Goal: Information Seeking & Learning: Learn about a topic

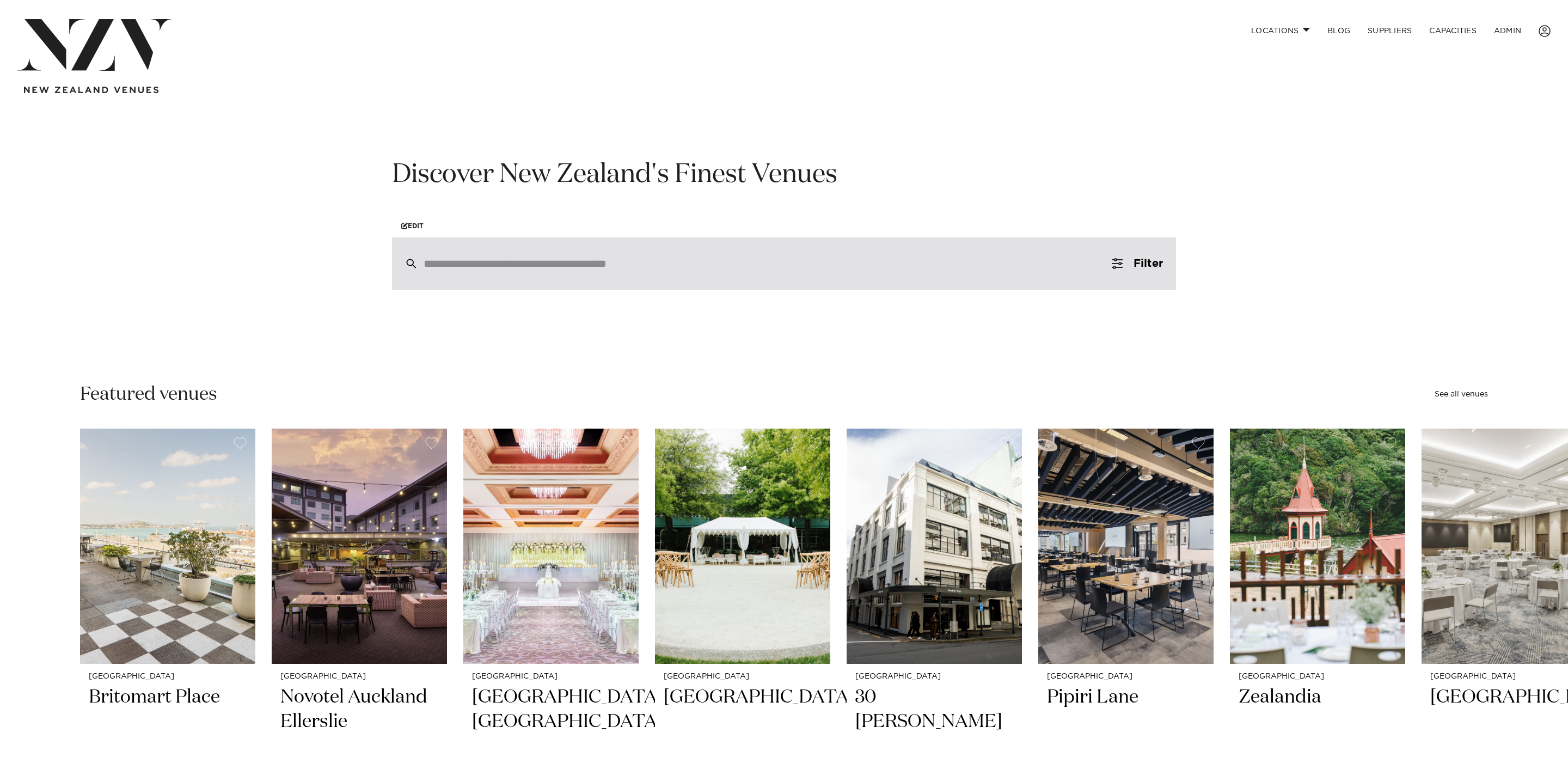
click at [687, 269] on input "search" at bounding box center [761, 263] width 675 height 12
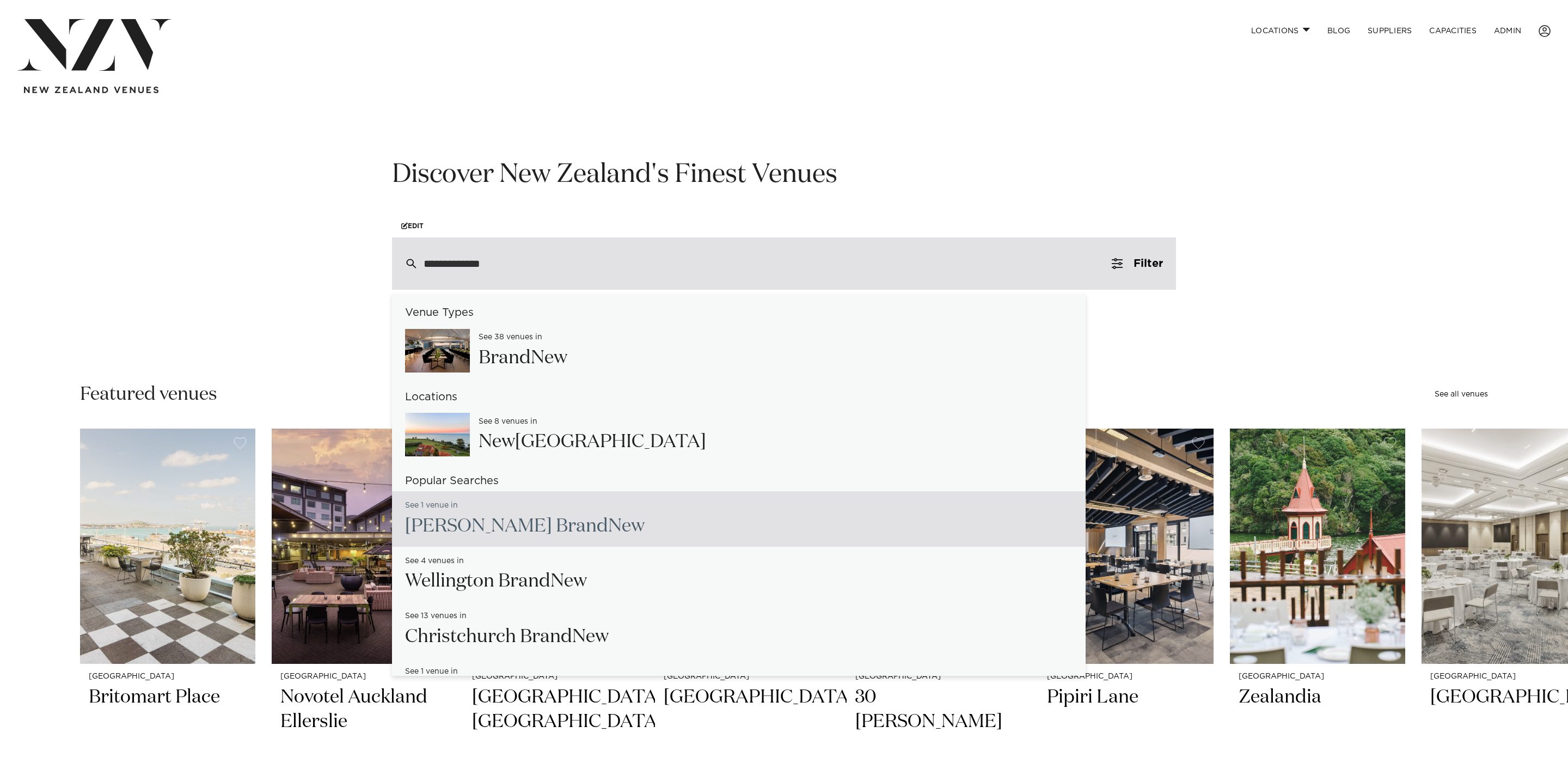
scroll to position [18, 0]
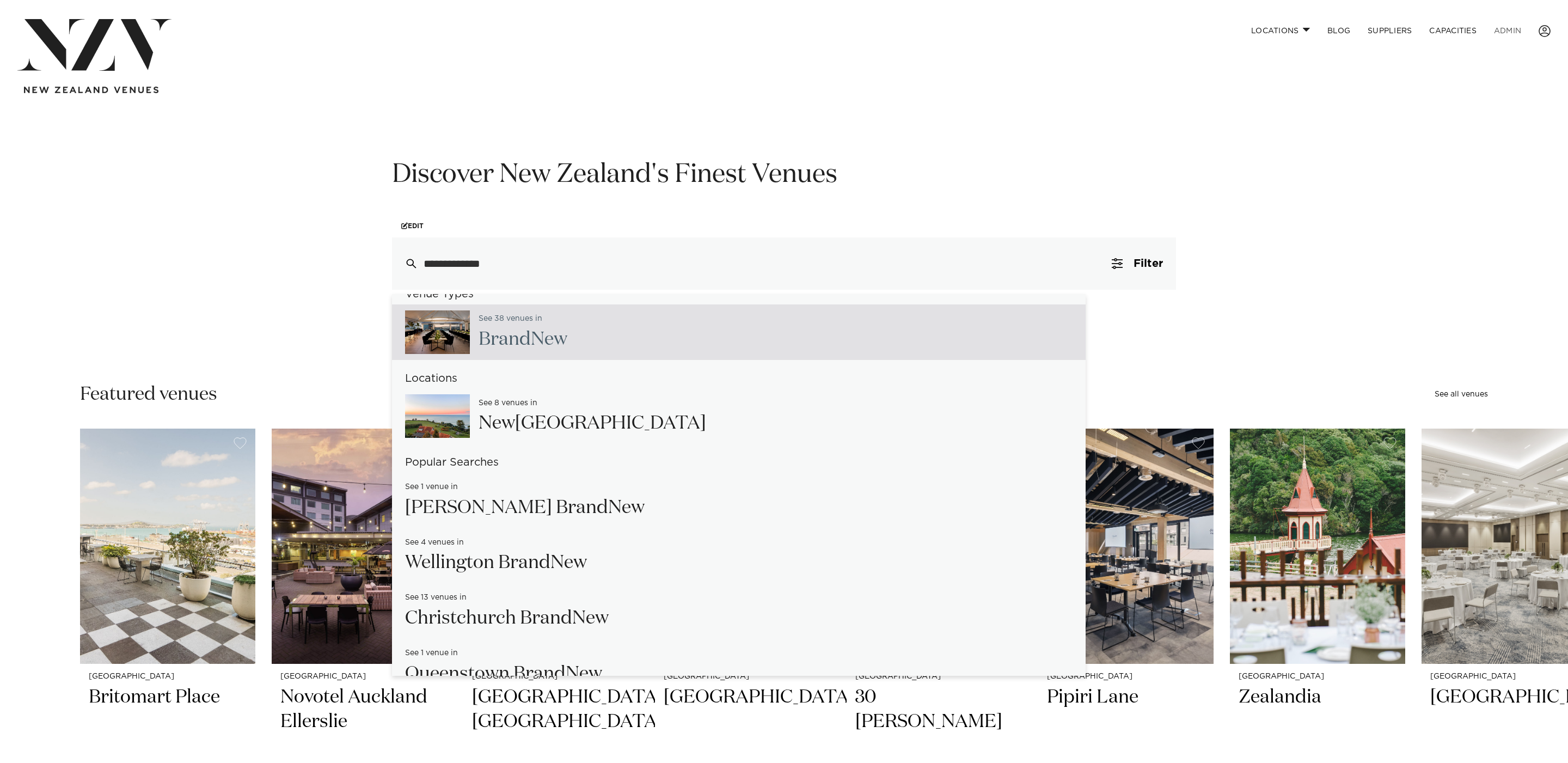
type input "**********"
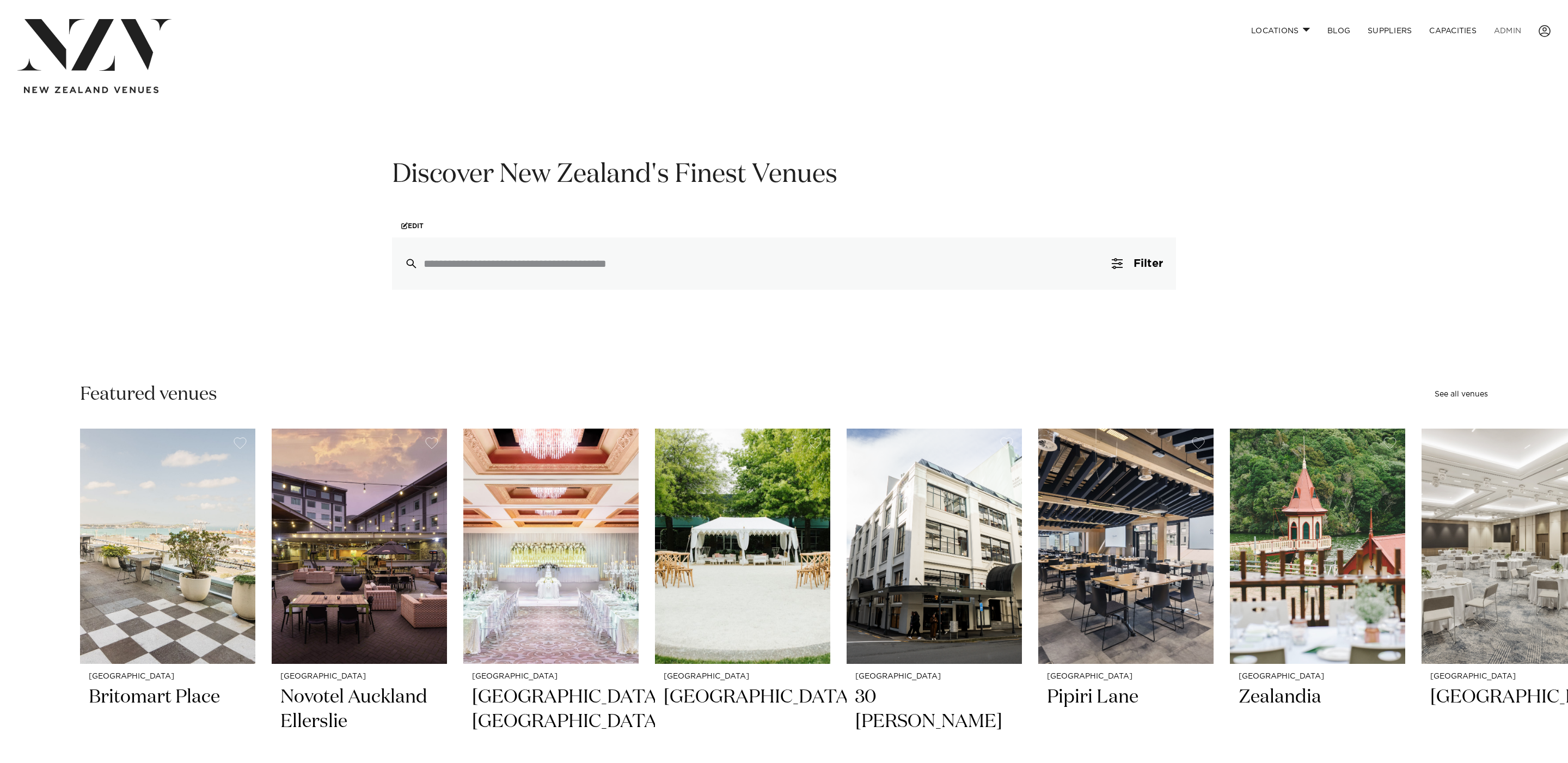
click at [1507, 23] on link "ADMIN" at bounding box center [1507, 30] width 45 height 23
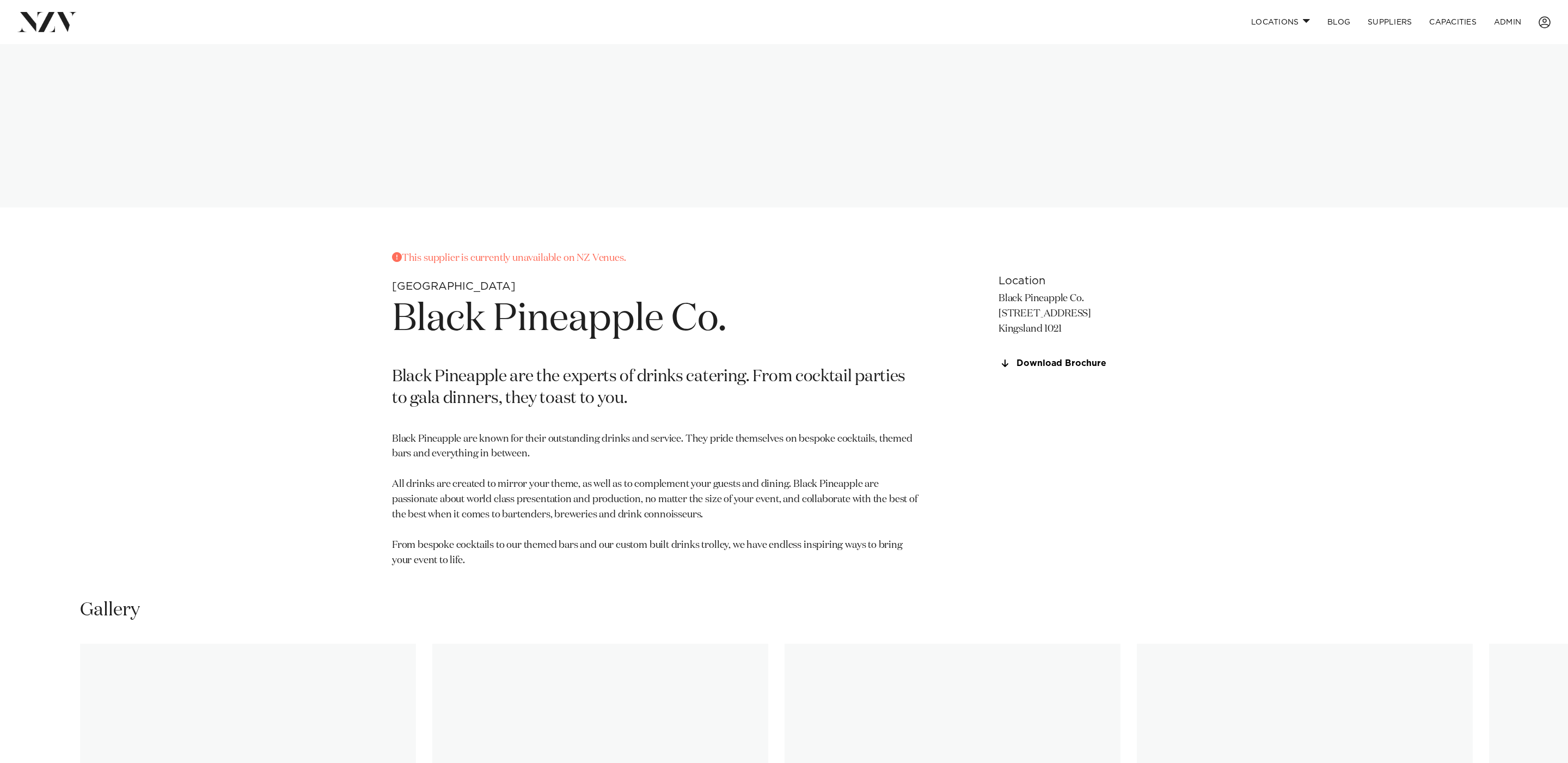
scroll to position [600, 0]
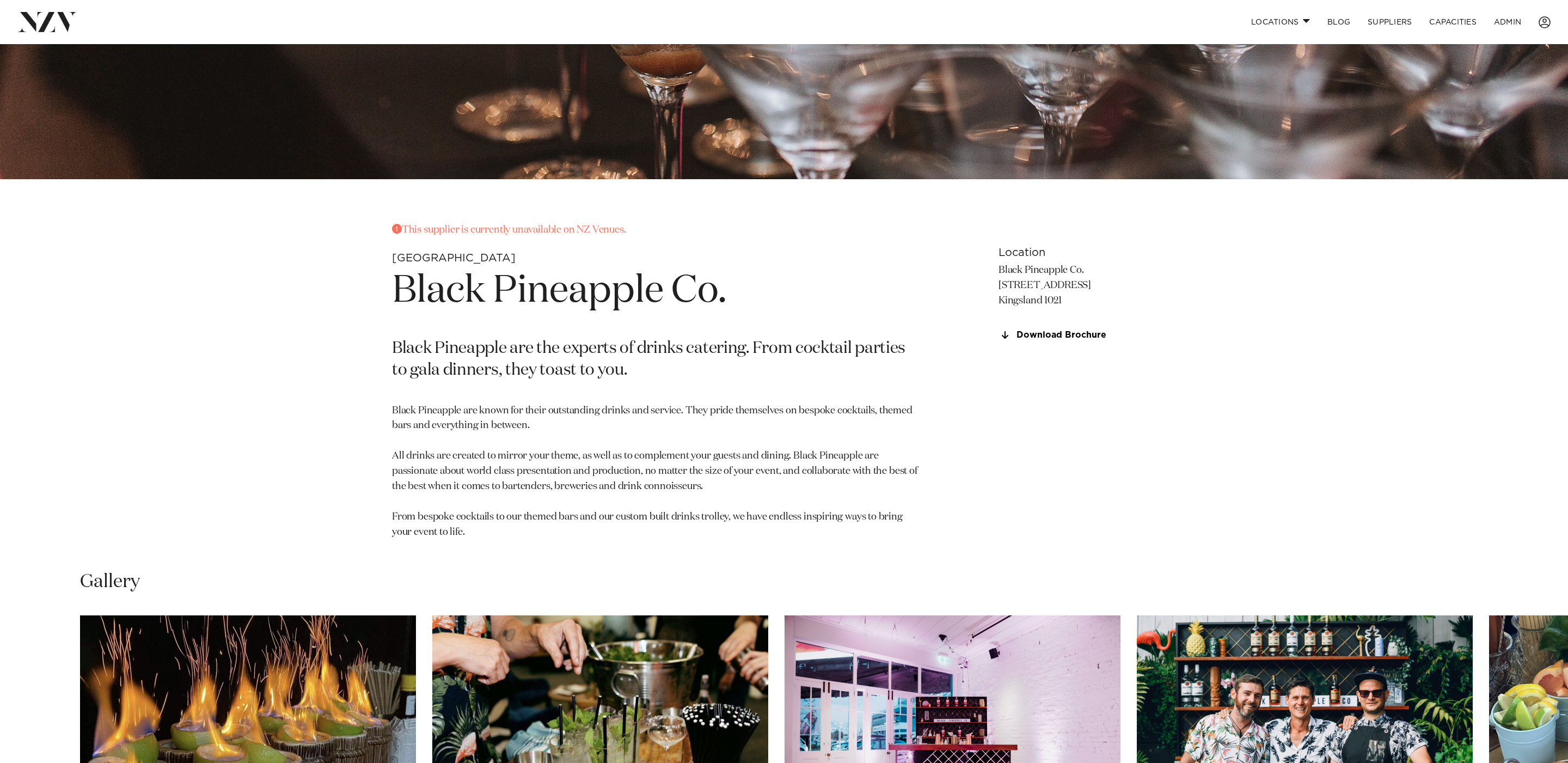
click at [497, 229] on p "This supplier is currently unavailable on NZ Venues." at bounding box center [656, 230] width 529 height 16
click at [535, 258] on section "This supplier is currently unavailable on NZ Venues. Auckland Black Pineapple C…" at bounding box center [656, 388] width 529 height 331
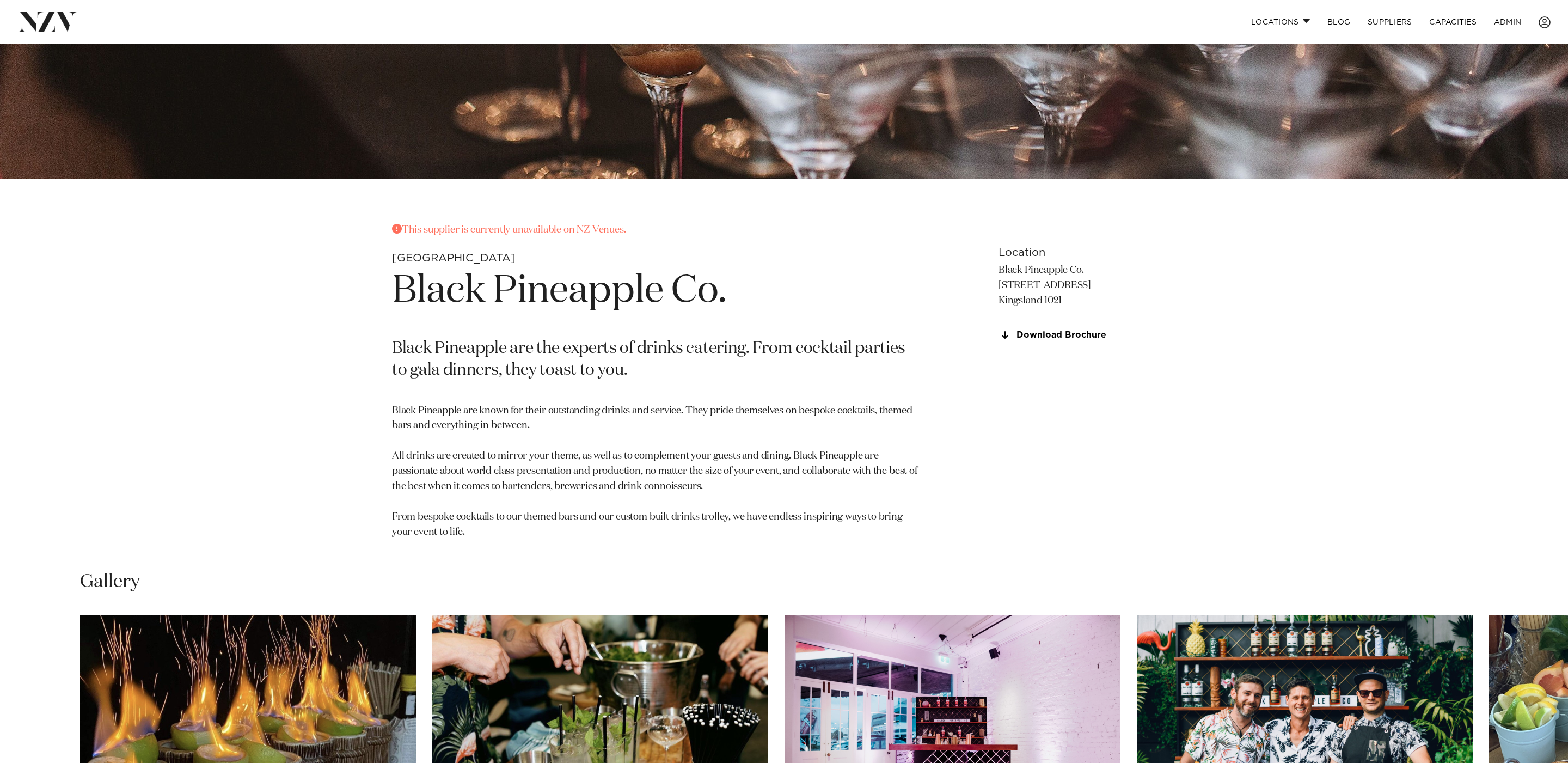
click at [455, 234] on p "This supplier is currently unavailable on NZ Venues." at bounding box center [656, 230] width 529 height 16
click at [354, 374] on div "This supplier is currently unavailable on NZ Venues. Auckland Black Pineapple C…" at bounding box center [784, 388] width 926 height 331
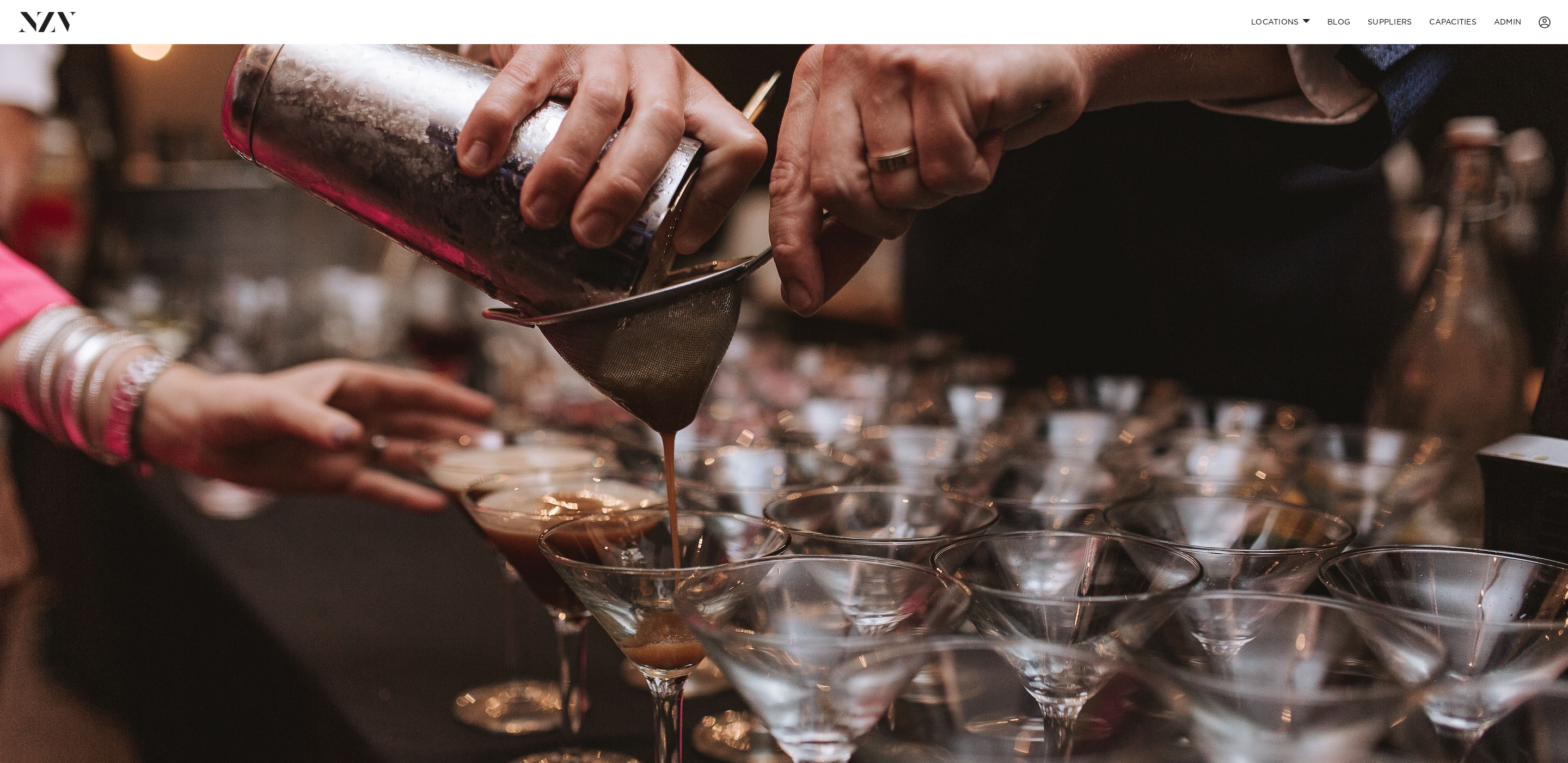
scroll to position [0, 0]
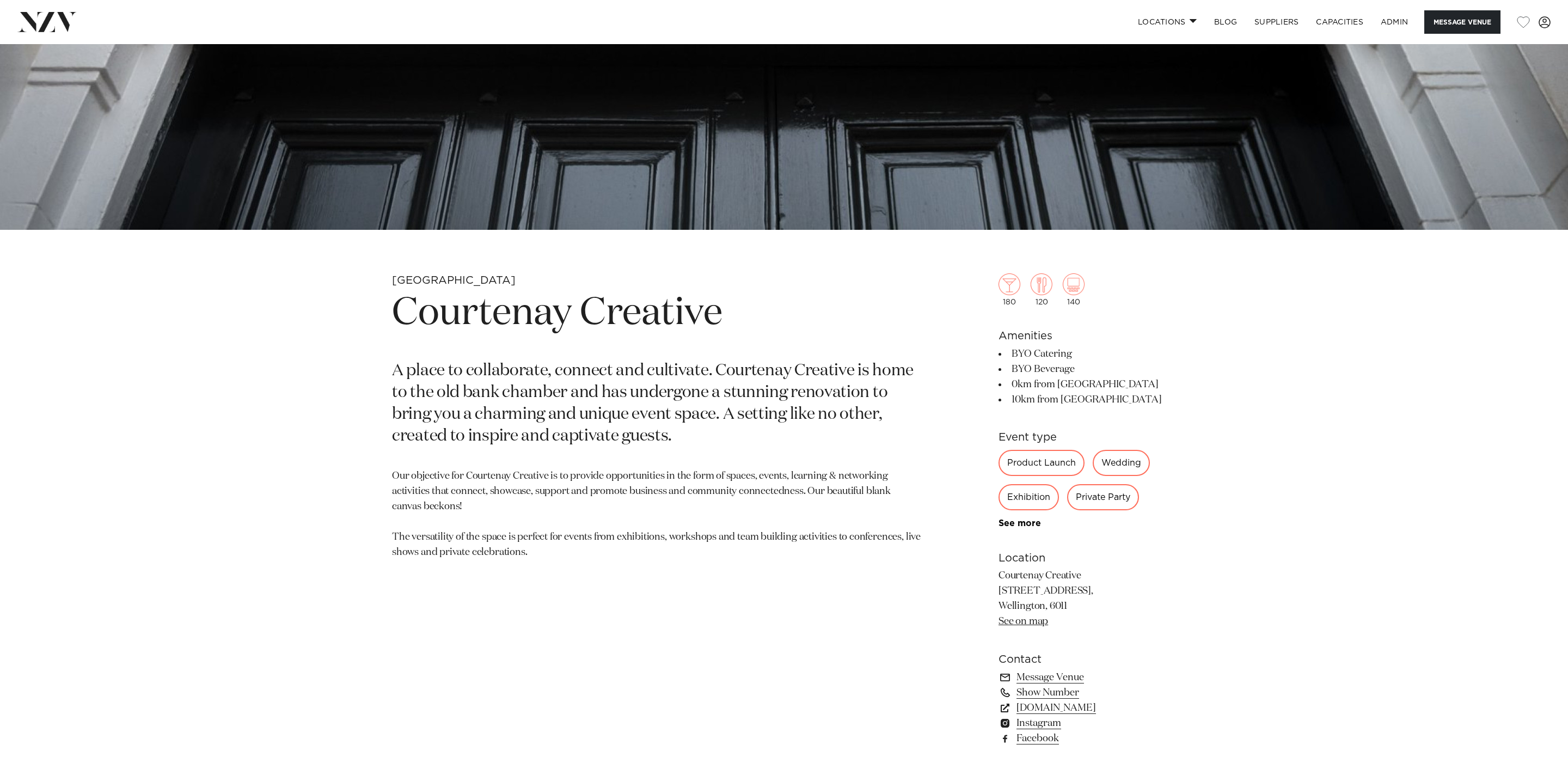
scroll to position [683, 0]
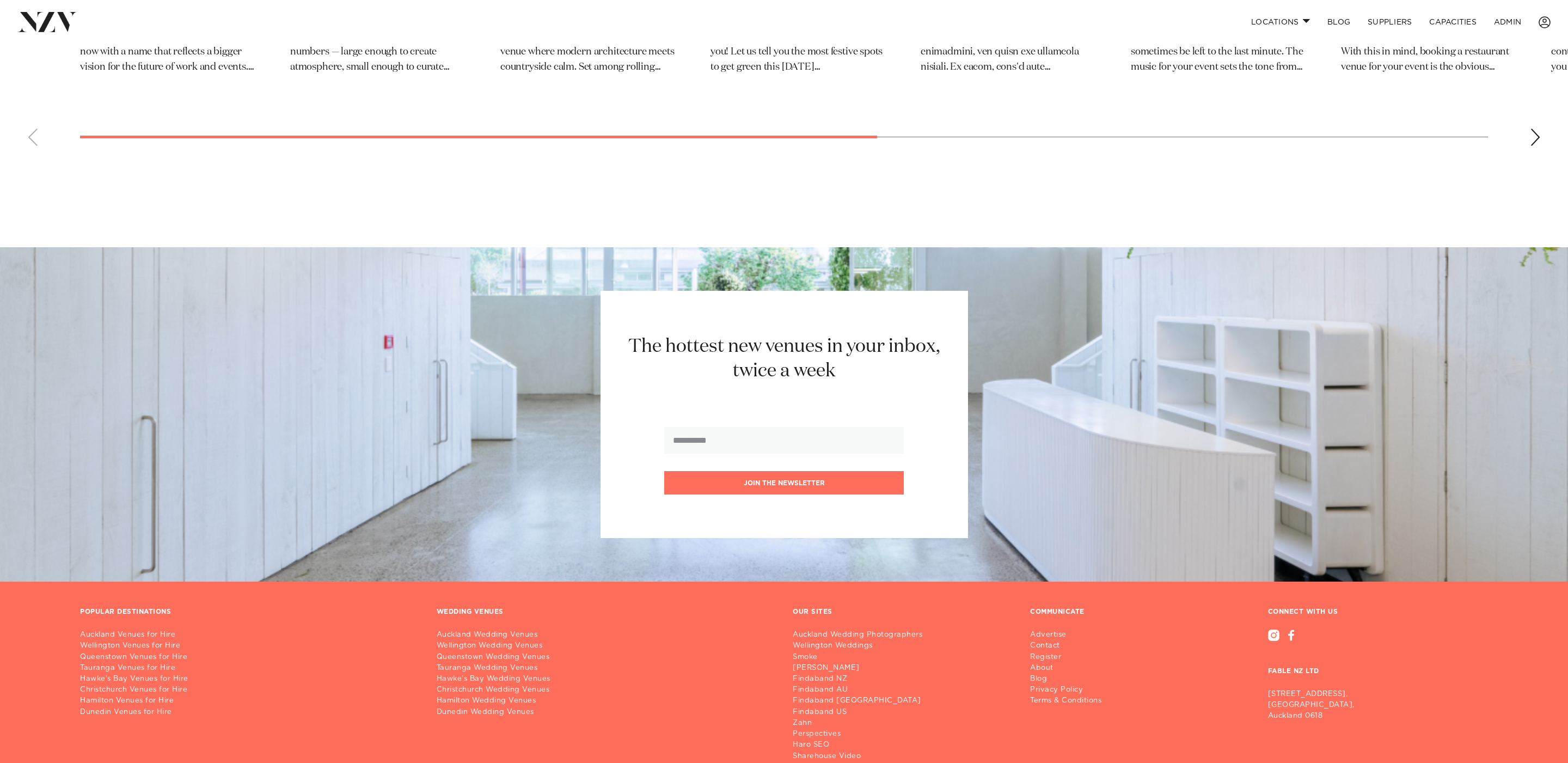
scroll to position [8389, 0]
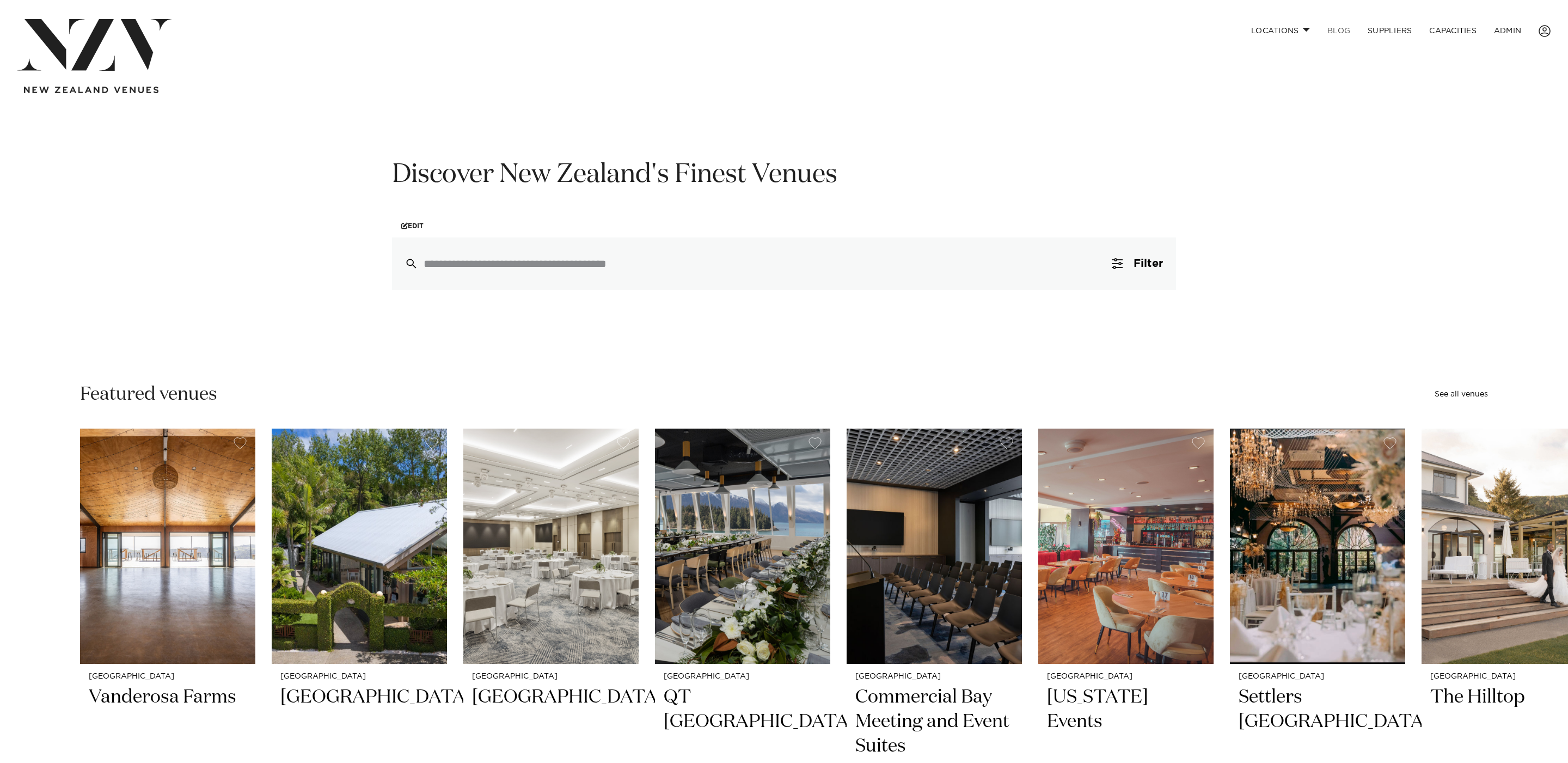
click at [1338, 25] on link "BLOG" at bounding box center [1339, 30] width 40 height 23
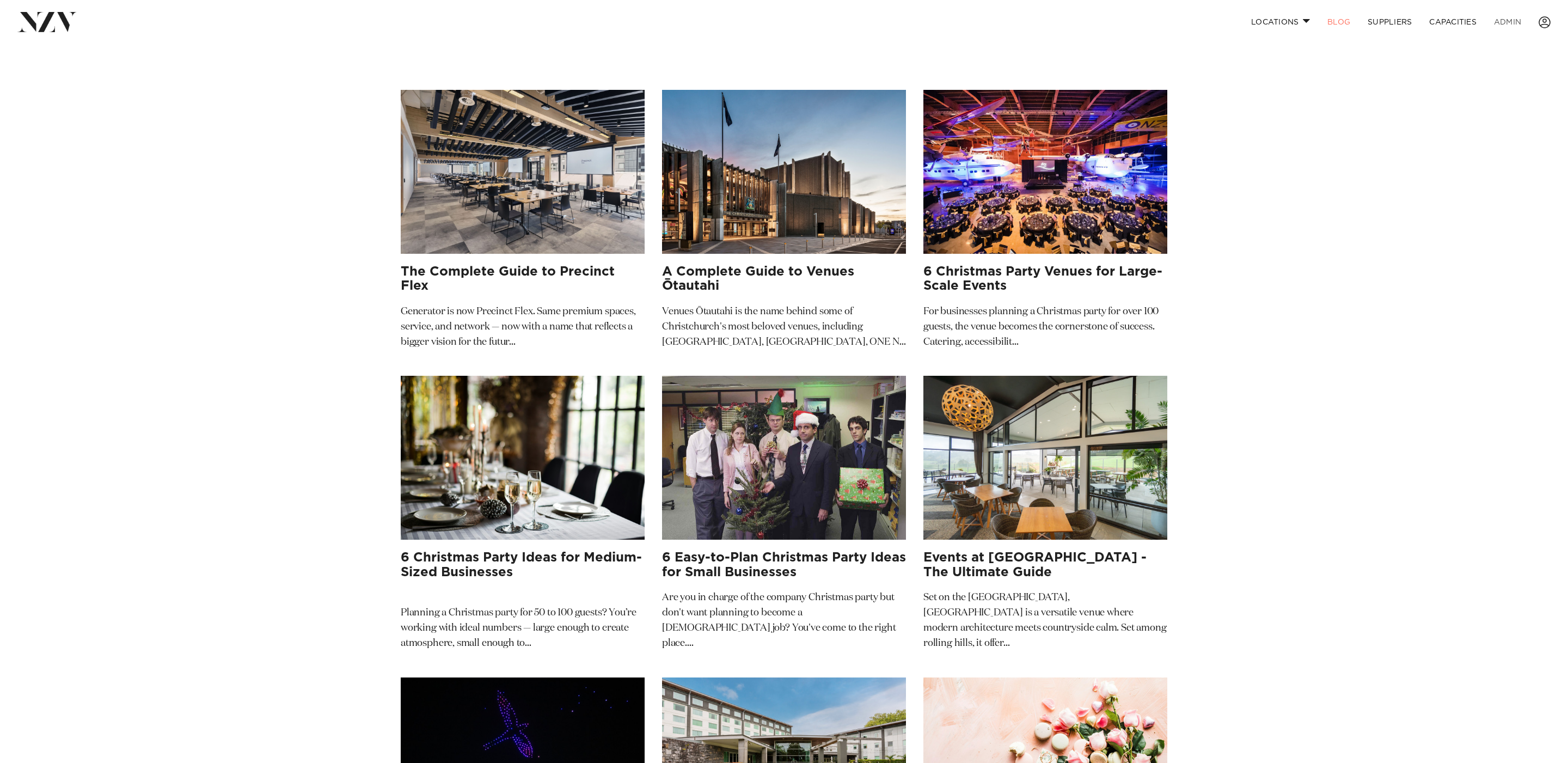
click at [1514, 24] on link "ADMIN" at bounding box center [1507, 21] width 45 height 23
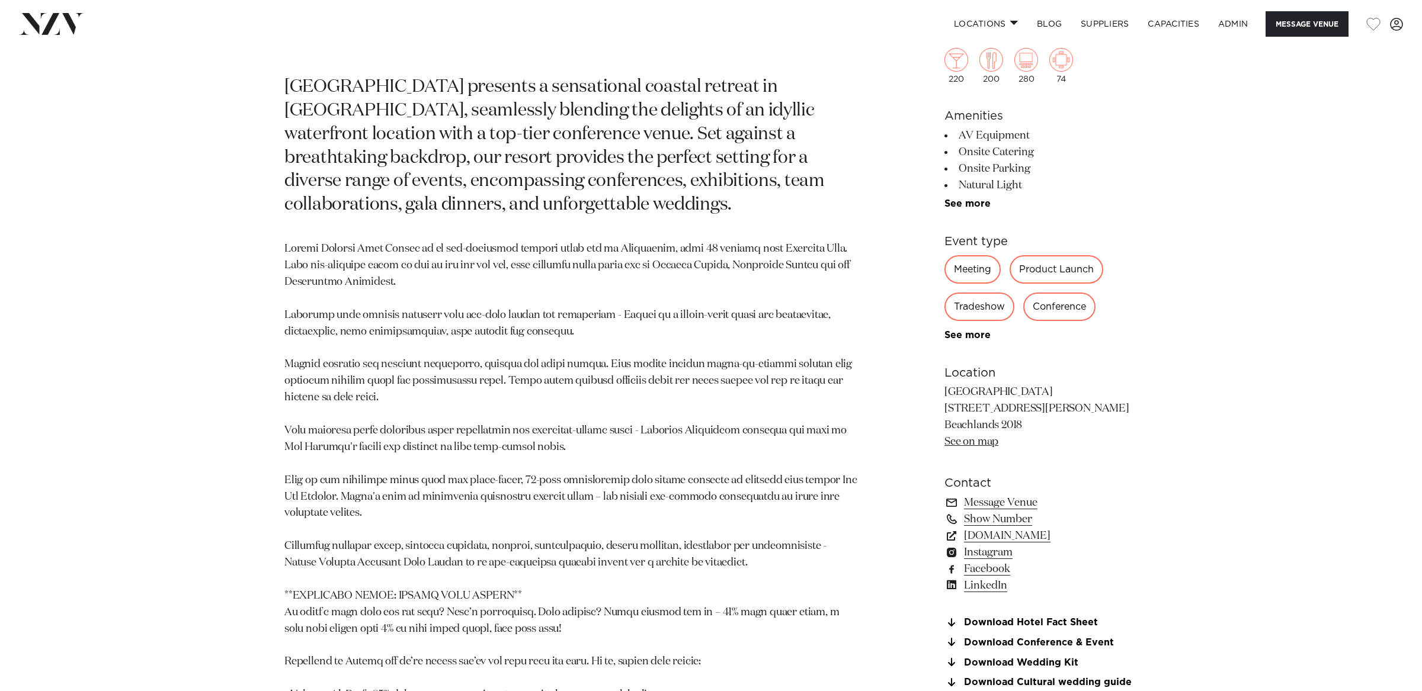
click at [628, 342] on p at bounding box center [572, 530] width 576 height 578
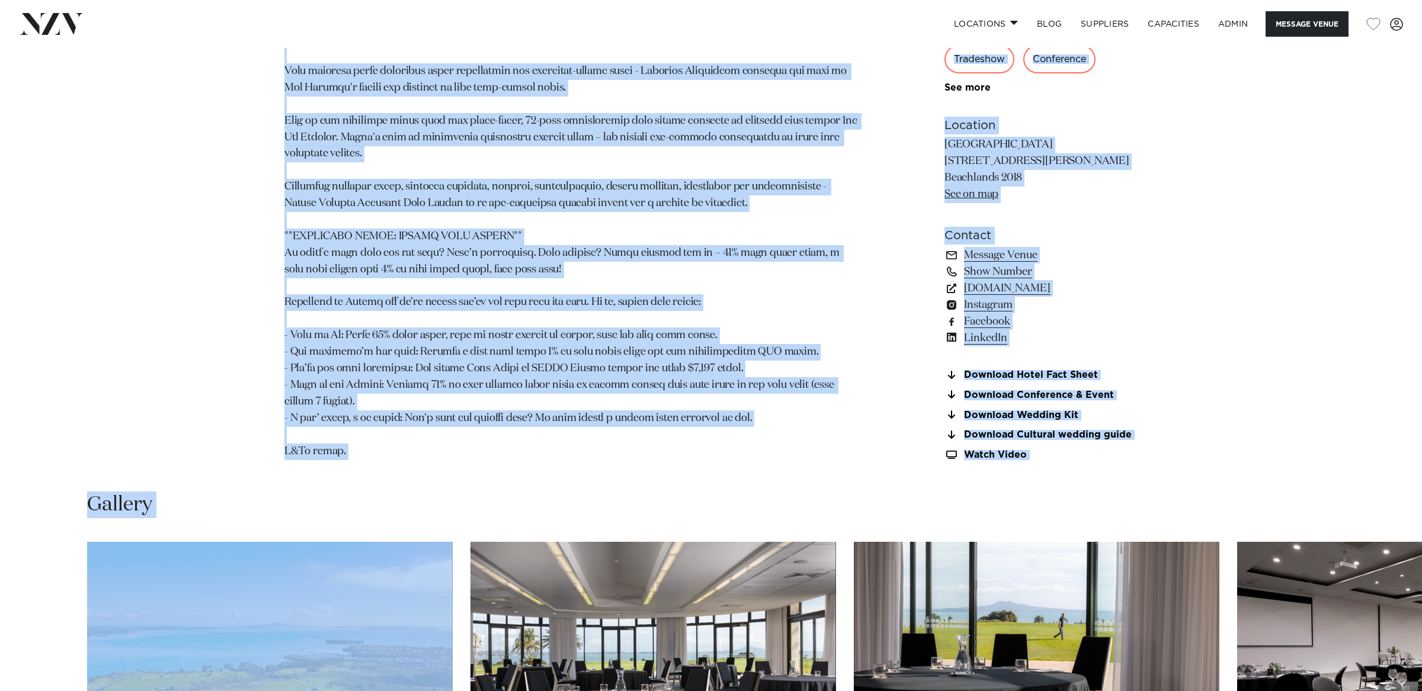
scroll to position [1211, 0]
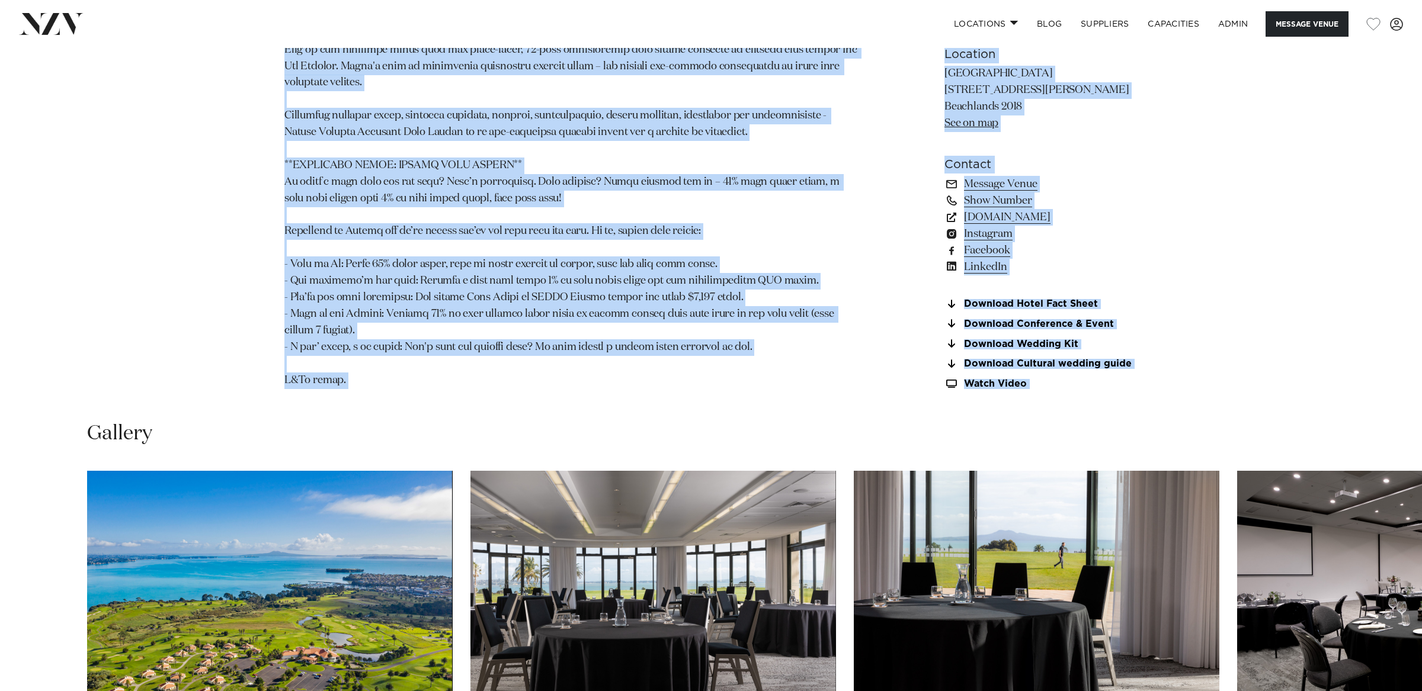
drag, startPoint x: 290, startPoint y: 158, endPoint x: 552, endPoint y: 463, distance: 401.9
click at [552, 463] on div "Auckland Rydges Formosa Auckland Golf Resort Message Venue Auckland Rydges Form…" at bounding box center [711, 578] width 1422 height 3482
copy div "Rydges Formosa Auckland Golf Resort Rydges Formosa Golf Resort presents a sensa…"
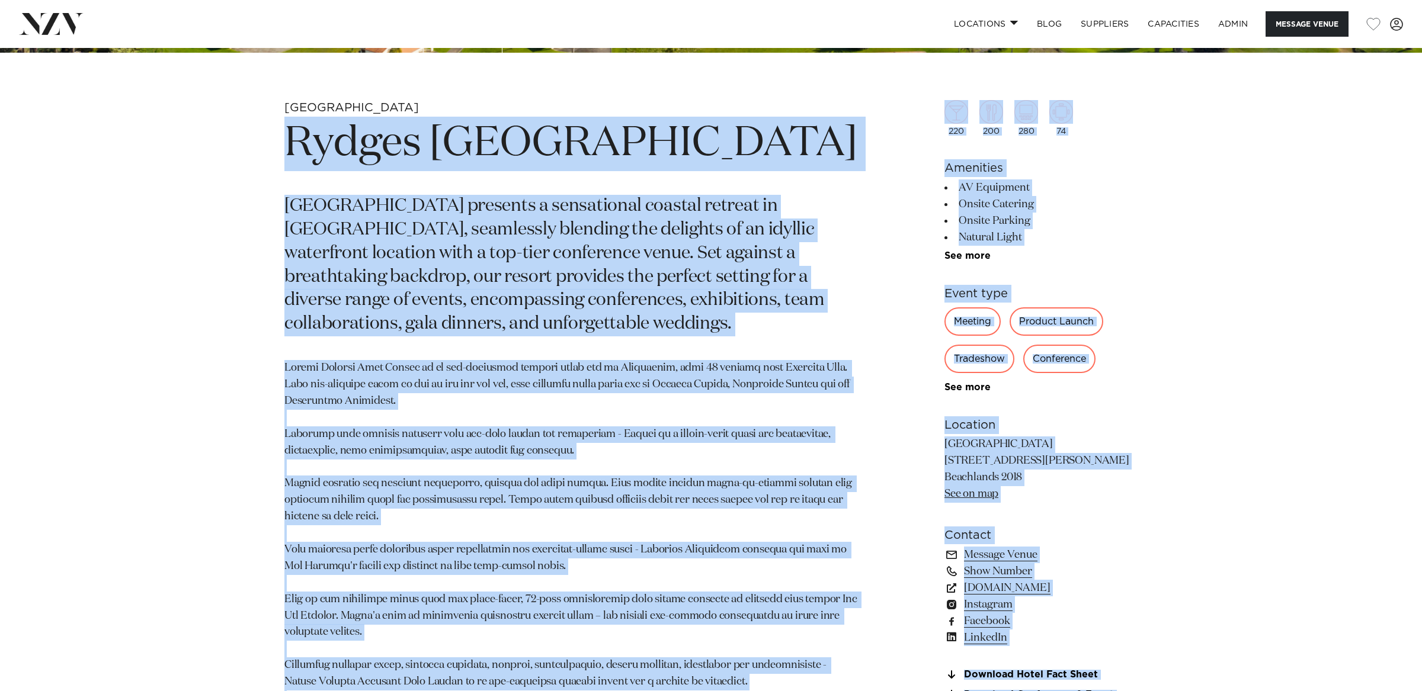
scroll to position [595, 0]
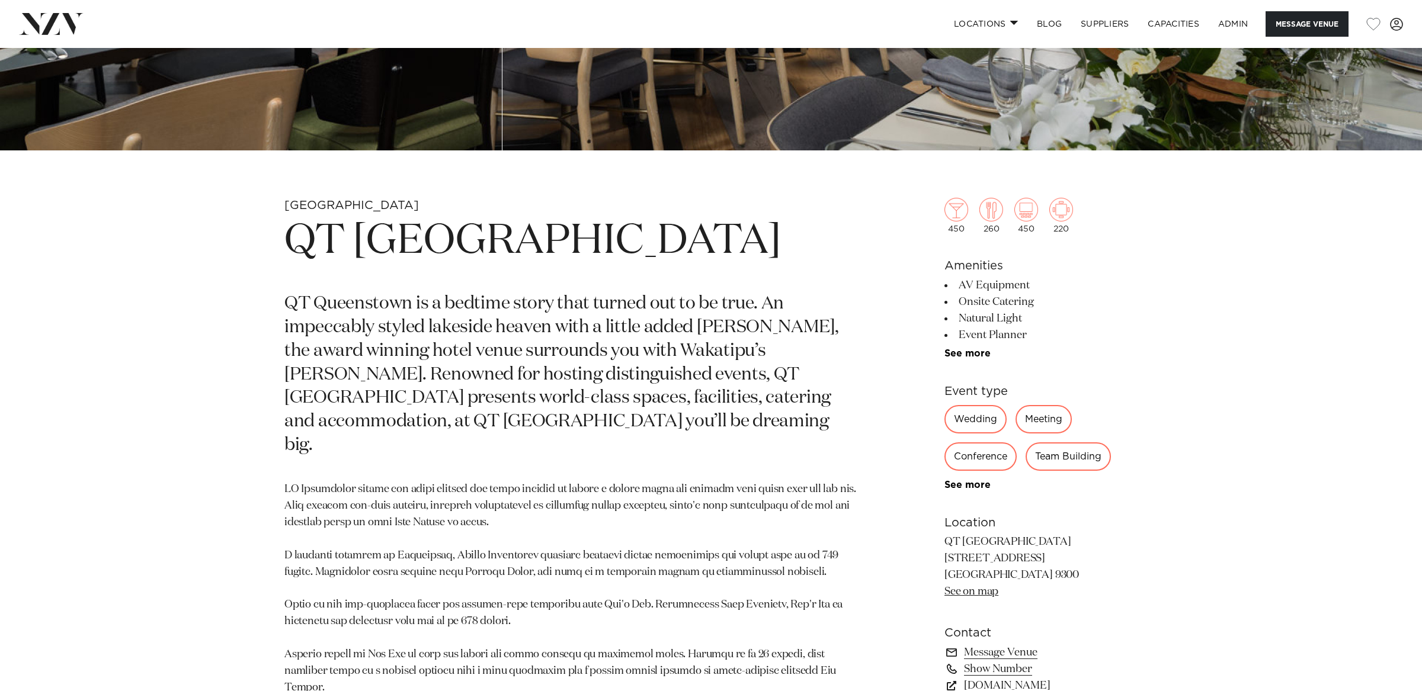
scroll to position [620, 0]
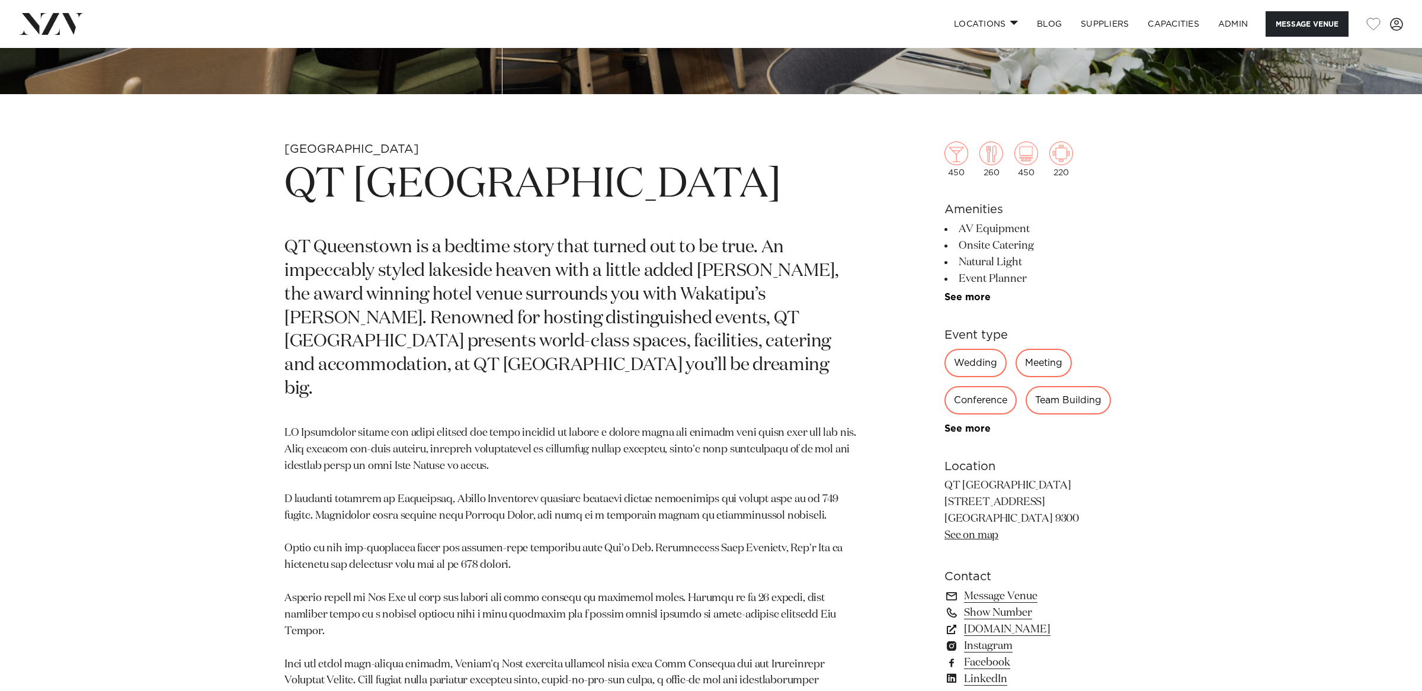
drag, startPoint x: 449, startPoint y: 451, endPoint x: 308, endPoint y: 276, distance: 224.5
drag, startPoint x: 298, startPoint y: 194, endPoint x: 290, endPoint y: 184, distance: 13.2
click at [298, 194] on h1 "QT [GEOGRAPHIC_DATA]" at bounding box center [572, 185] width 576 height 54
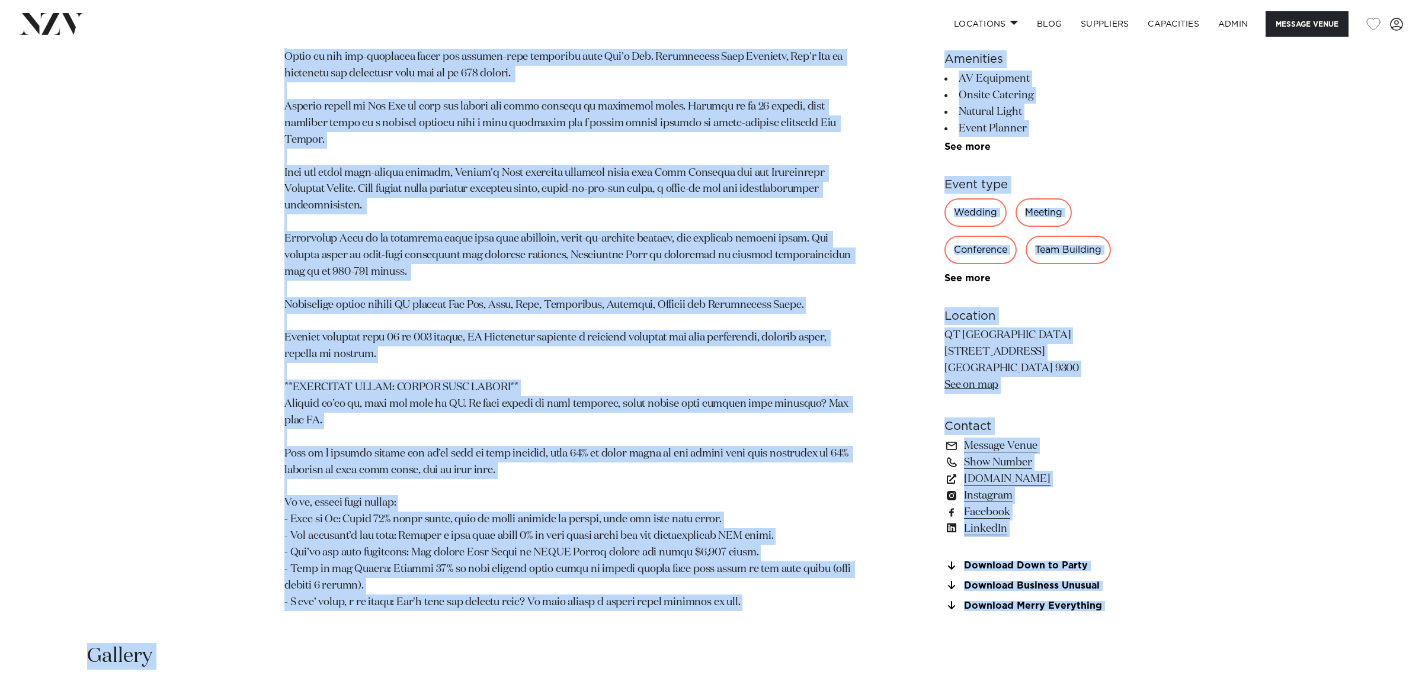
scroll to position [1161, 0]
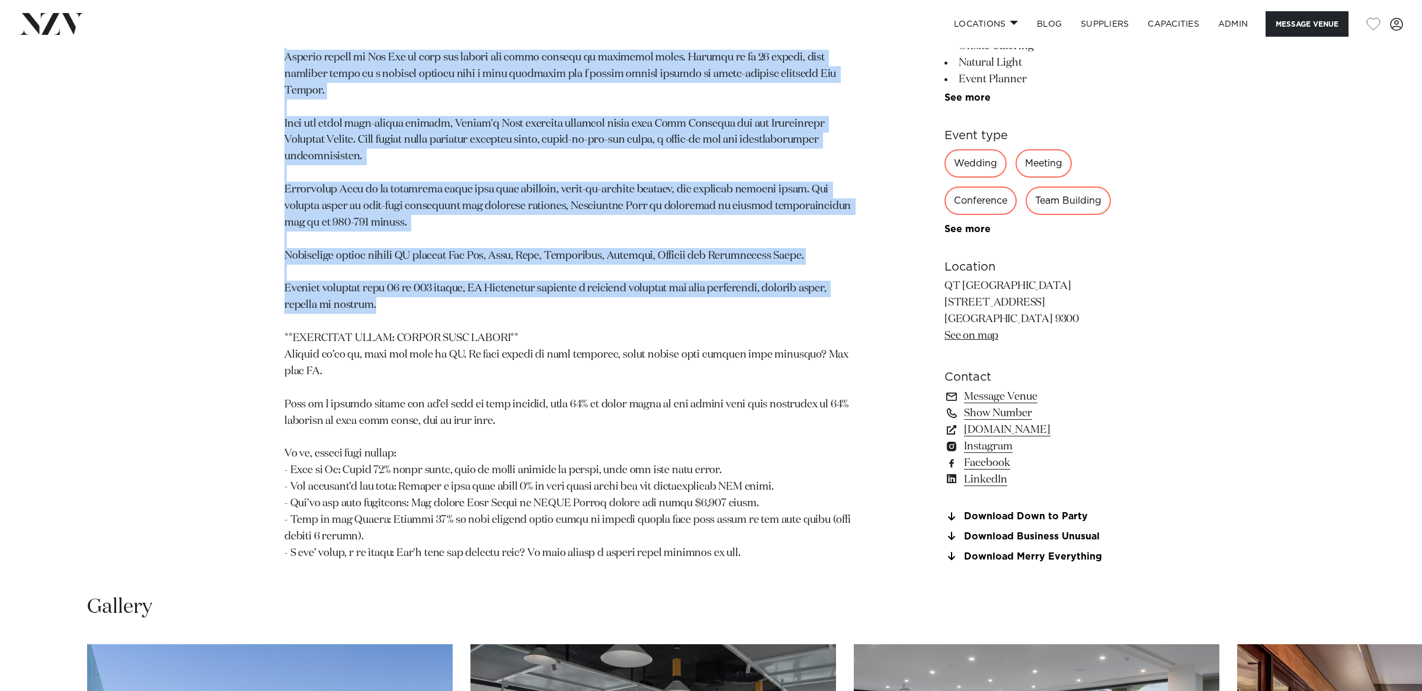
drag, startPoint x: 290, startPoint y: 183, endPoint x: 576, endPoint y: 265, distance: 297.7
click at [576, 265] on section "Queenstown QT Queenstown QT Queenstown is a bedtime story that turned out to be…" at bounding box center [572, 89] width 576 height 976
copy section "QT Queenstown QT Queenstown is a bedtime story that turned out to be true. An i…"
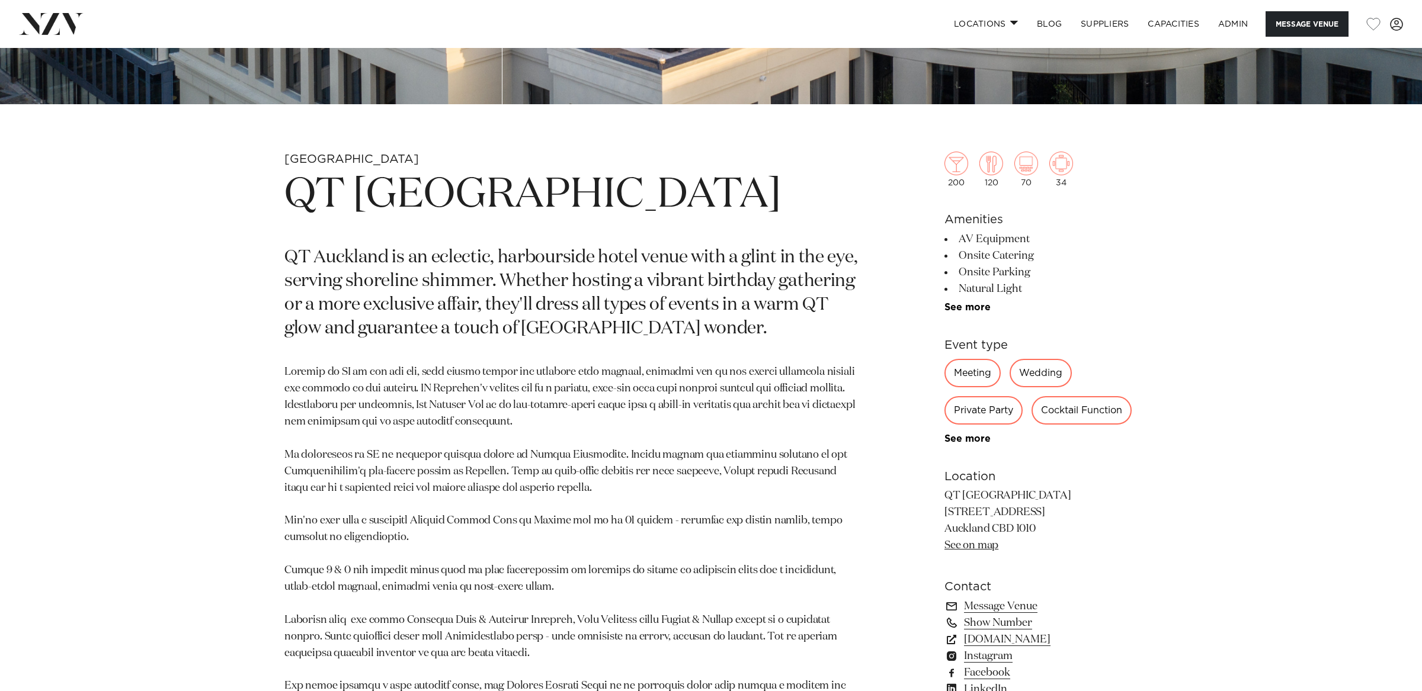
scroll to position [615, 0]
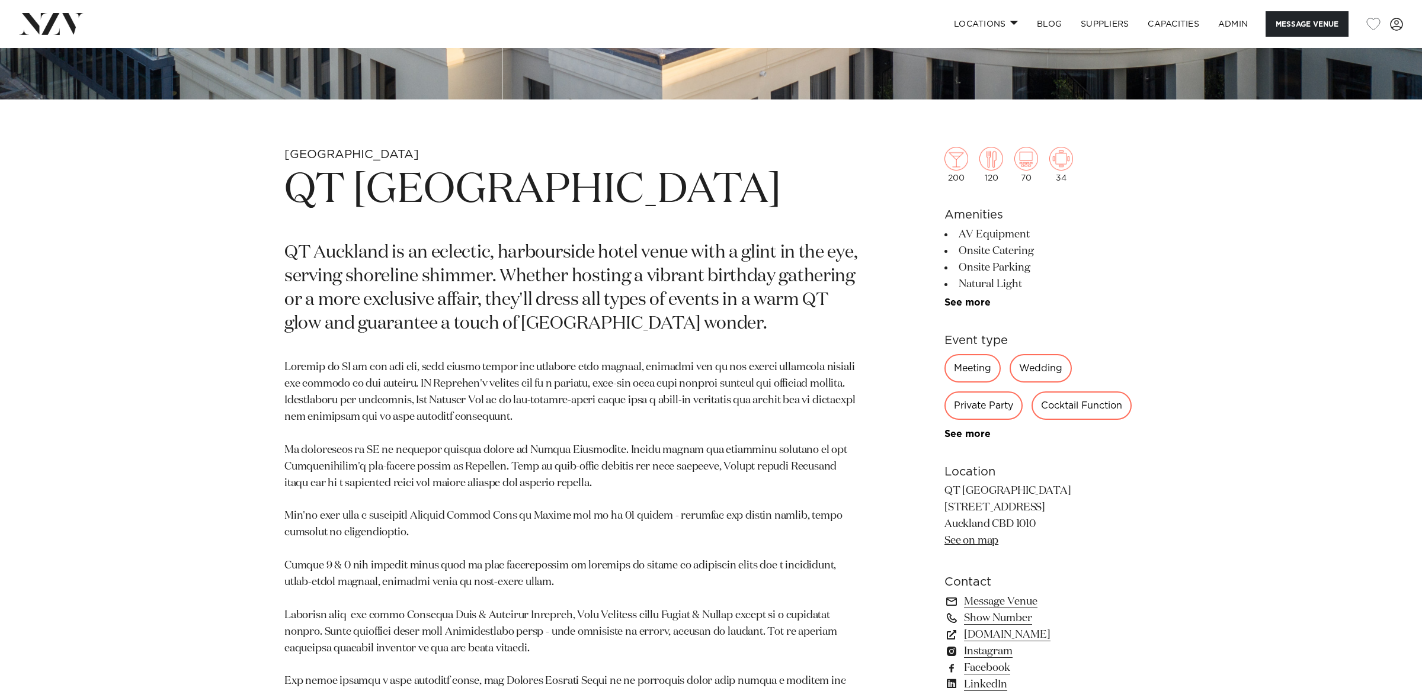
drag, startPoint x: 451, startPoint y: 367, endPoint x: 396, endPoint y: 296, distance: 89.9
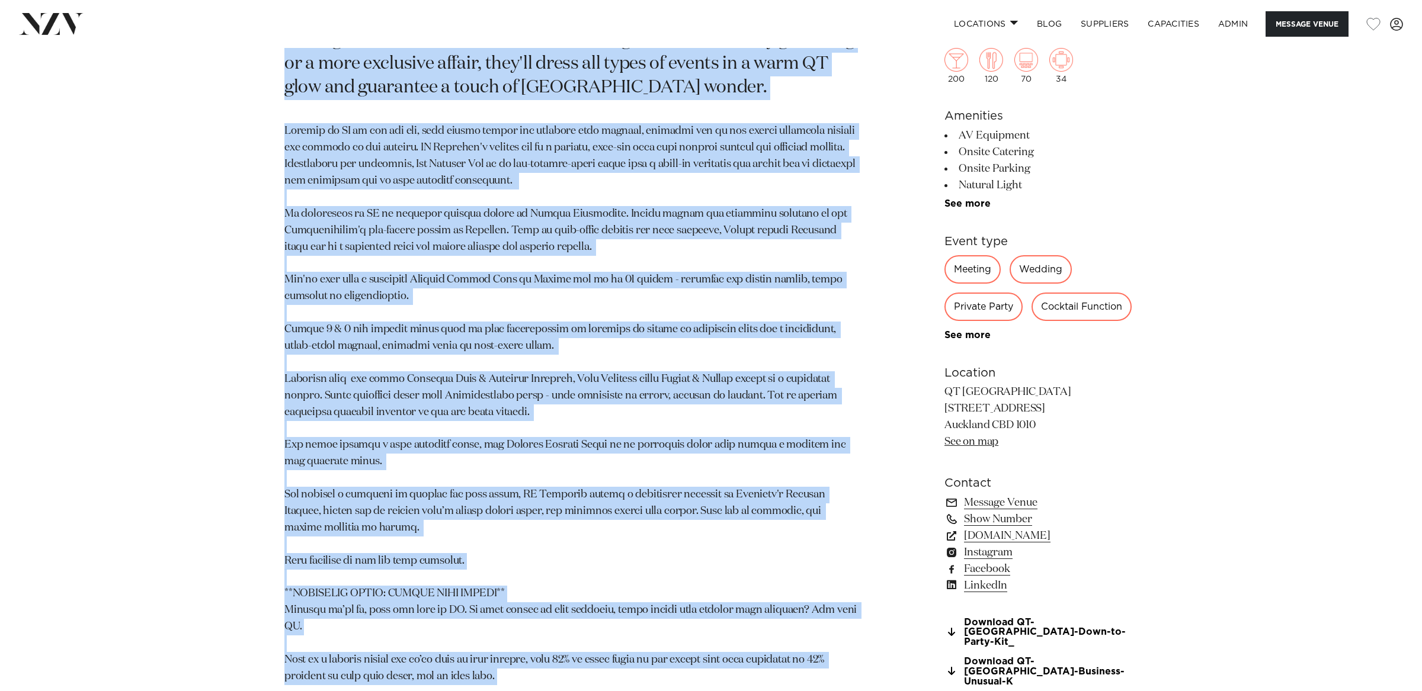
scroll to position [902, 0]
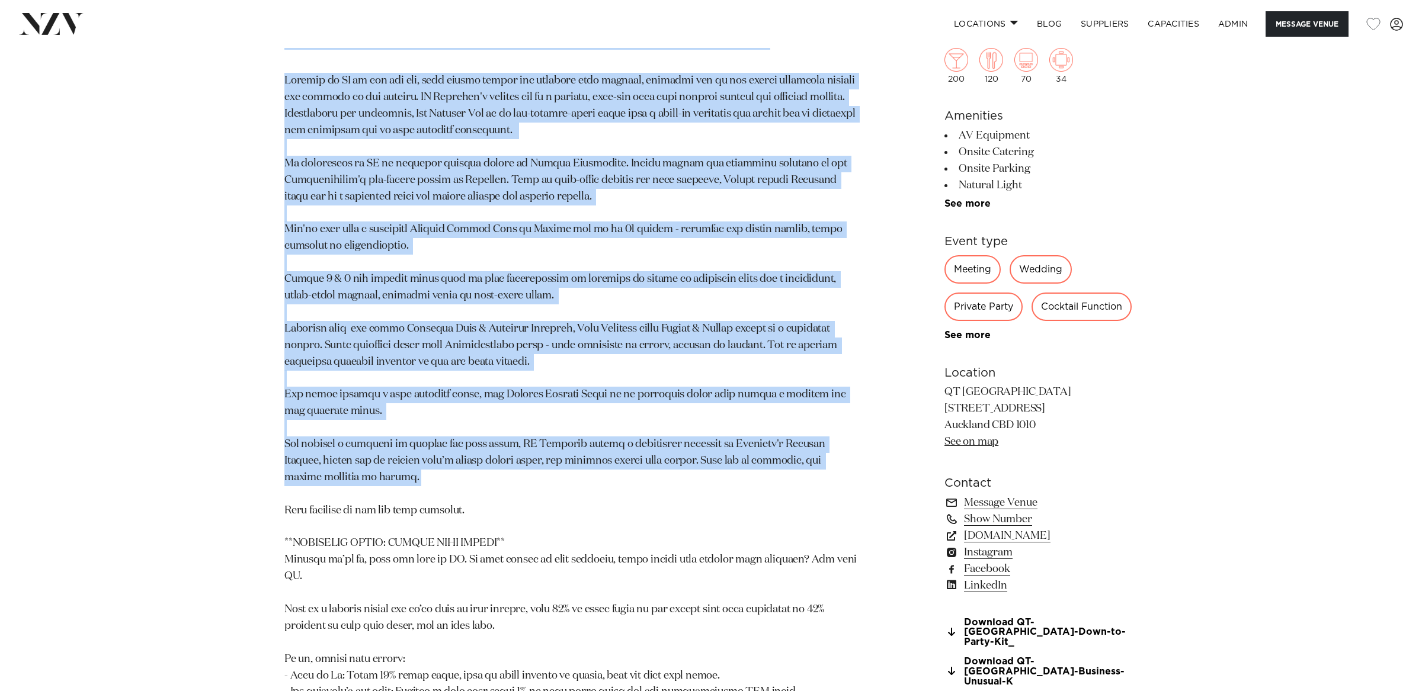
drag, startPoint x: 296, startPoint y: 193, endPoint x: 499, endPoint y: 483, distance: 353.5
click at [499, 483] on section "Auckland QT Auckland QT Auckland is an eclectic, harbourside hotel venue with a…" at bounding box center [572, 320] width 576 height 921
click at [499, 483] on p at bounding box center [572, 420] width 576 height 694
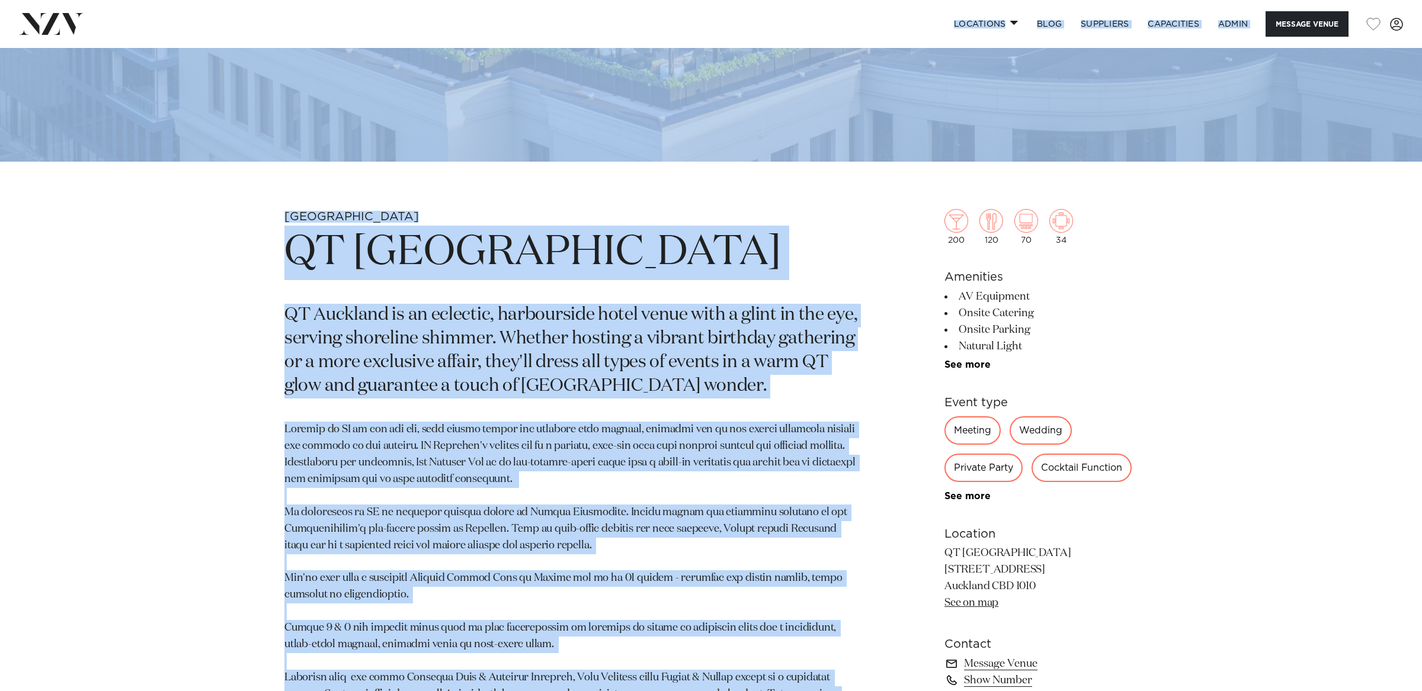
scroll to position [537, 0]
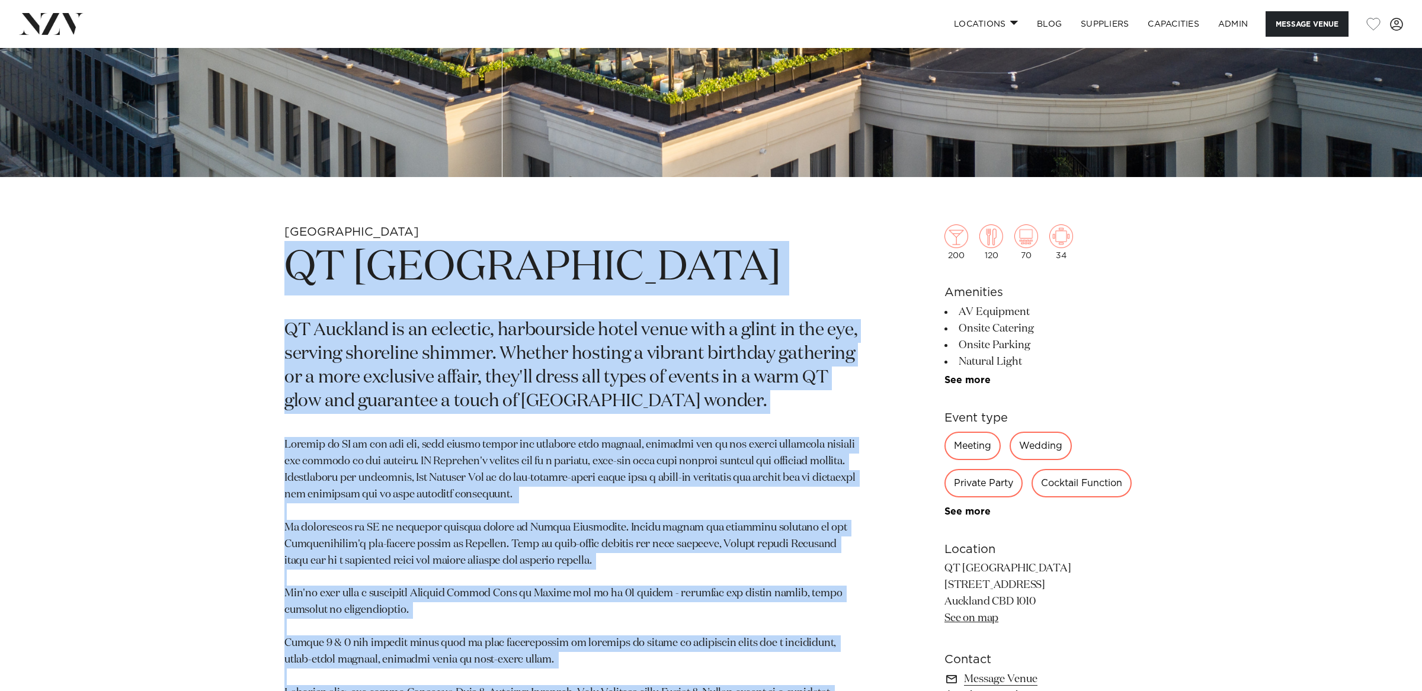
drag, startPoint x: 499, startPoint y: 522, endPoint x: 293, endPoint y: 248, distance: 343.6
click at [293, 248] on section "Auckland QT Auckland QT Auckland is an eclectic, harbourside hotel venue with a…" at bounding box center [572, 685] width 576 height 921
copy section "QT Auckland QT Auckland is an eclectic, harbourside hotel venue with a glint in…"
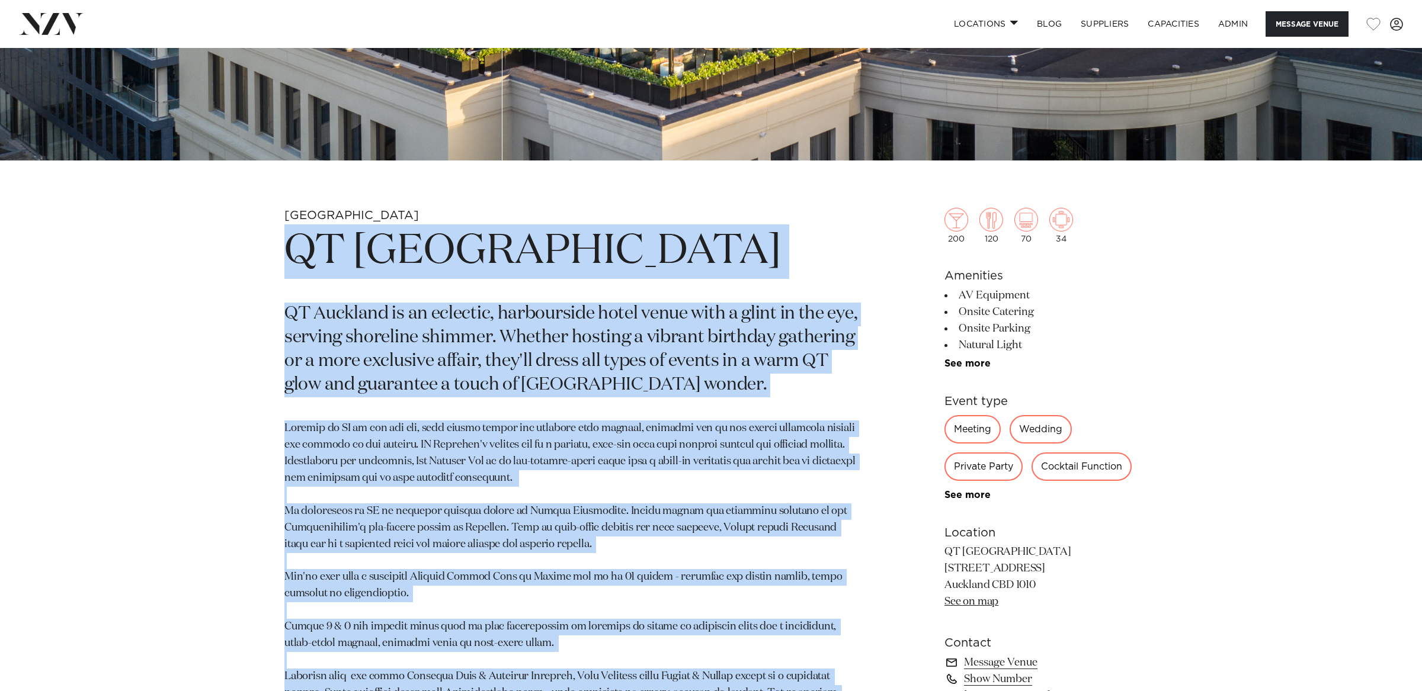
scroll to position [554, 0]
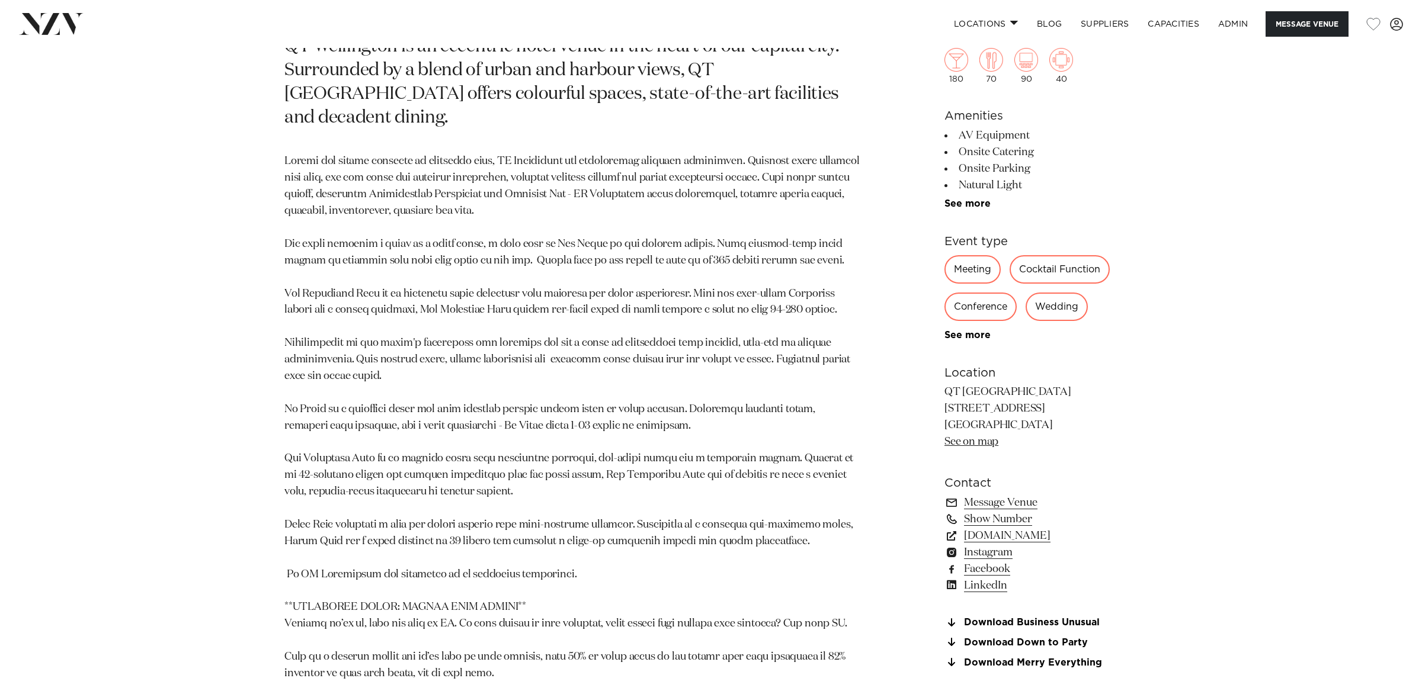
scroll to position [836, 0]
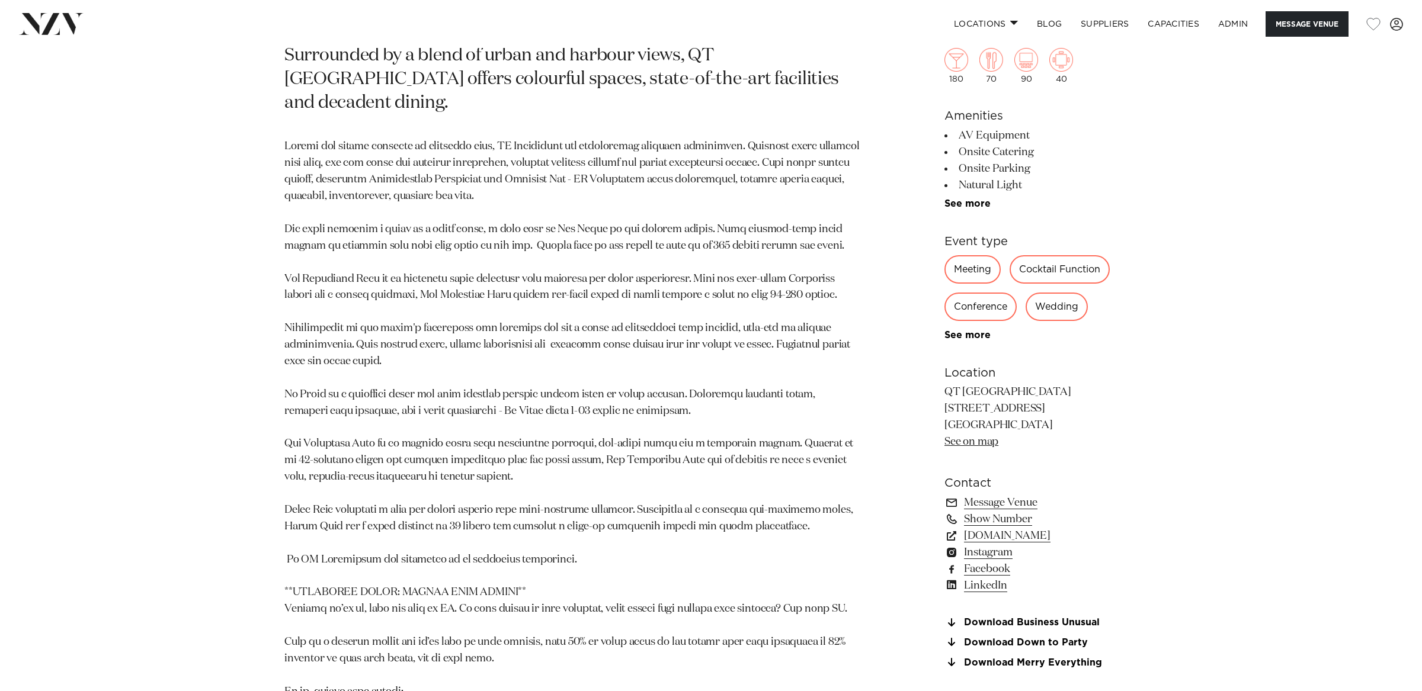
drag, startPoint x: 531, startPoint y: 517, endPoint x: 550, endPoint y: 538, distance: 28.6
click at [533, 518] on p at bounding box center [572, 469] width 576 height 661
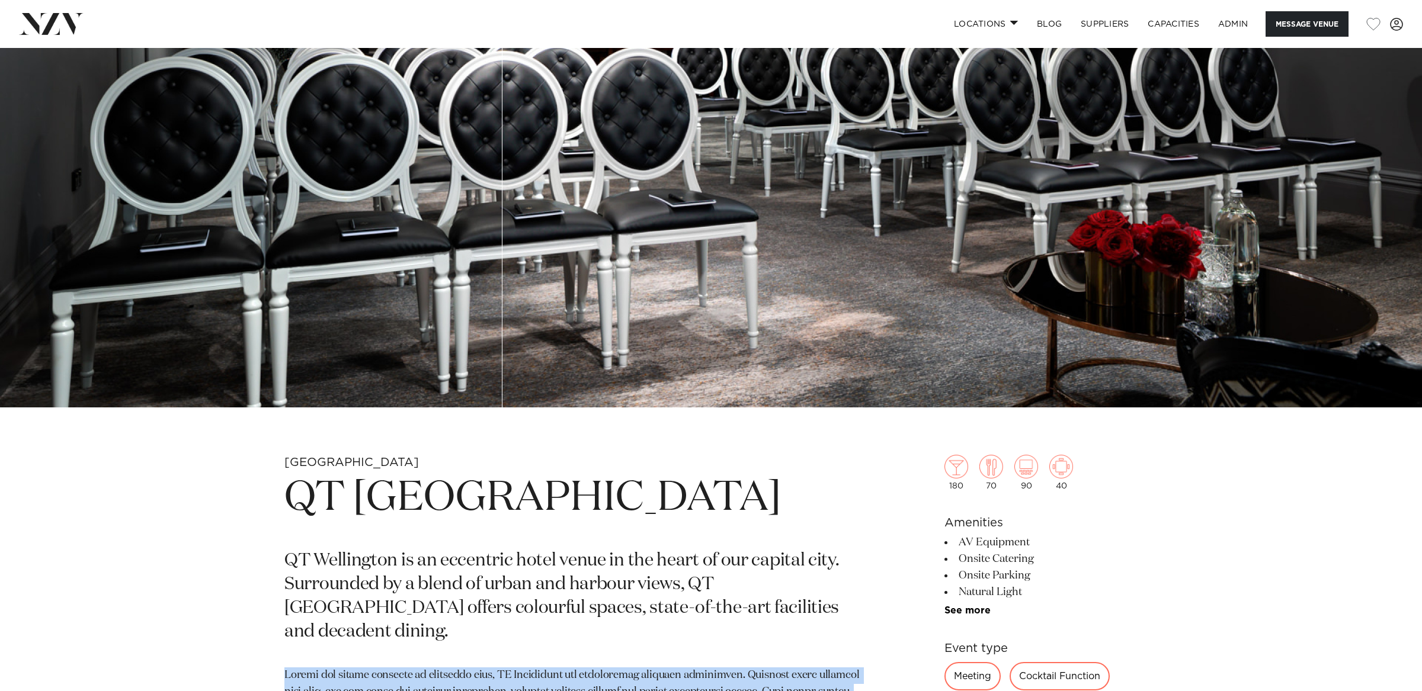
scroll to position [321, 0]
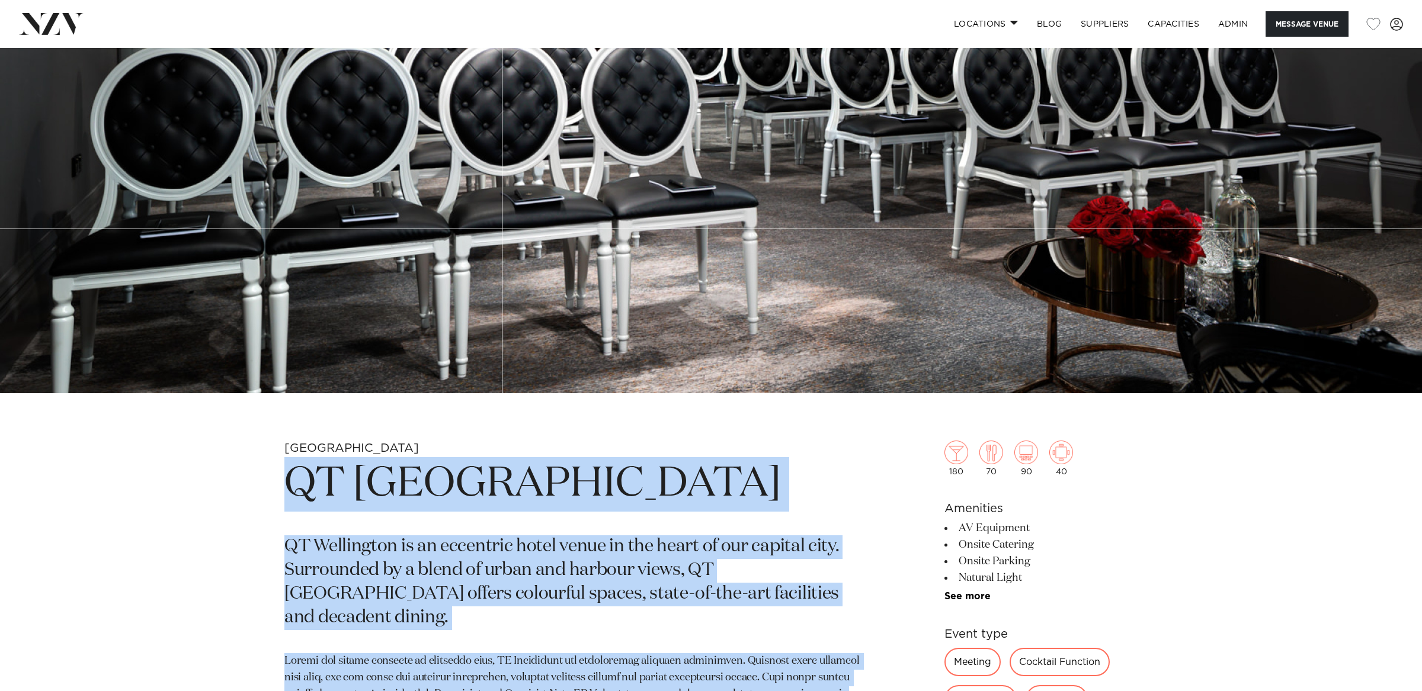
drag, startPoint x: 563, startPoint y: 530, endPoint x: 282, endPoint y: 490, distance: 283.5
copy section "QT Wellington QT Wellington is an eccentric hotel venue in the heart of our cap…"
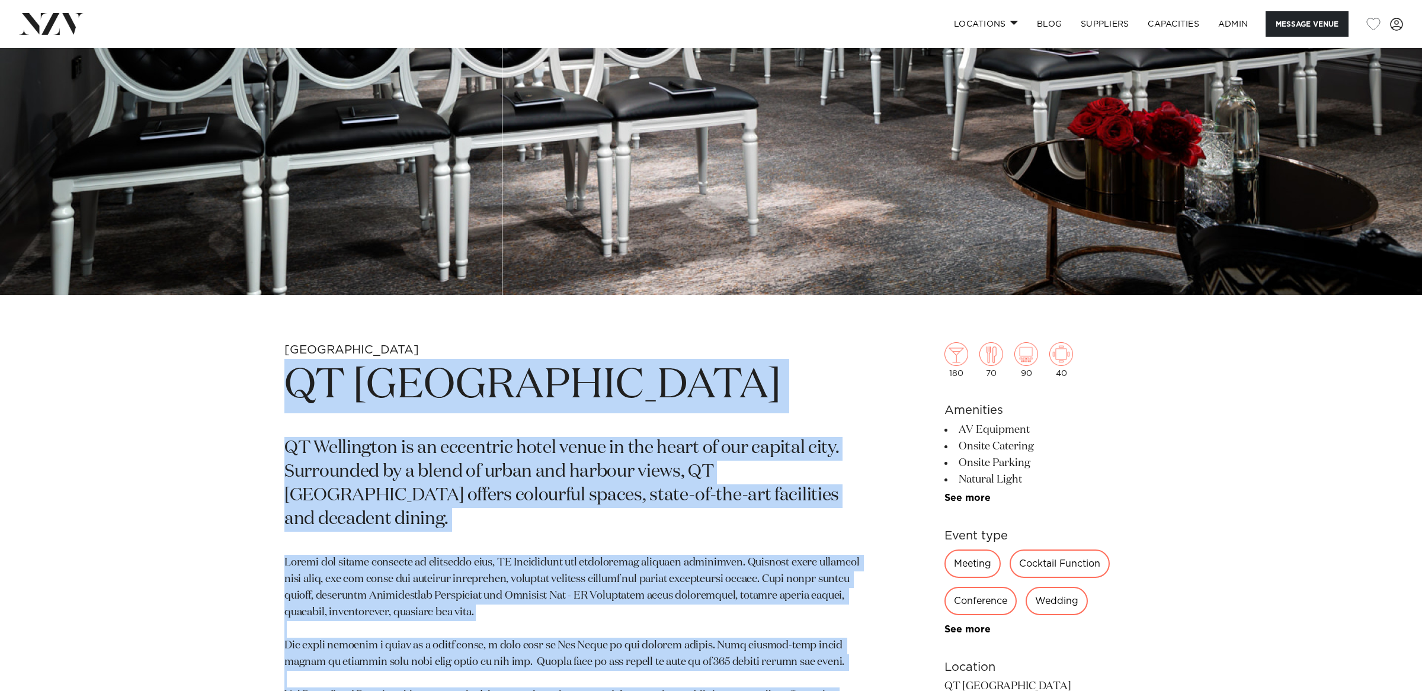
scroll to position [429, 0]
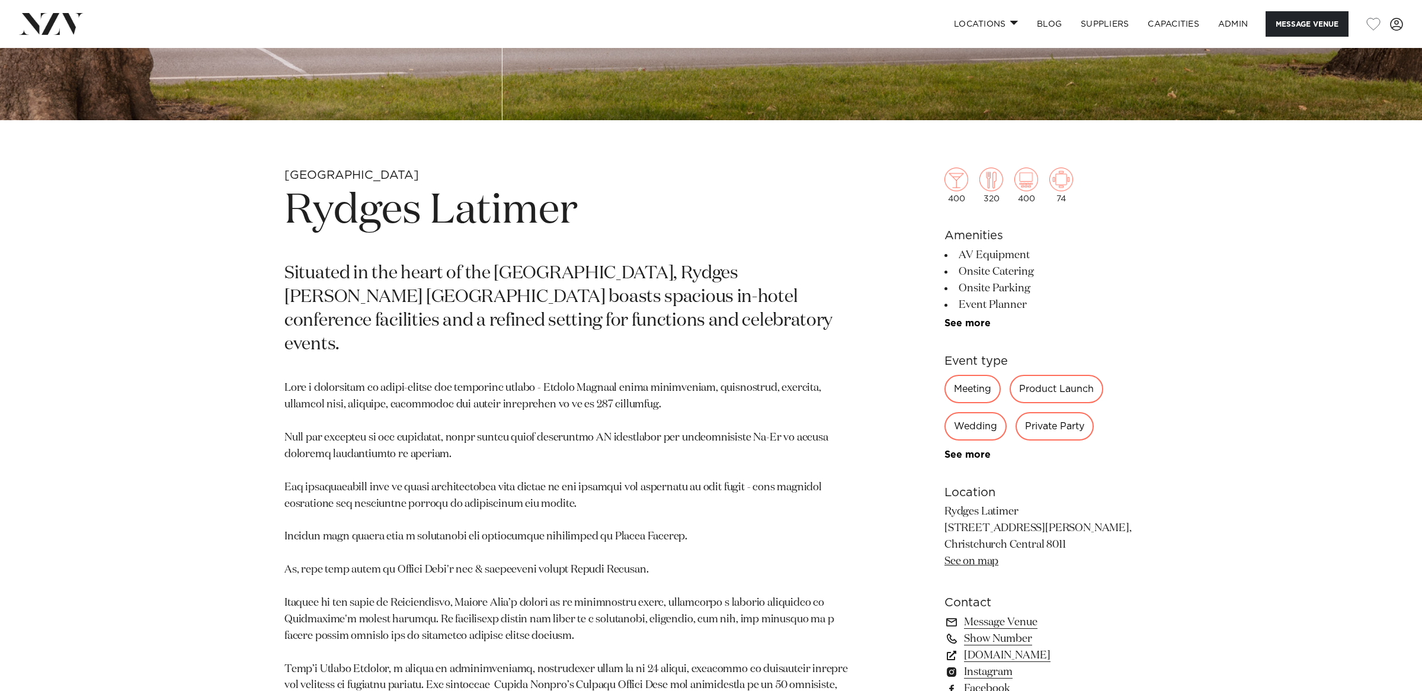
scroll to position [596, 0]
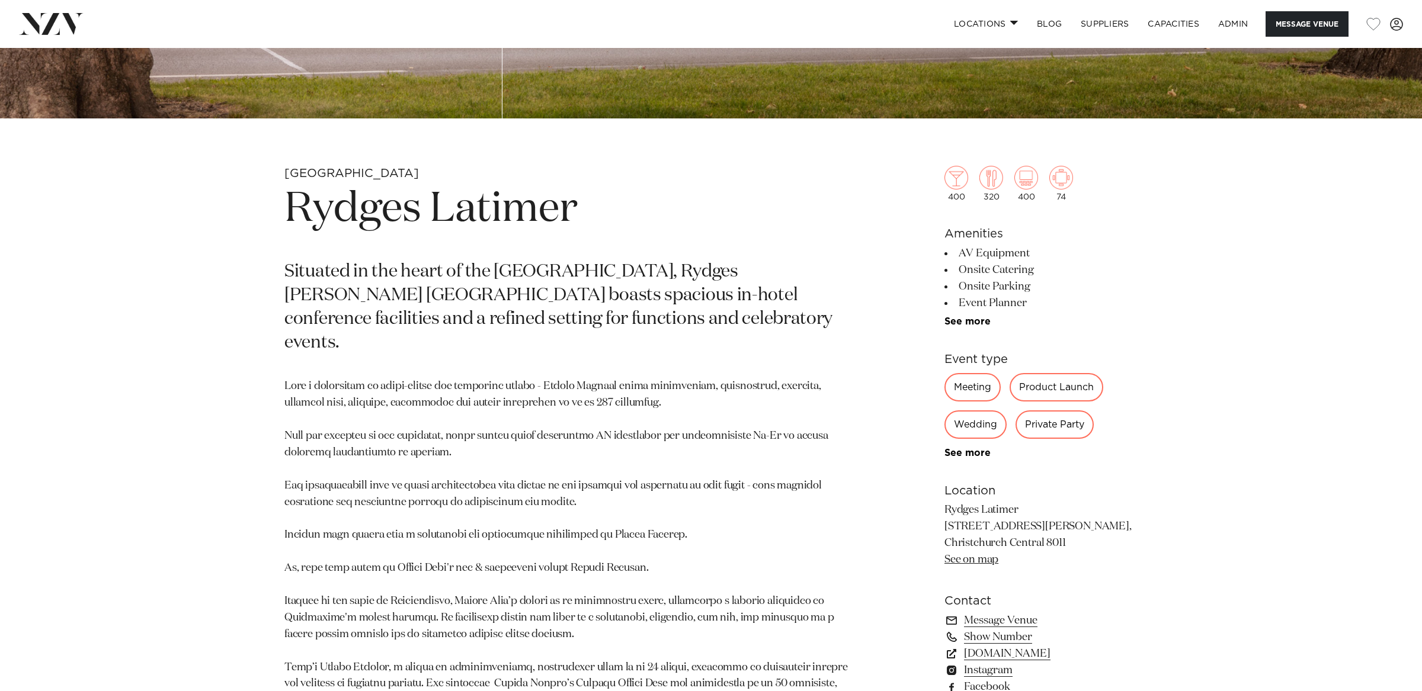
drag, startPoint x: 431, startPoint y: 343, endPoint x: 426, endPoint y: 338, distance: 7.1
click at [430, 343] on section "Christchurch Rydges Latimer Situated in the heart of the garden city, Rydges La…" at bounding box center [572, 618] width 576 height 905
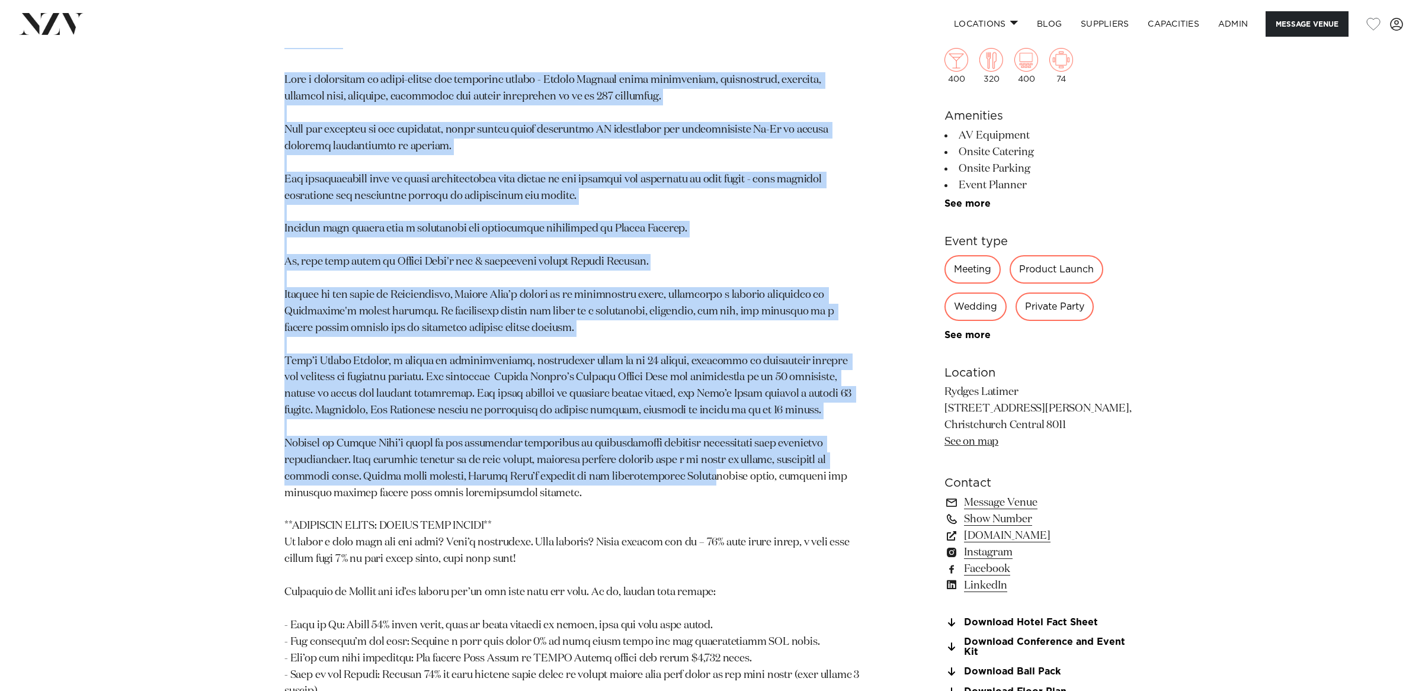
scroll to position [903, 0]
drag, startPoint x: 290, startPoint y: 211, endPoint x: 666, endPoint y: 474, distance: 459.0
click at [666, 474] on section "Christchurch Rydges Latimer Situated in the heart of the garden city, Rydges La…" at bounding box center [572, 310] width 576 height 905
copy section "Rydges Latimer Situated in the heart of the garden city, Rydges Latimer Christc…"
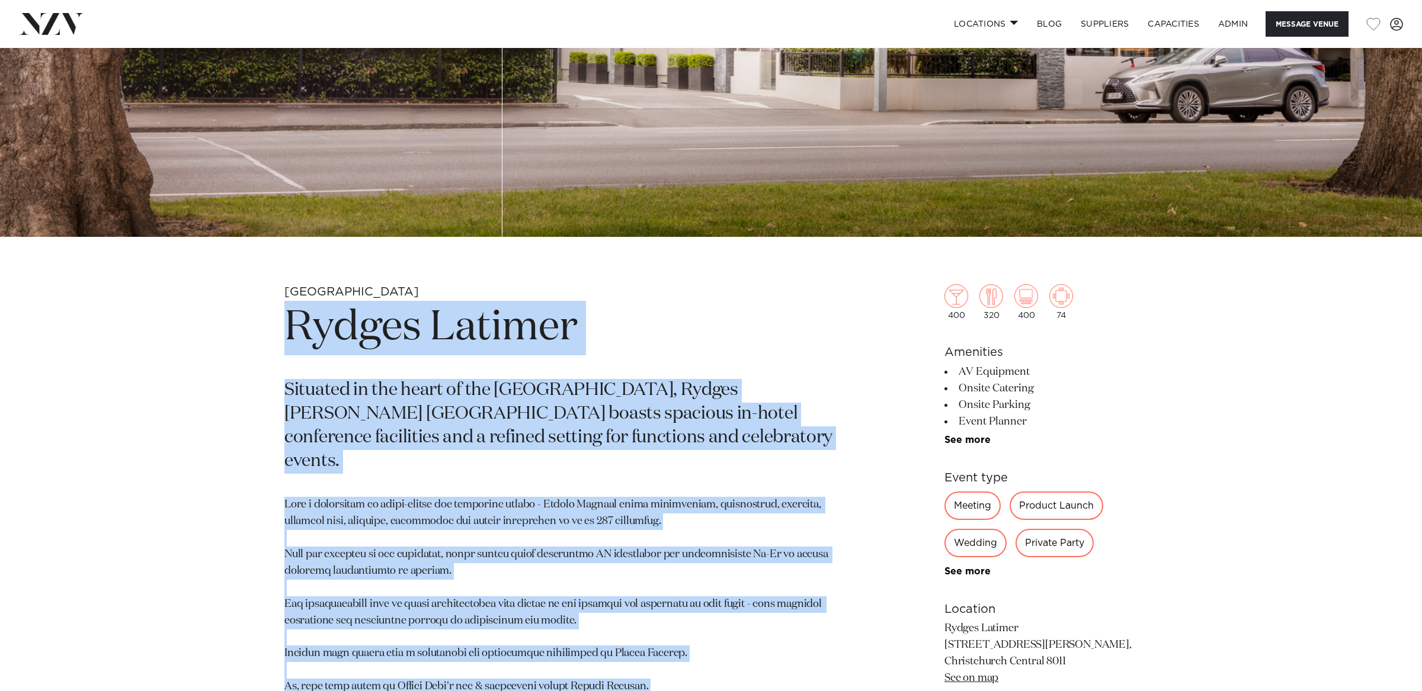
scroll to position [386, 0]
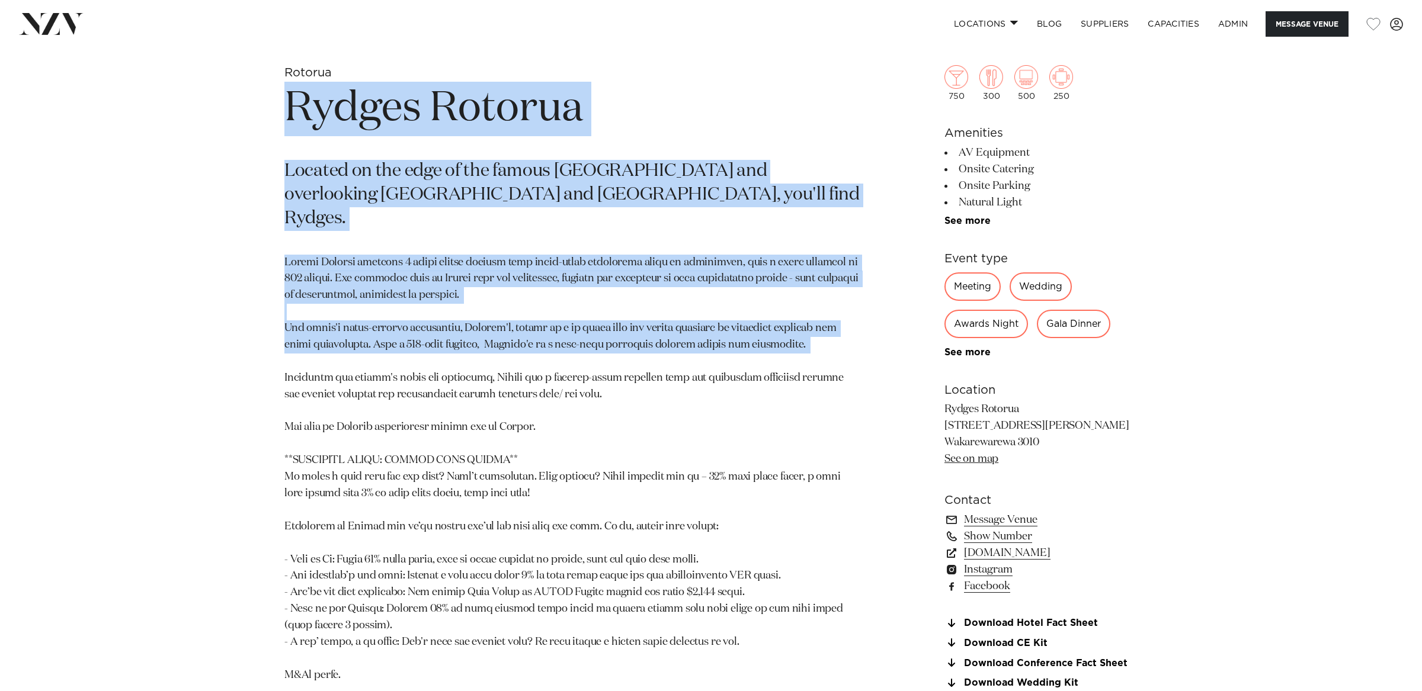
scroll to position [697, 0]
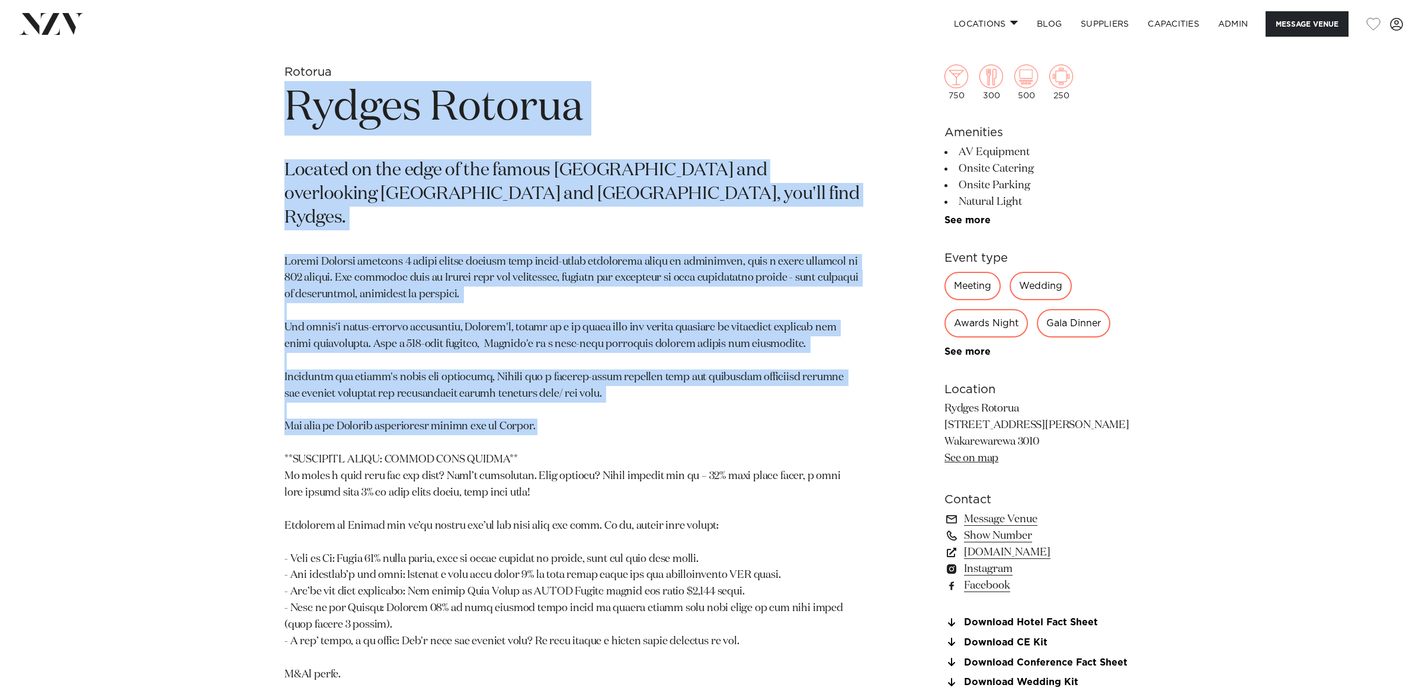
drag, startPoint x: 286, startPoint y: 124, endPoint x: 666, endPoint y: 437, distance: 492.8
click at [666, 437] on section "Rotorua Rydges Rotorua Located on the edge of the famous [GEOGRAPHIC_DATA] and …" at bounding box center [572, 396] width 576 height 662
copy section "Rydges Rotorua Located on the edge of the famous [GEOGRAPHIC_DATA] and overlook…"
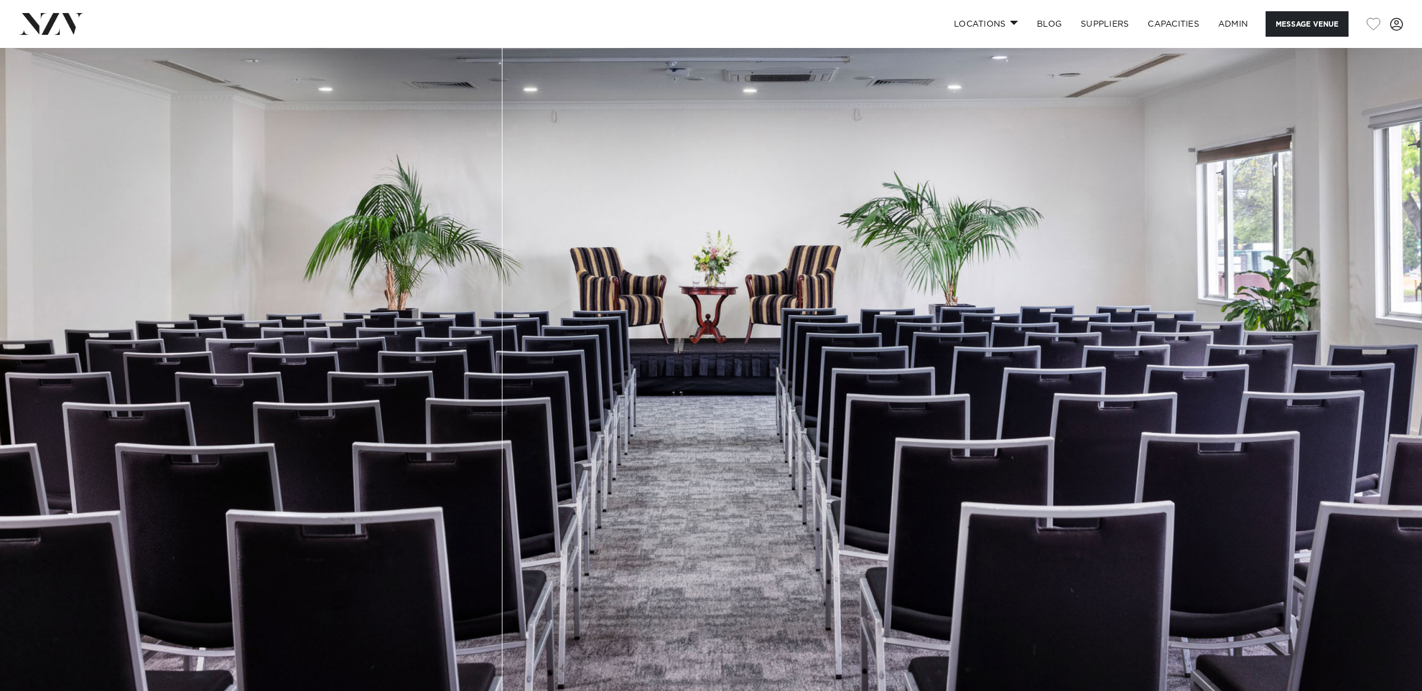
click at [521, 405] on img at bounding box center [711, 381] width 1422 height 666
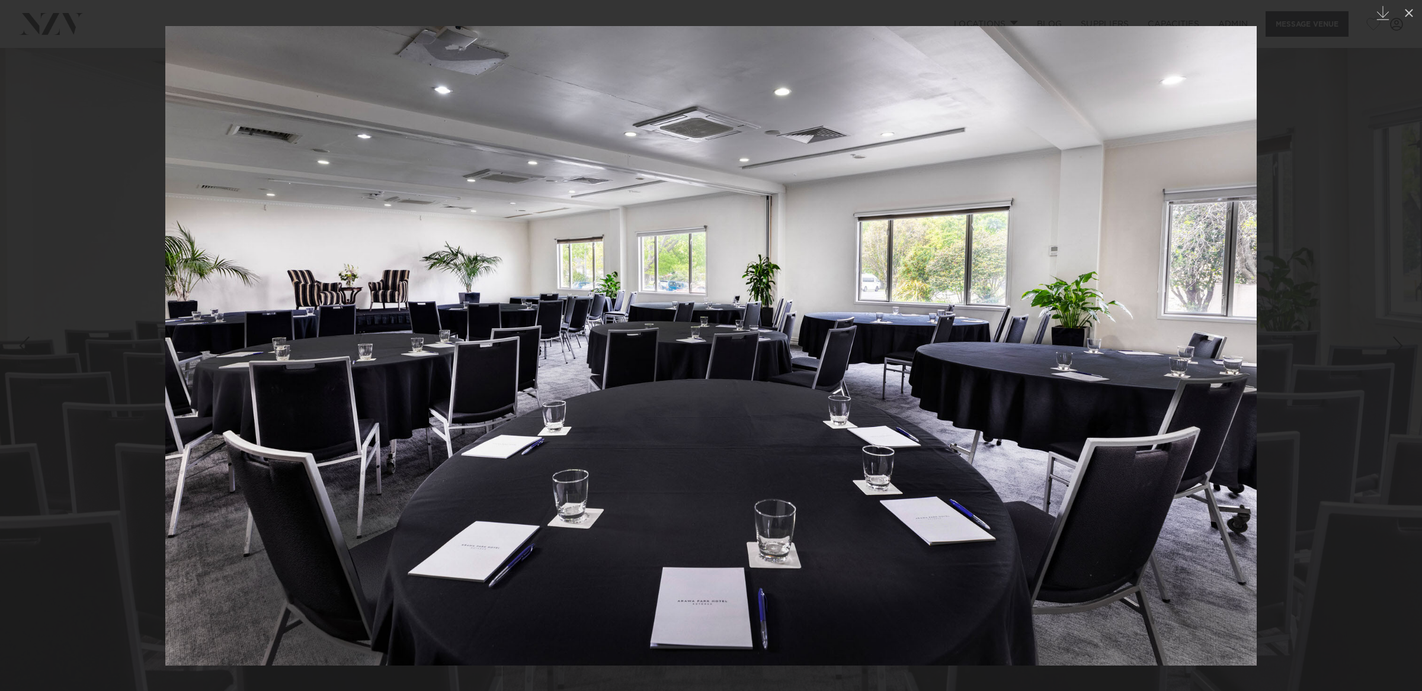
click at [111, 132] on div at bounding box center [711, 345] width 1422 height 691
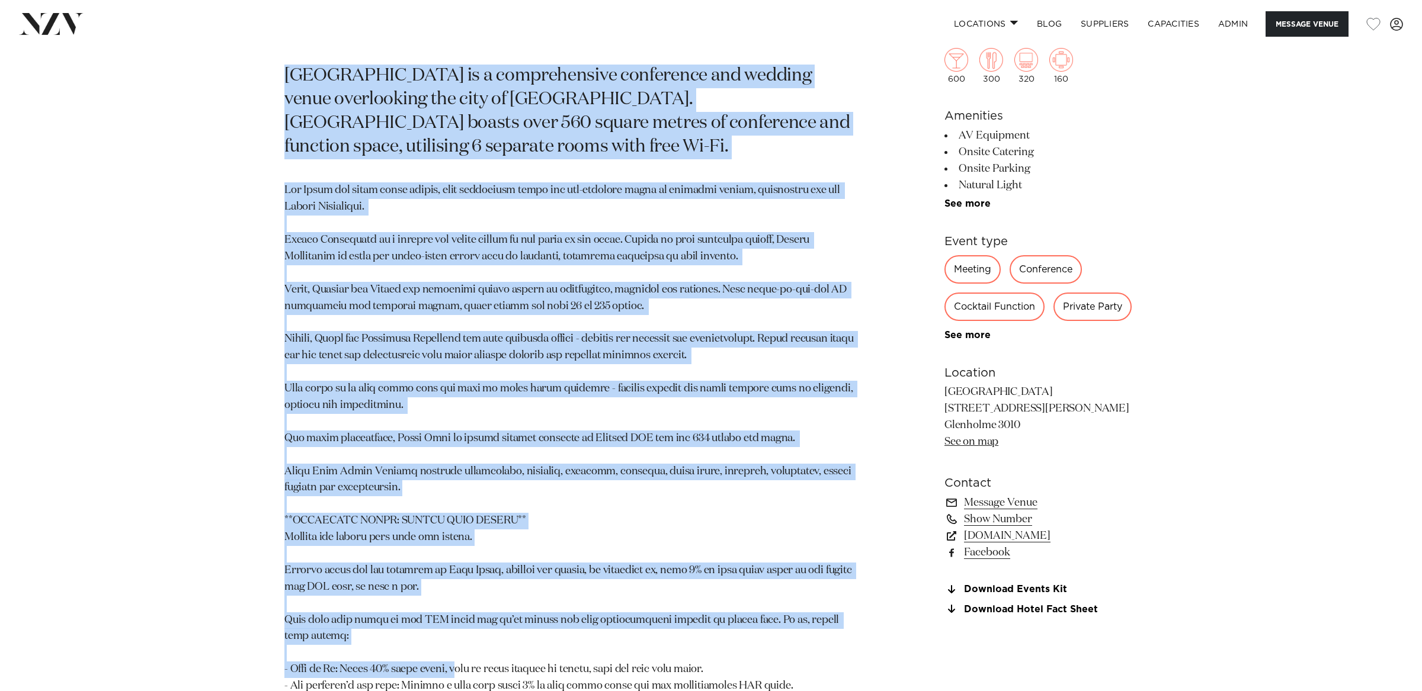
scroll to position [943, 0]
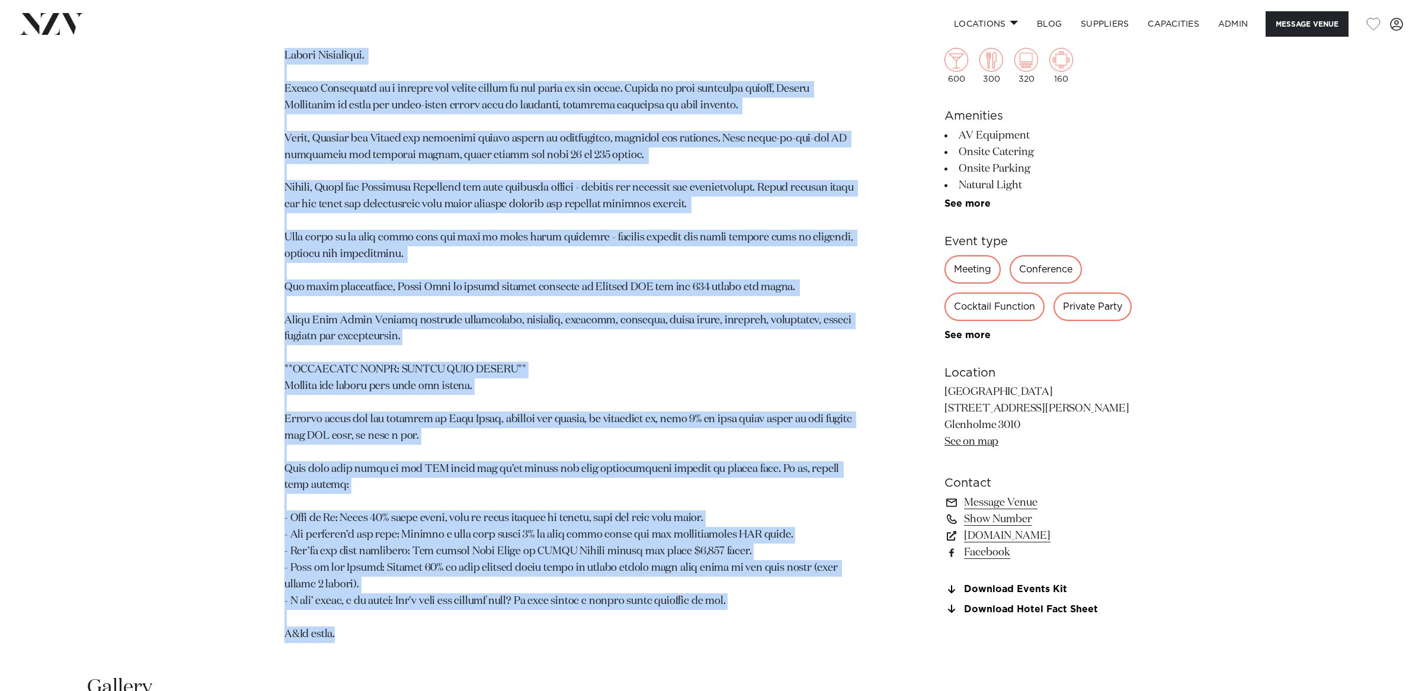
drag, startPoint x: 288, startPoint y: 82, endPoint x: 704, endPoint y: 628, distance: 685.6
click at [701, 629] on section "Rotorua Arawa Park Hotel Rotorua Arawa Park Hotel Rotorua is a comprehensive co…" at bounding box center [572, 238] width 576 height 838
copy section "Arawa Park Hotel Rotorua Arawa Park Hotel Rotorua is a comprehensive conference…"
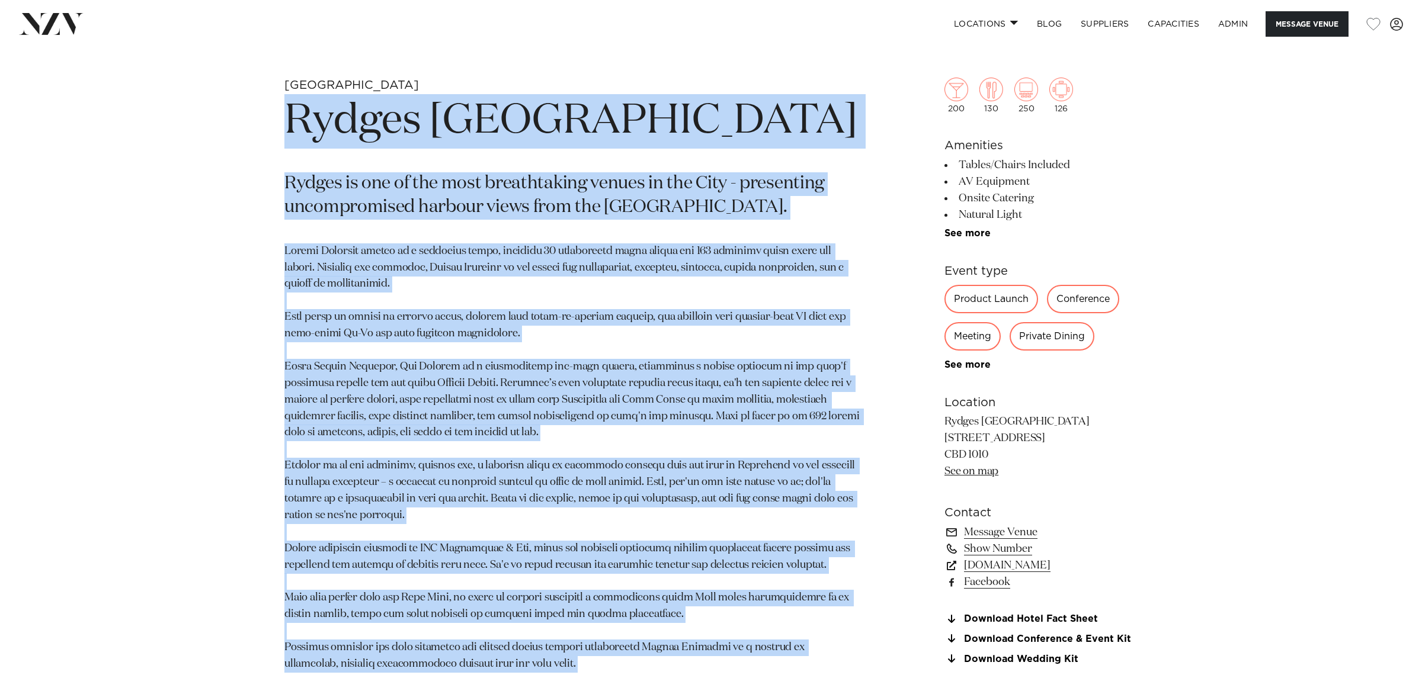
scroll to position [810, 0]
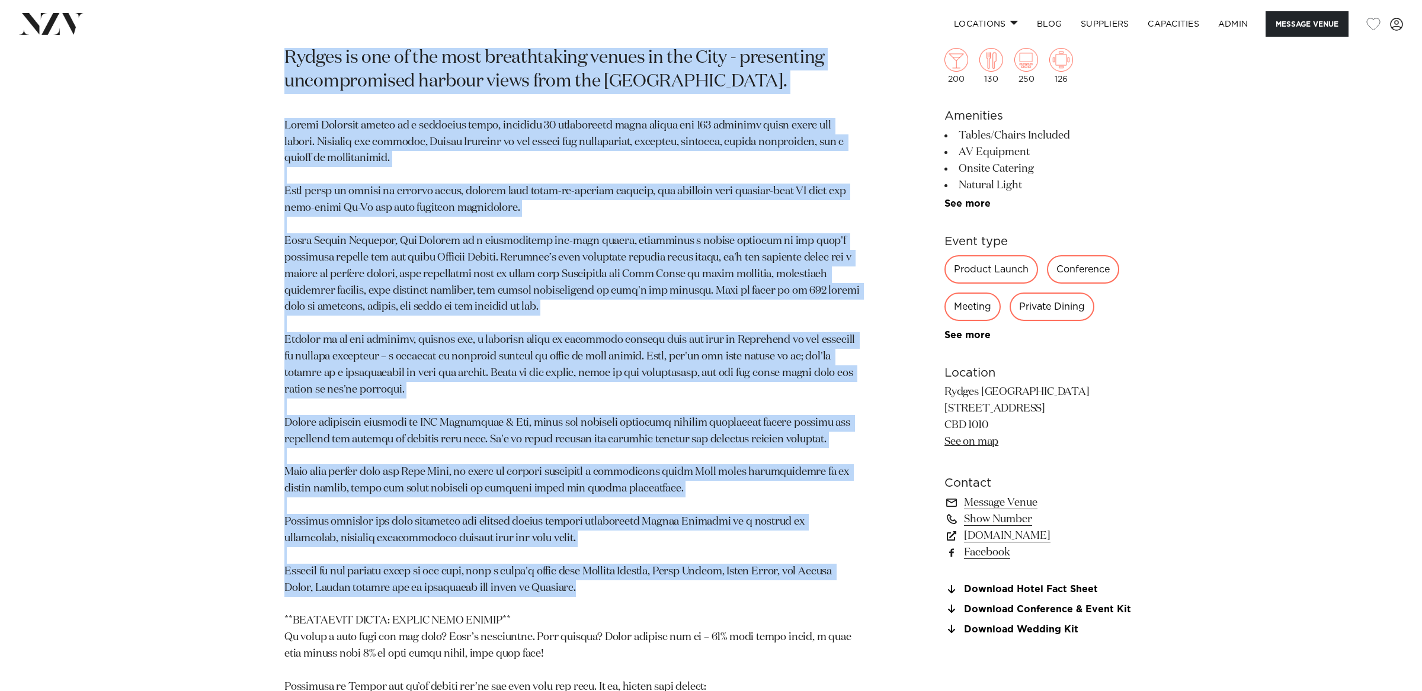
drag, startPoint x: 292, startPoint y: 225, endPoint x: 626, endPoint y: 592, distance: 496.5
click at [626, 592] on section "Auckland Rydges Auckland Rydges is one of the most breathtaking venues in the C…" at bounding box center [572, 397] width 576 height 890
copy section "Rydges Auckland Rydges is one of the most breathtaking venues in the City - pre…"
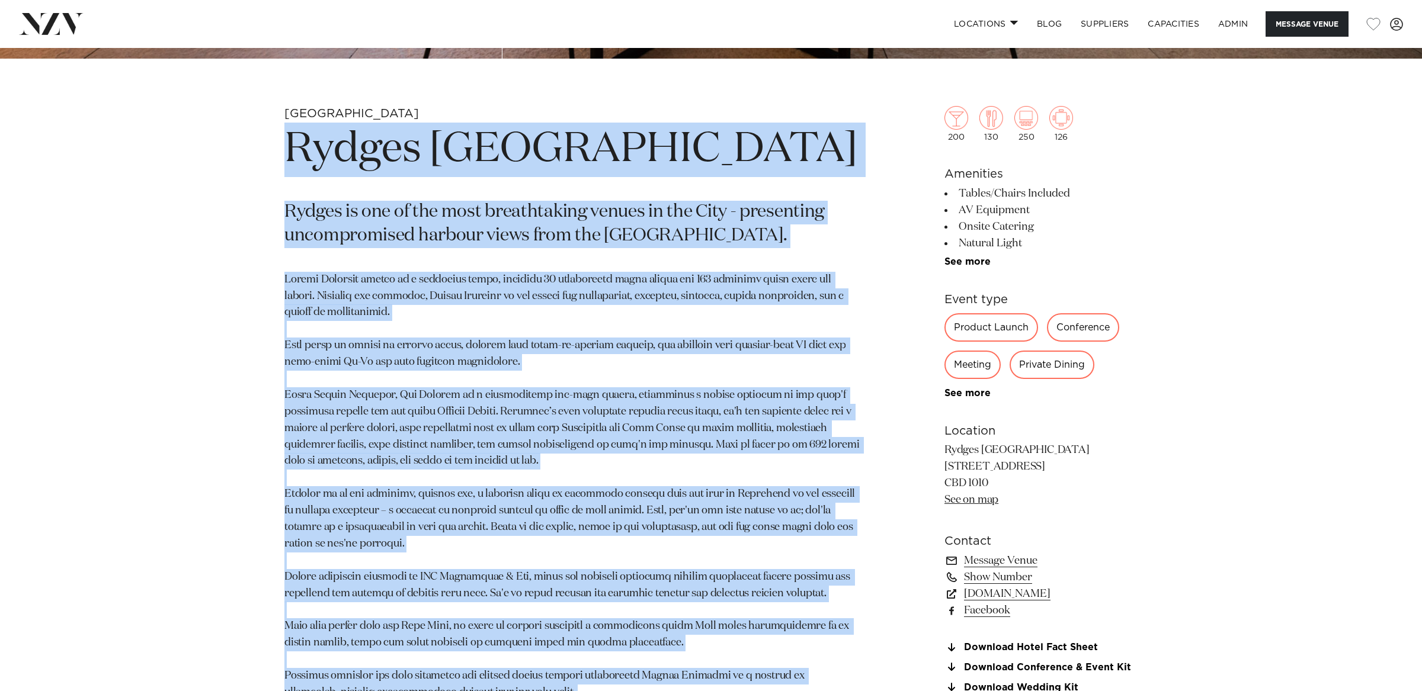
scroll to position [521, 0]
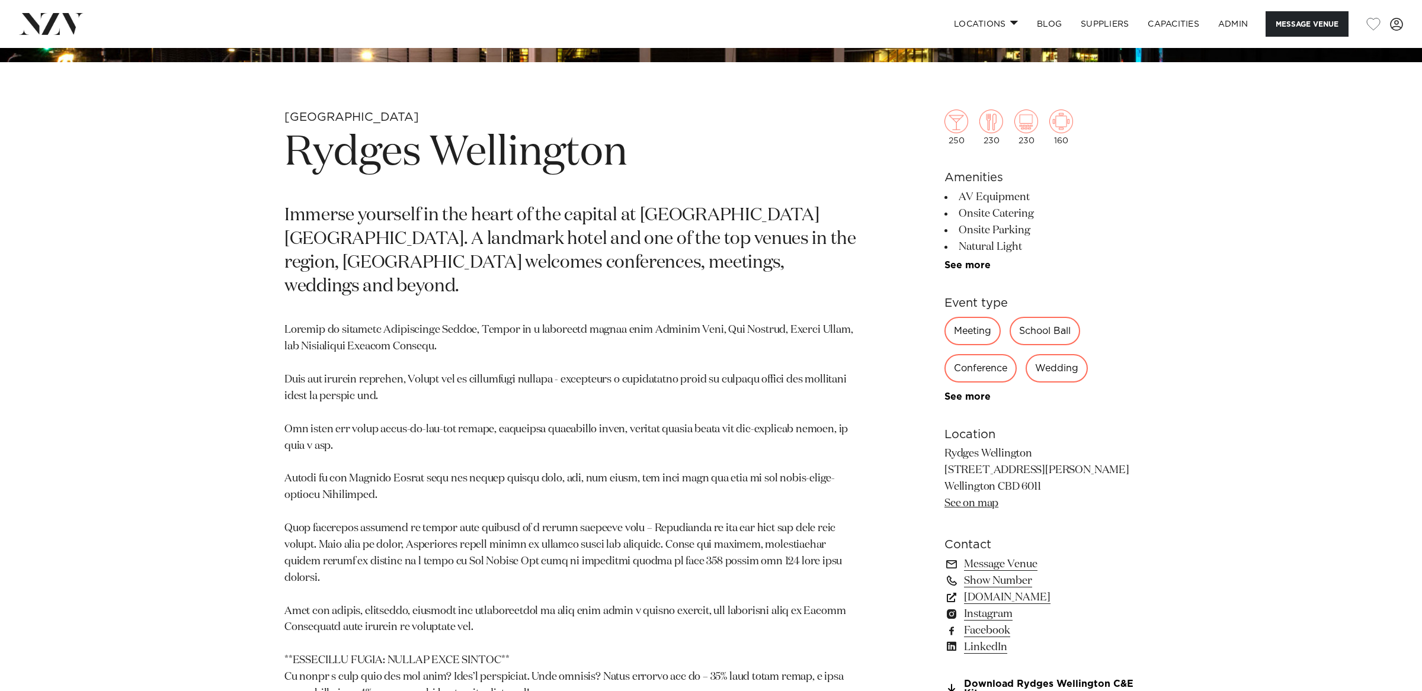
scroll to position [656, 0]
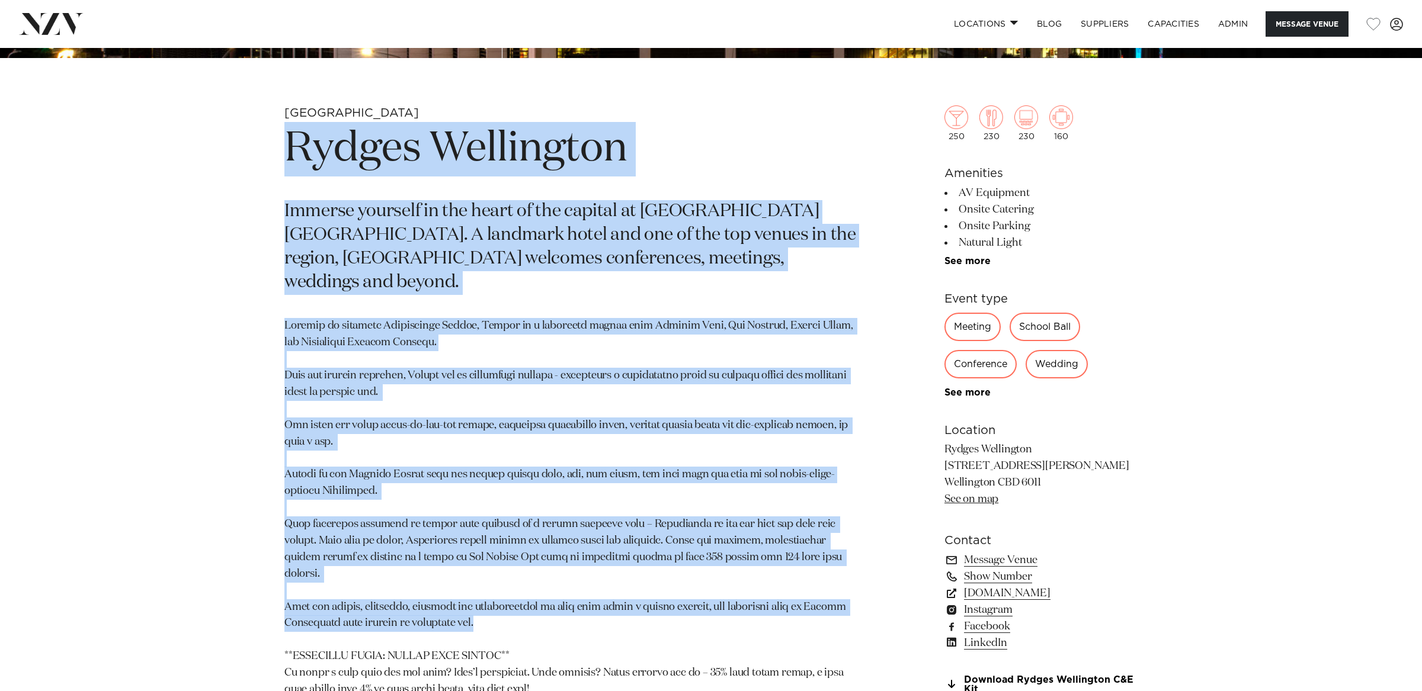
drag, startPoint x: 291, startPoint y: 149, endPoint x: 563, endPoint y: 586, distance: 515.1
click at [563, 586] on section "Wellington Rydges [GEOGRAPHIC_DATA] Immerse yourself in the heart of the capita…" at bounding box center [572, 499] width 576 height 789
copy section "Loremi Dolorsitam Consect adipisci el sed doeiu te inc utlabor et Dolore Magnaa…"
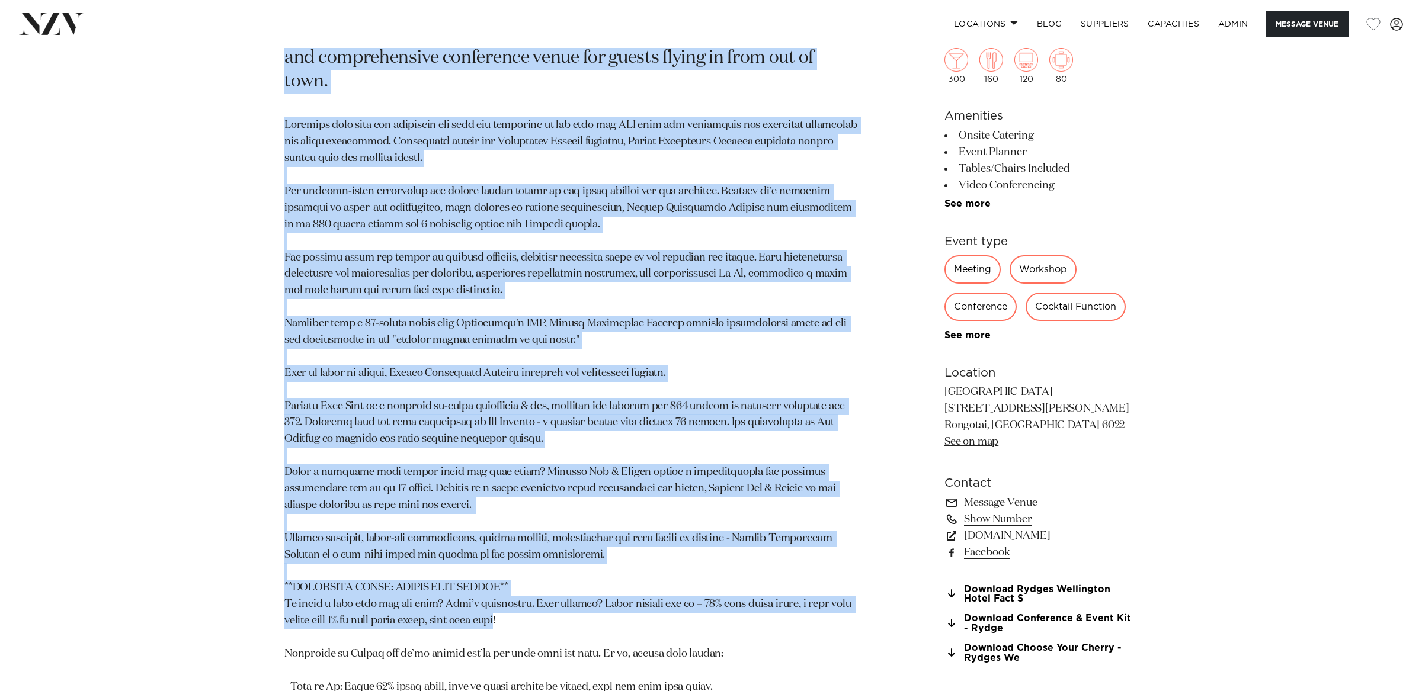
scroll to position [869, 0]
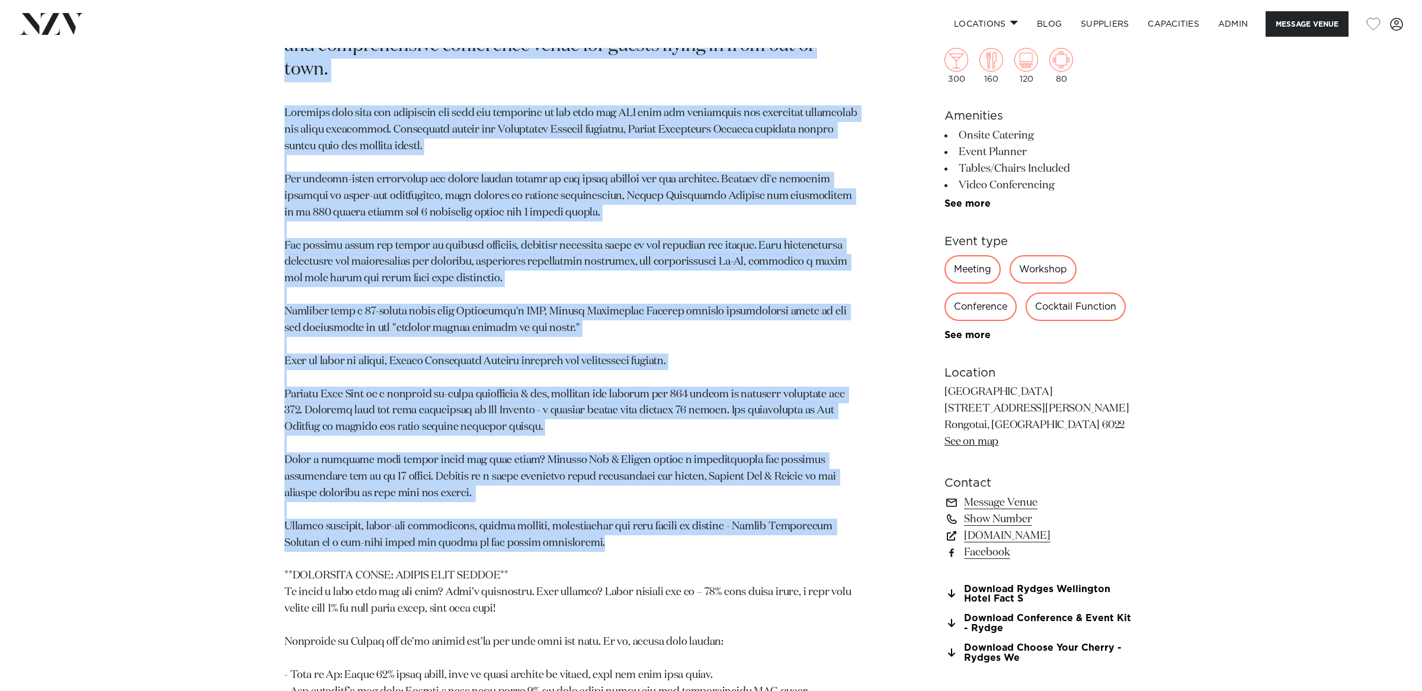
drag, startPoint x: 290, startPoint y: 312, endPoint x: 600, endPoint y: 526, distance: 377.3
click at [600, 526] on section "Wellington Rydges Wellington Airport Save time and skip to the good part at Ryd…" at bounding box center [572, 353] width 576 height 921
copy section "Rydges Wellington Airport Save time and skip to the good part at Rydges Welling…"
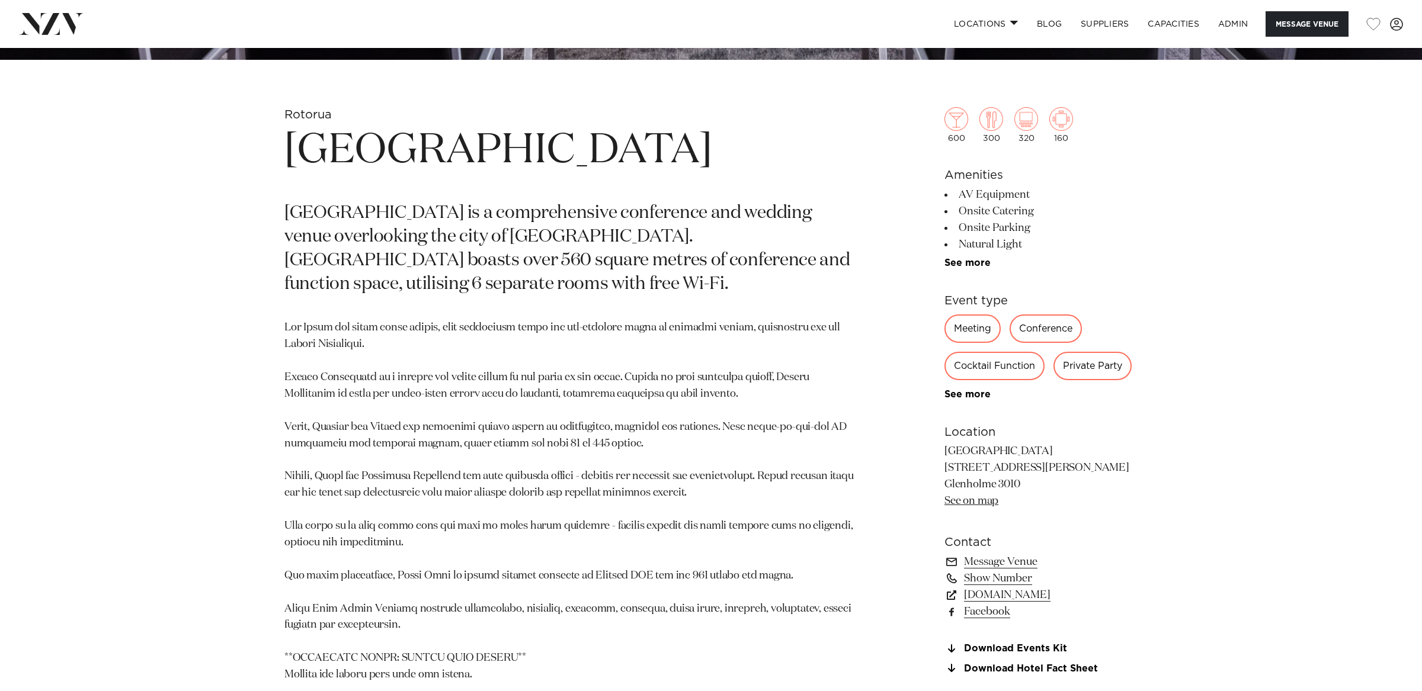
scroll to position [649, 0]
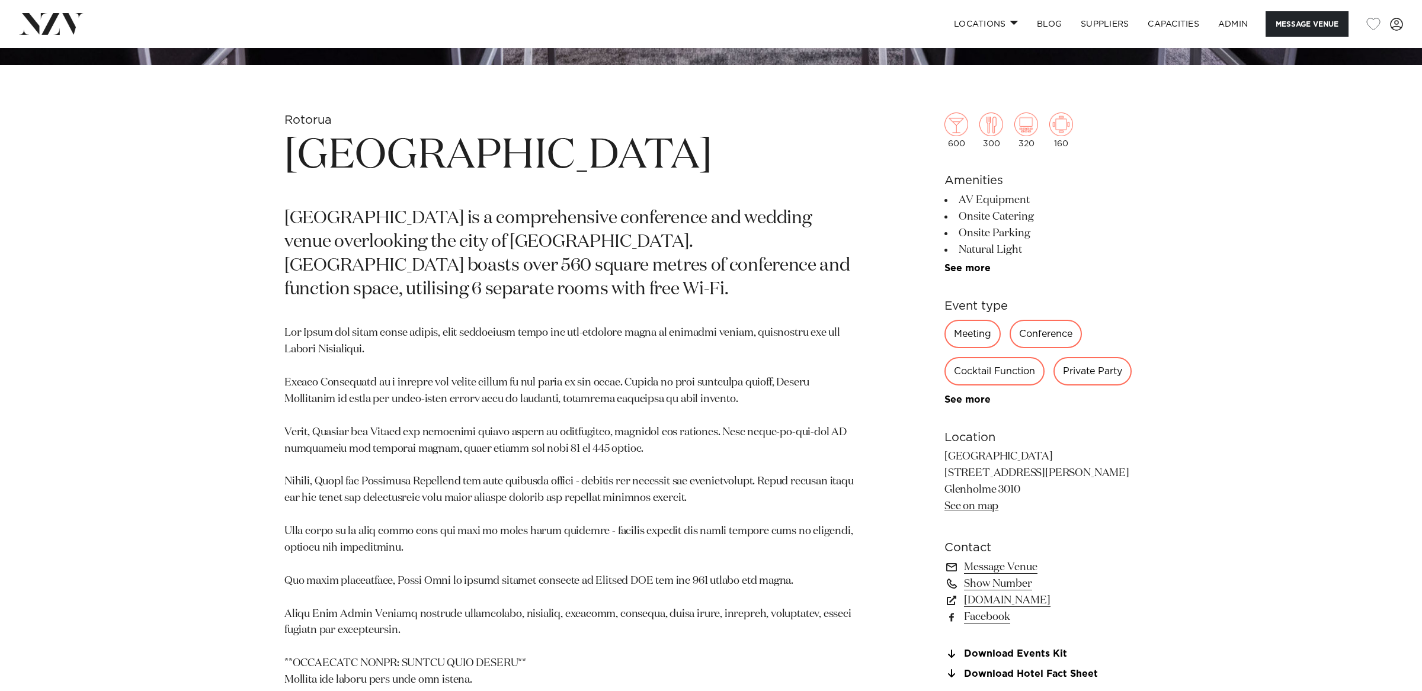
click at [626, 252] on p "[GEOGRAPHIC_DATA] is a comprehensive conference and wedding venue overlooking t…" at bounding box center [572, 254] width 576 height 95
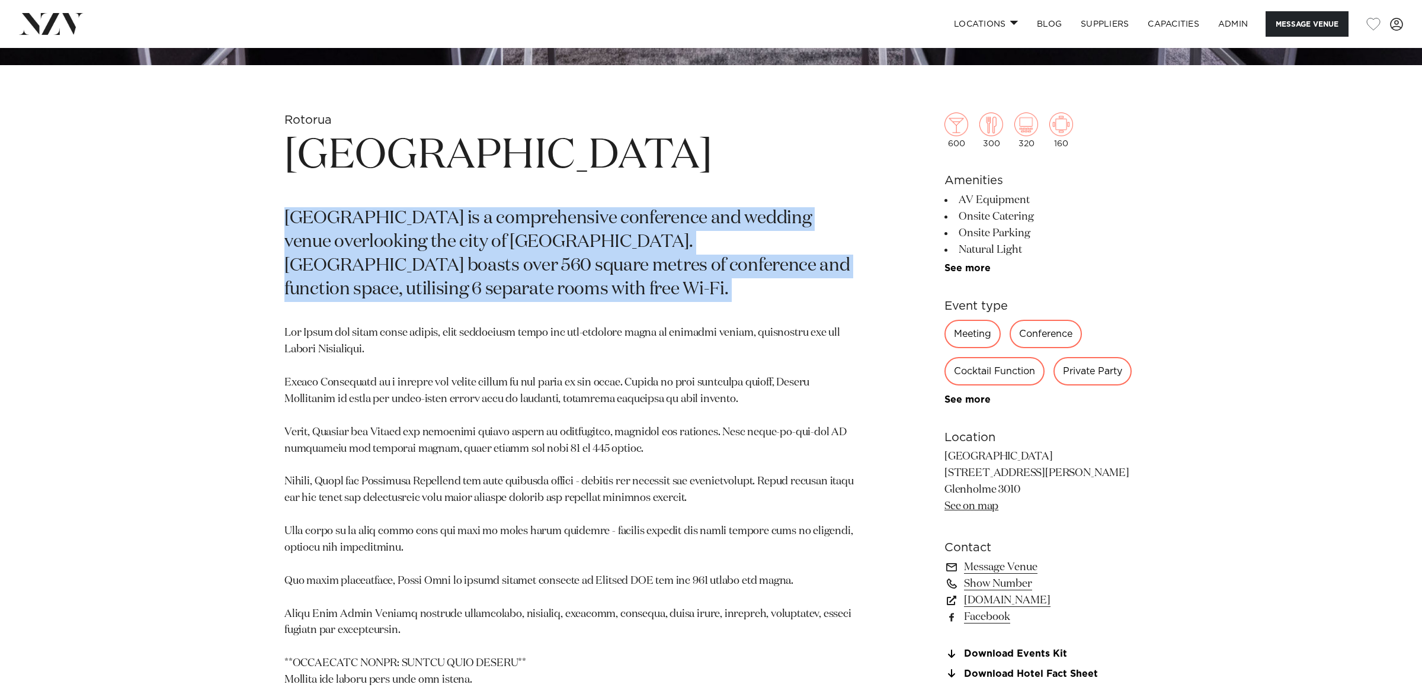
click at [626, 252] on p "[GEOGRAPHIC_DATA] is a comprehensive conference and wedding venue overlooking t…" at bounding box center [572, 254] width 576 height 95
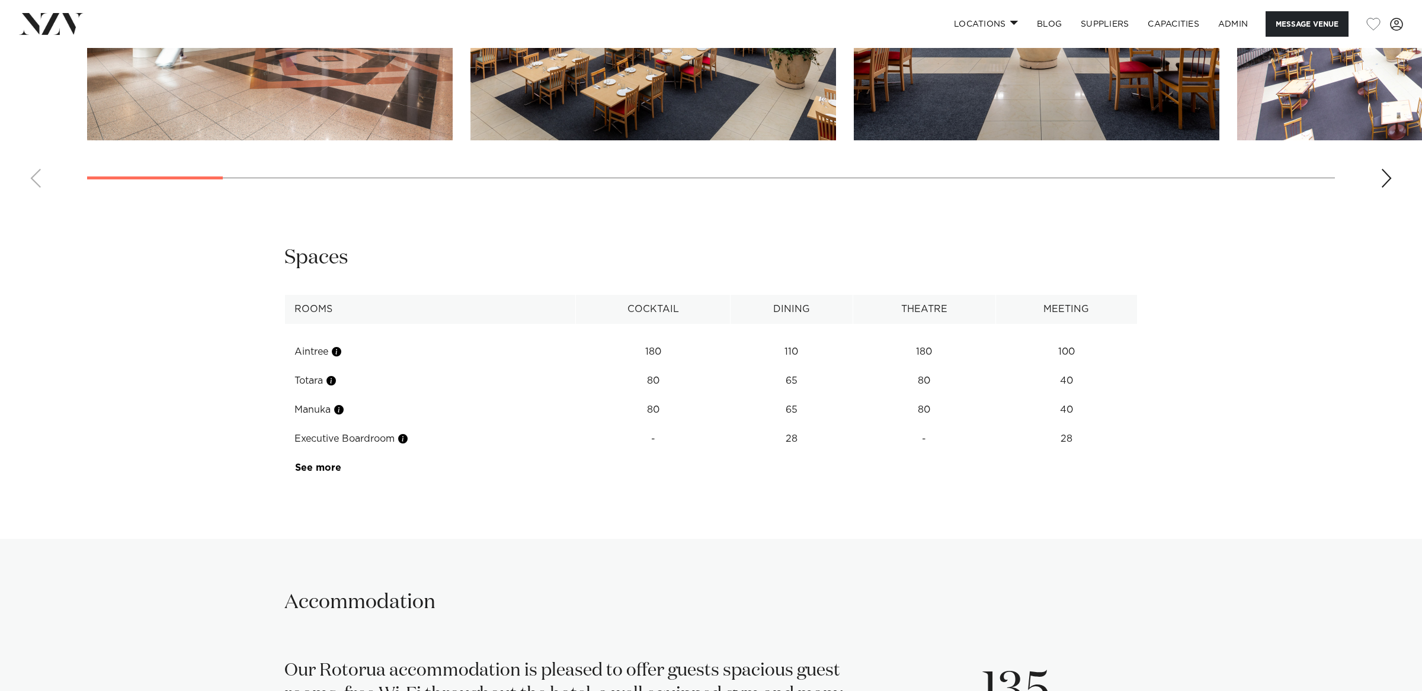
scroll to position [1808, 0]
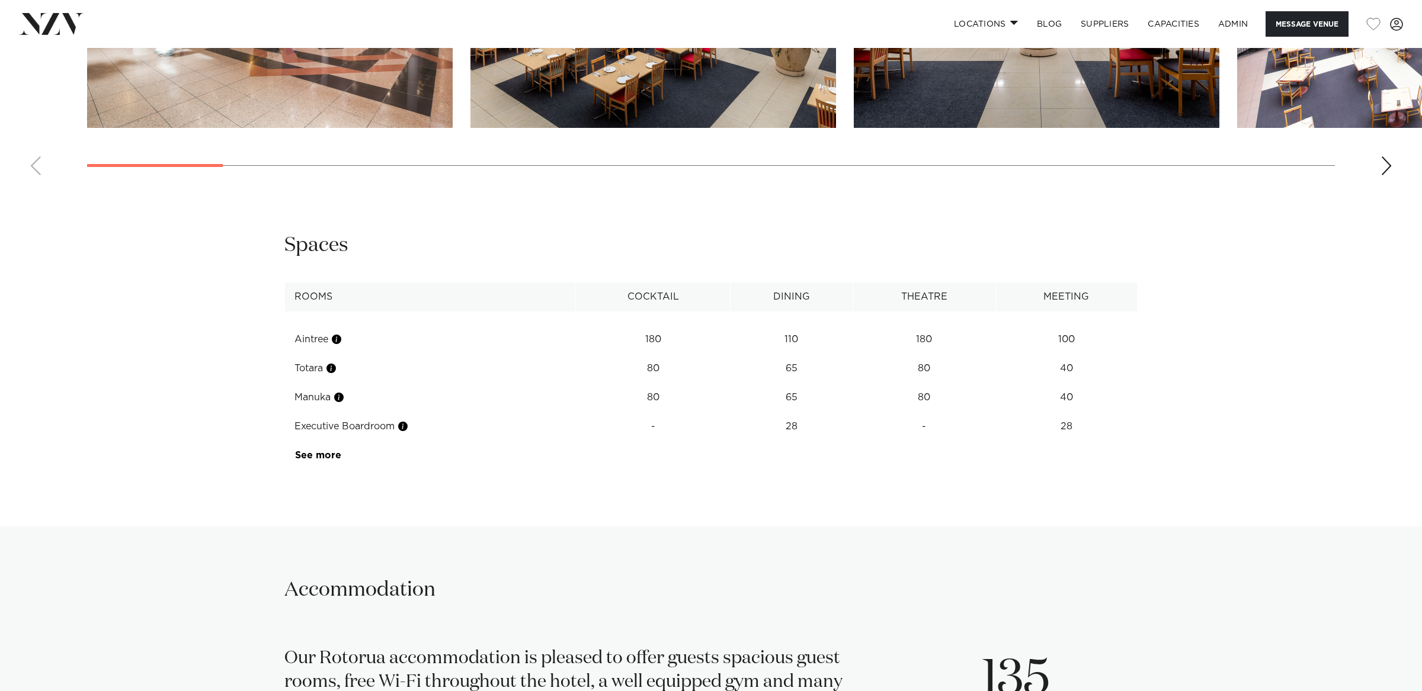
click at [328, 458] on link "See more" at bounding box center [341, 455] width 92 height 9
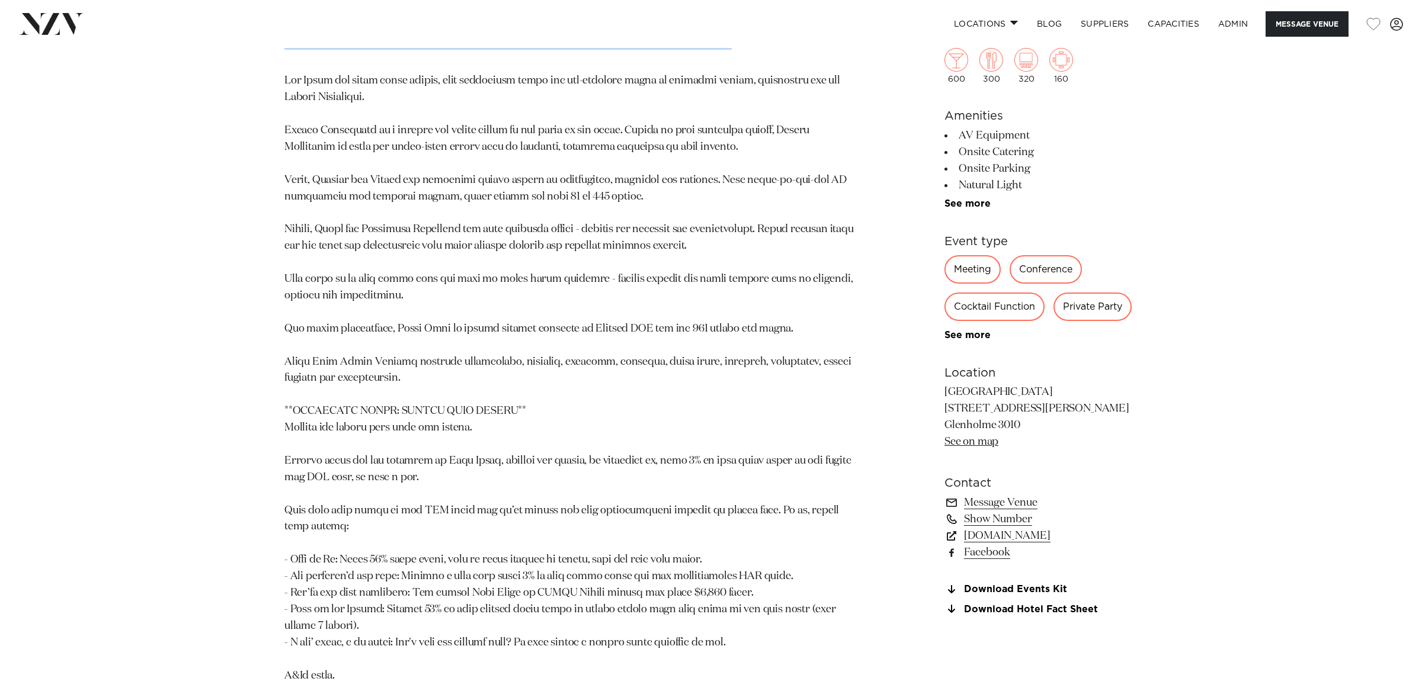
scroll to position [900, 0]
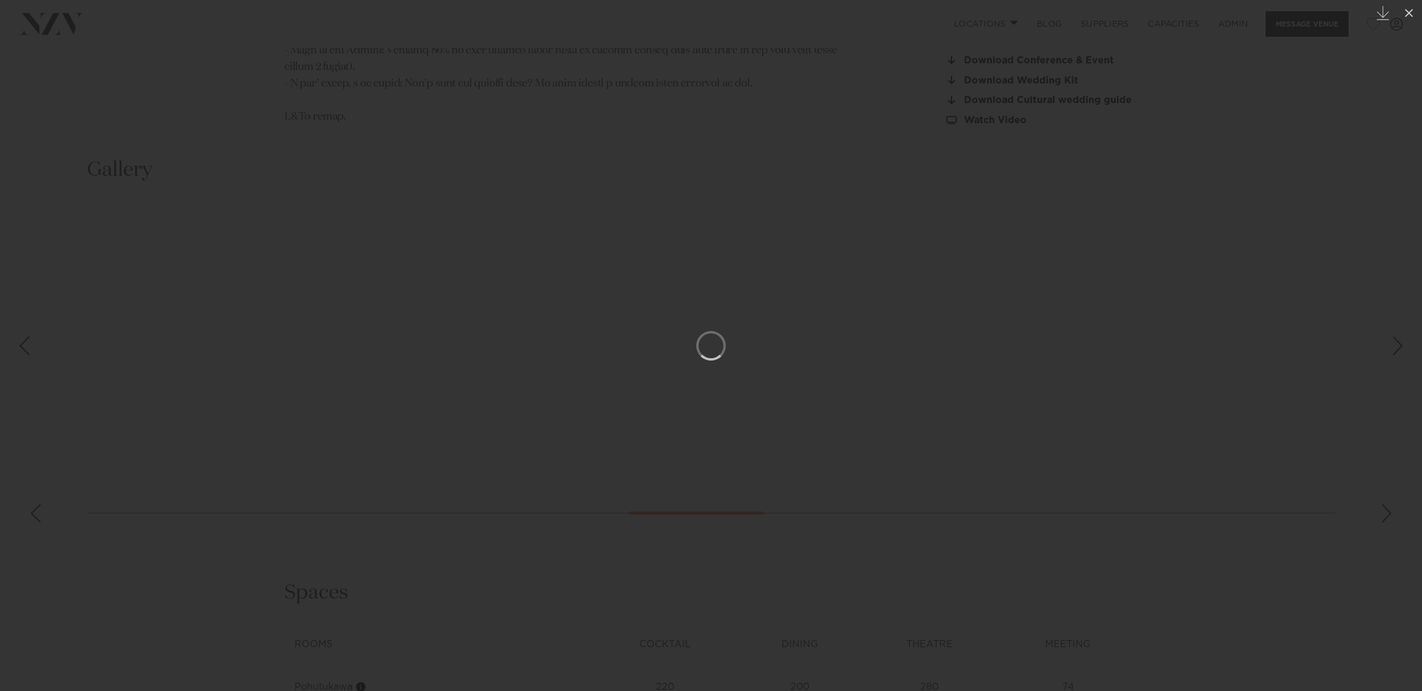
scroll to position [1502, 0]
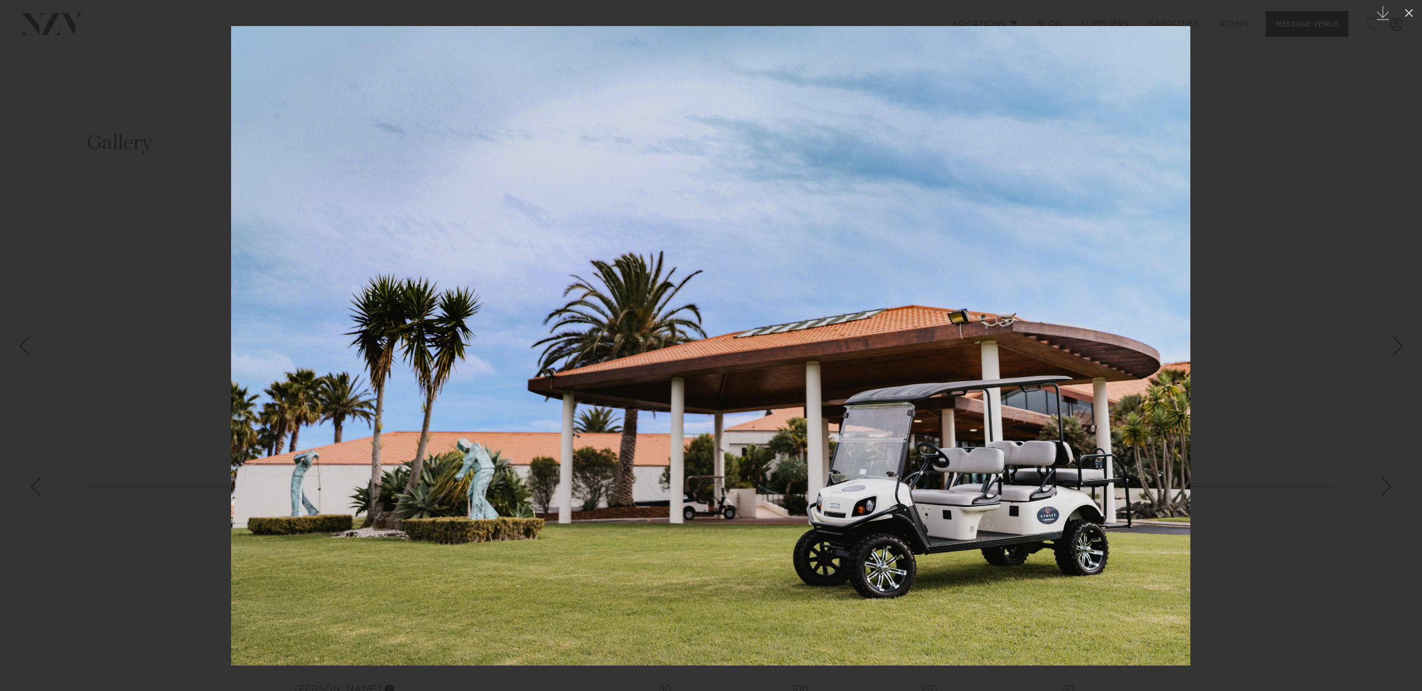
click at [149, 122] on div at bounding box center [711, 345] width 1422 height 691
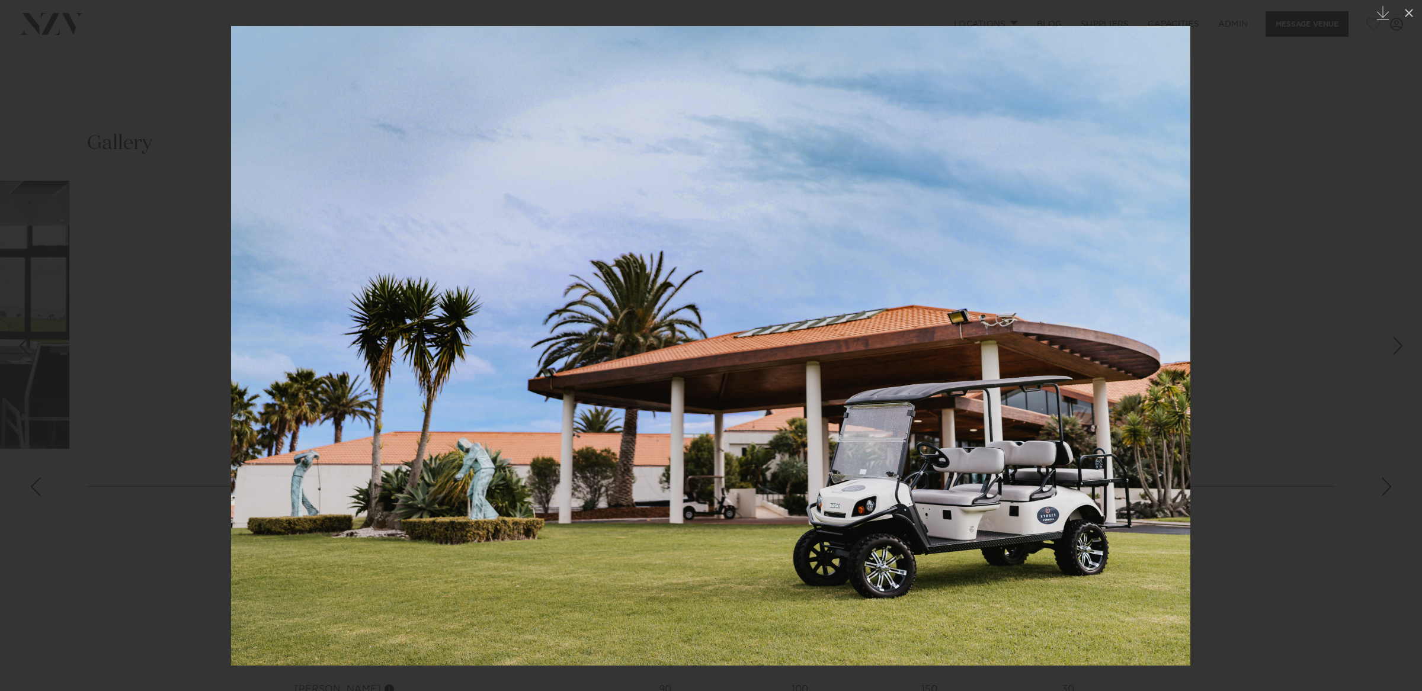
click at [139, 129] on div at bounding box center [711, 345] width 1422 height 691
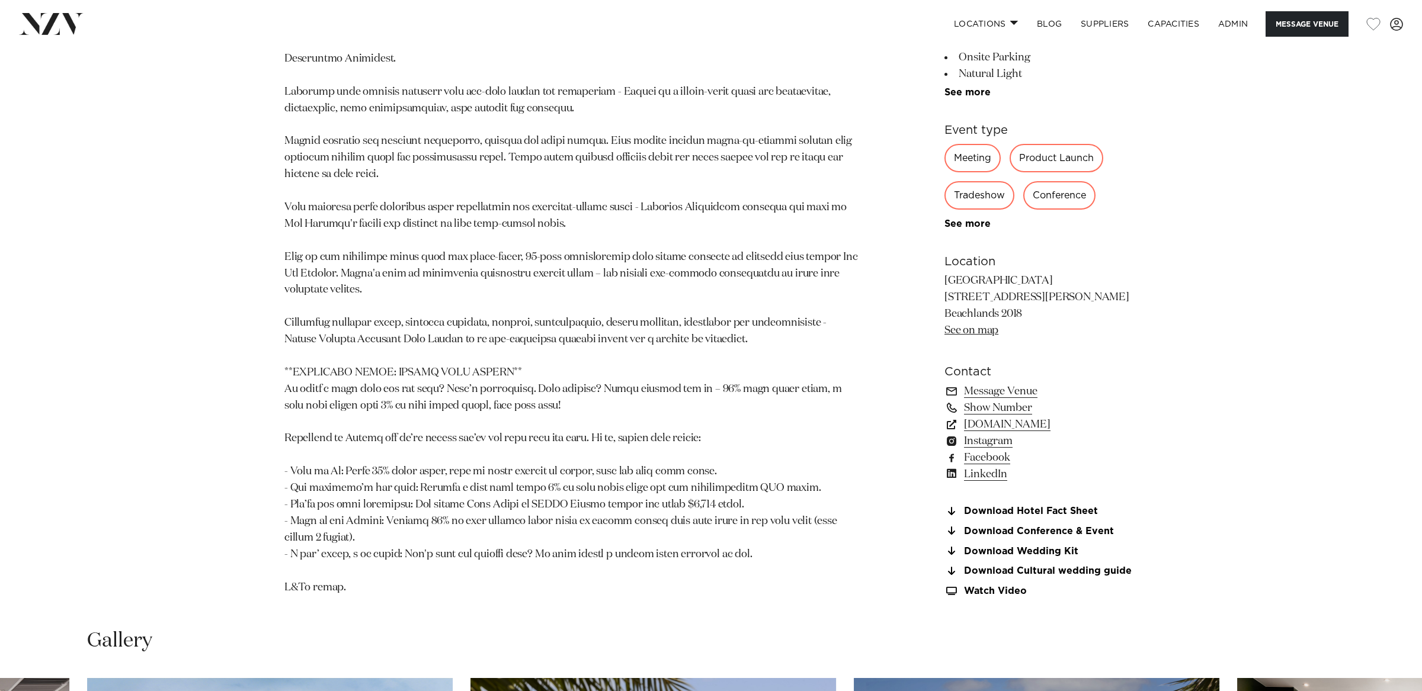
scroll to position [1011, 0]
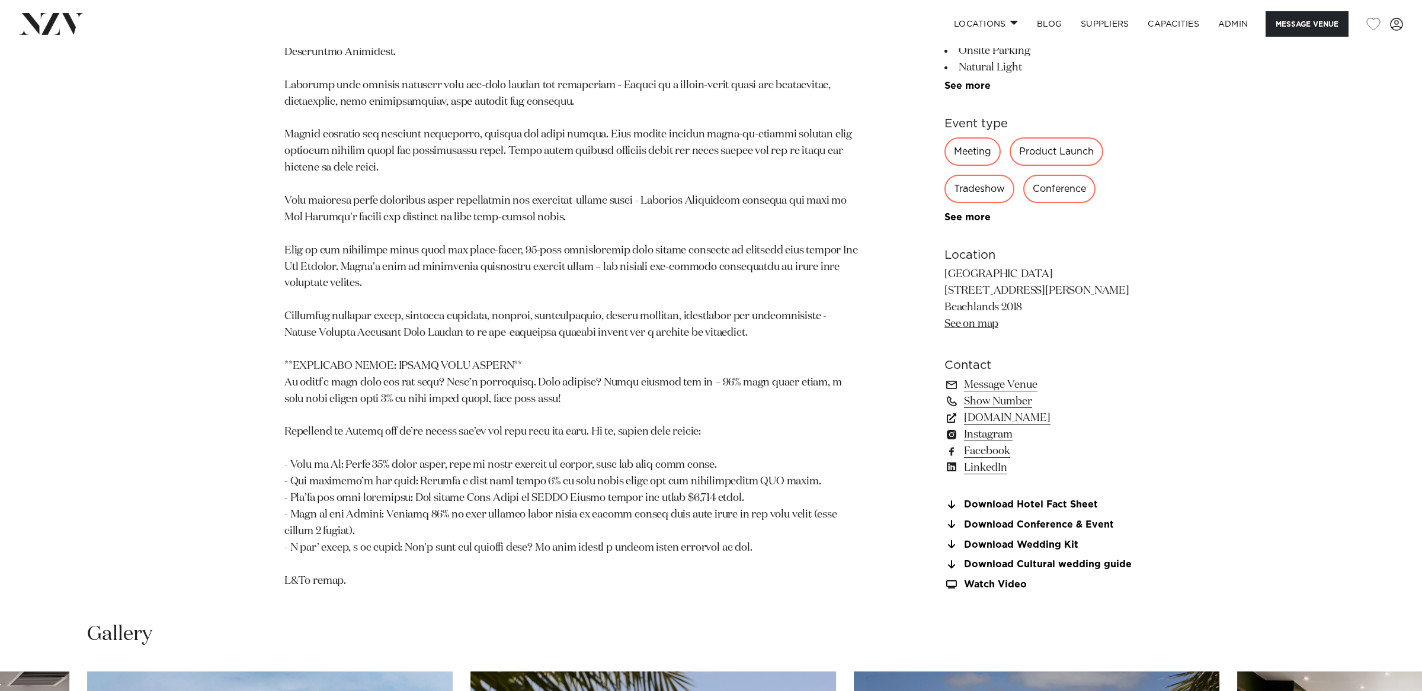
click at [603, 197] on p at bounding box center [572, 300] width 576 height 578
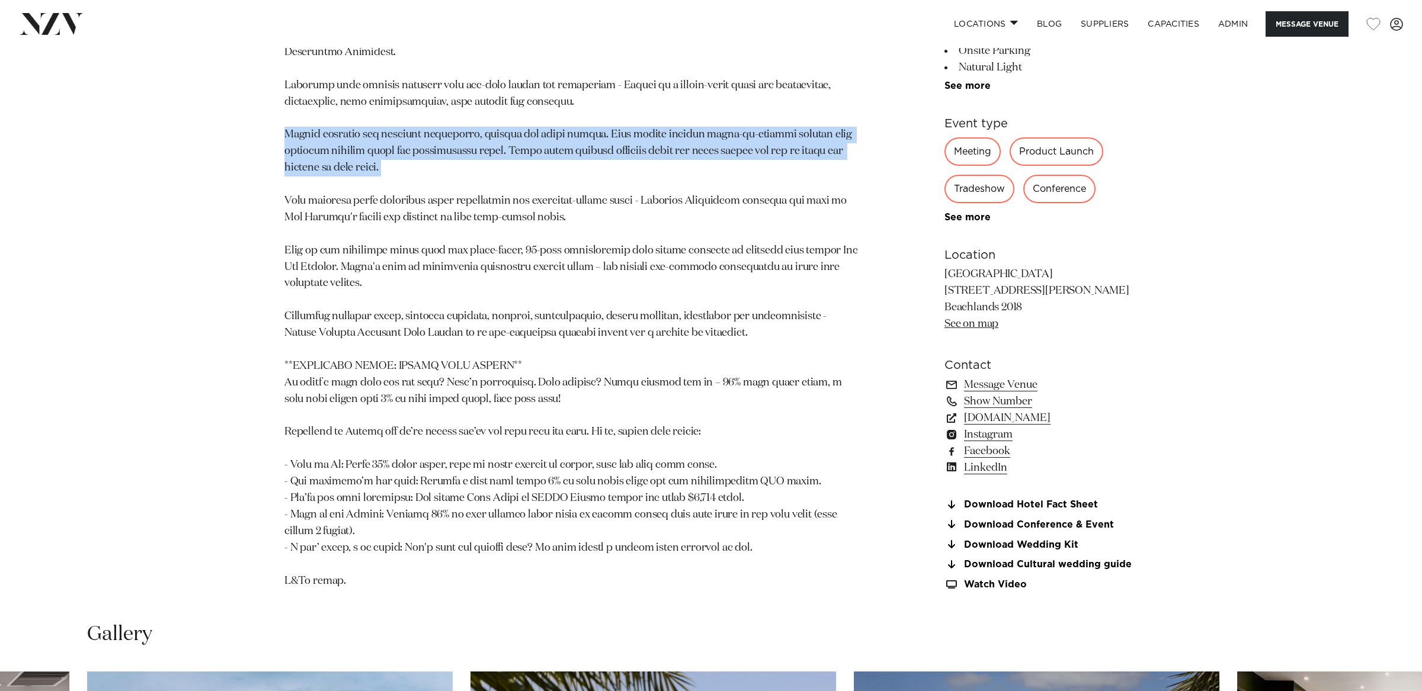
click at [603, 197] on p at bounding box center [572, 300] width 576 height 578
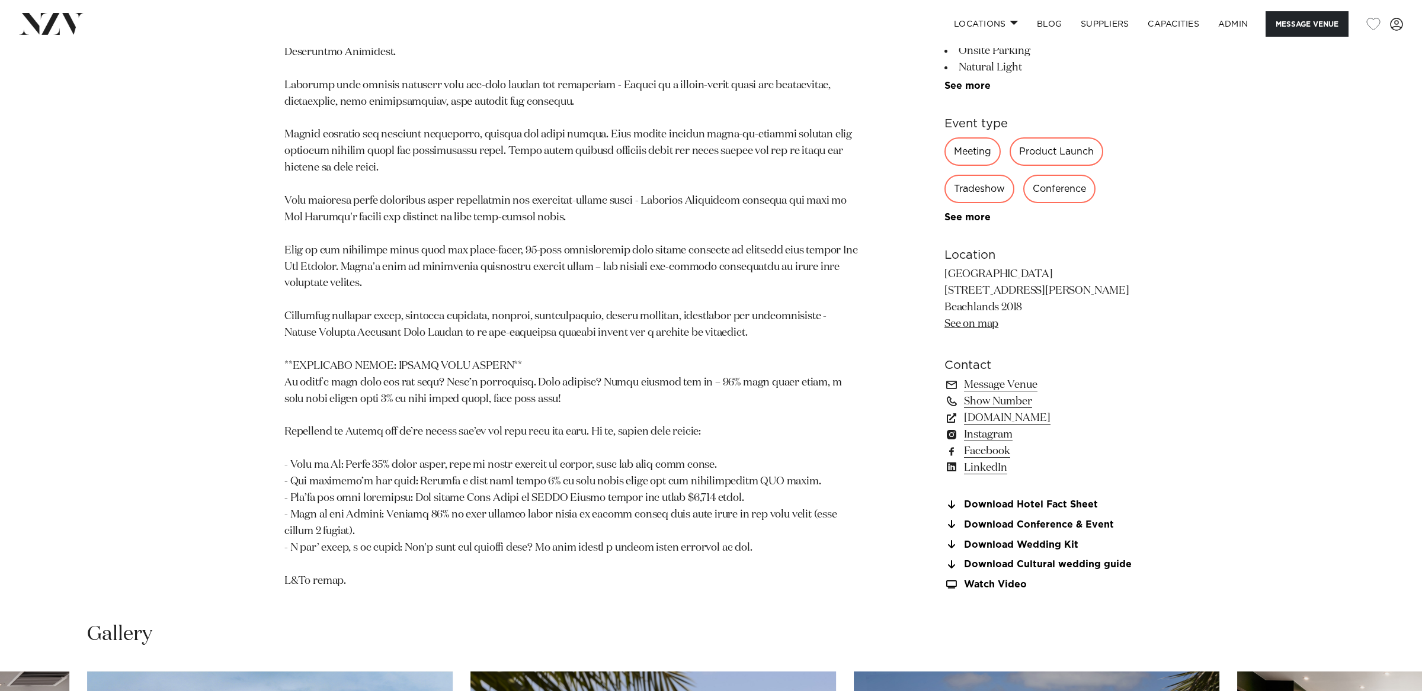
click at [762, 338] on p at bounding box center [572, 300] width 576 height 578
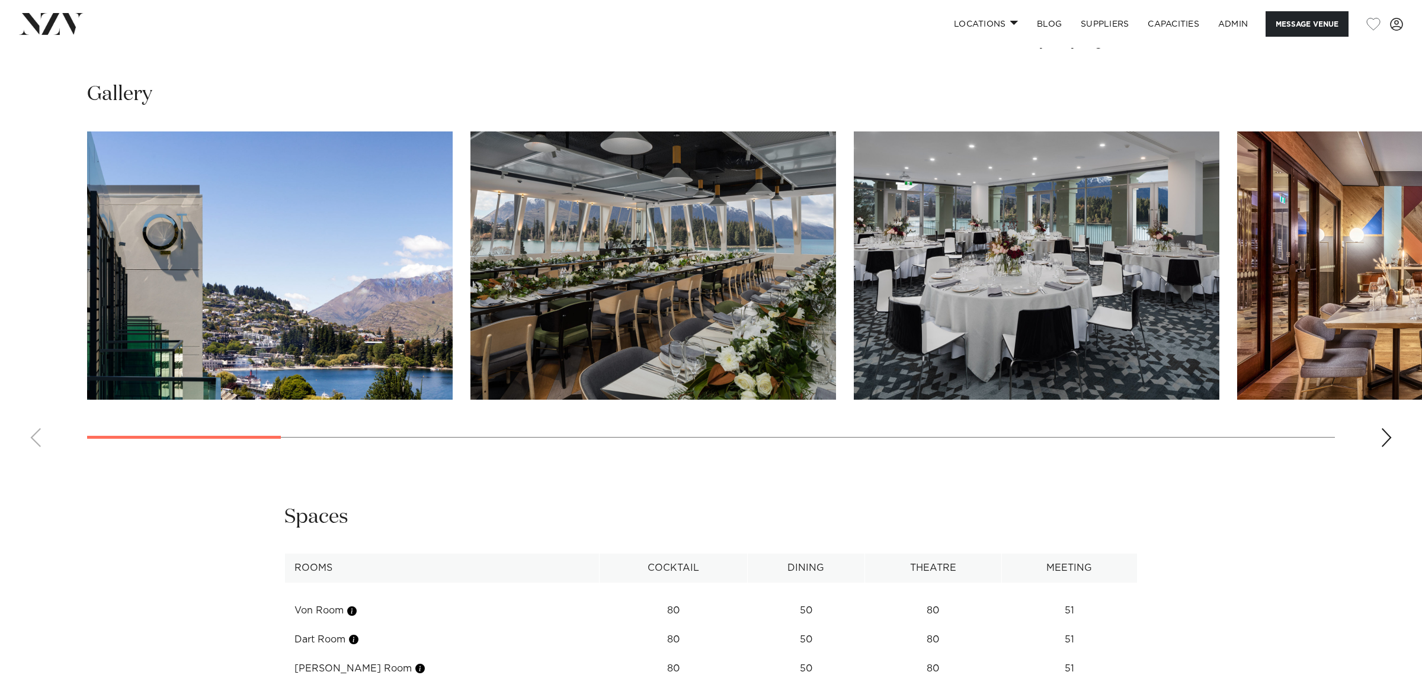
scroll to position [1865, 0]
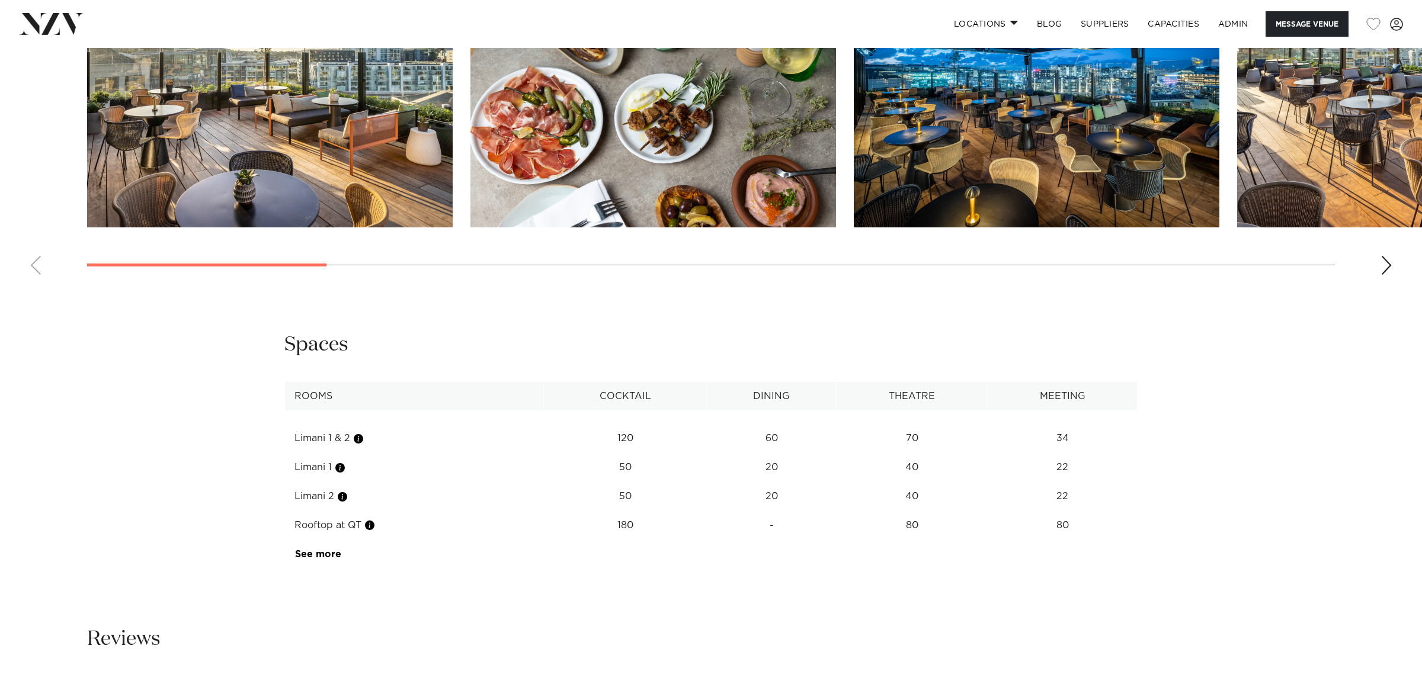
scroll to position [1827, 0]
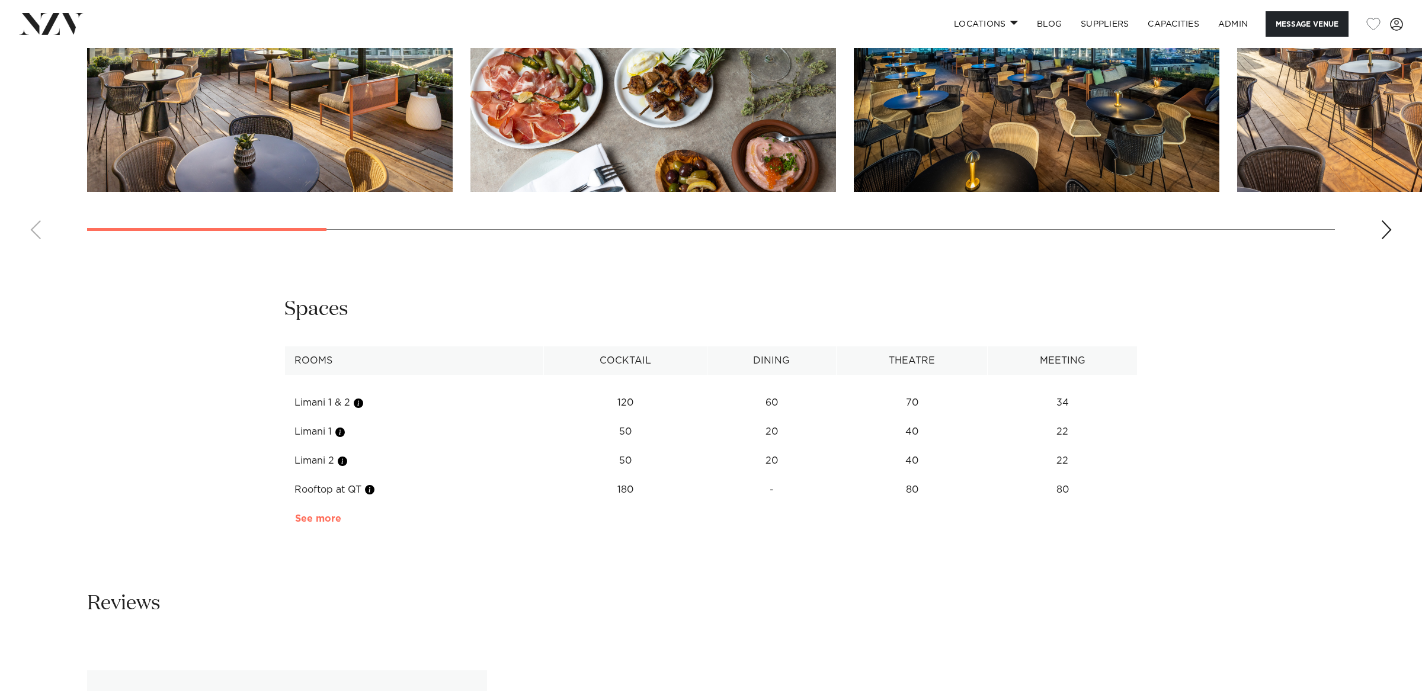
click at [325, 514] on link "See more" at bounding box center [341, 518] width 92 height 9
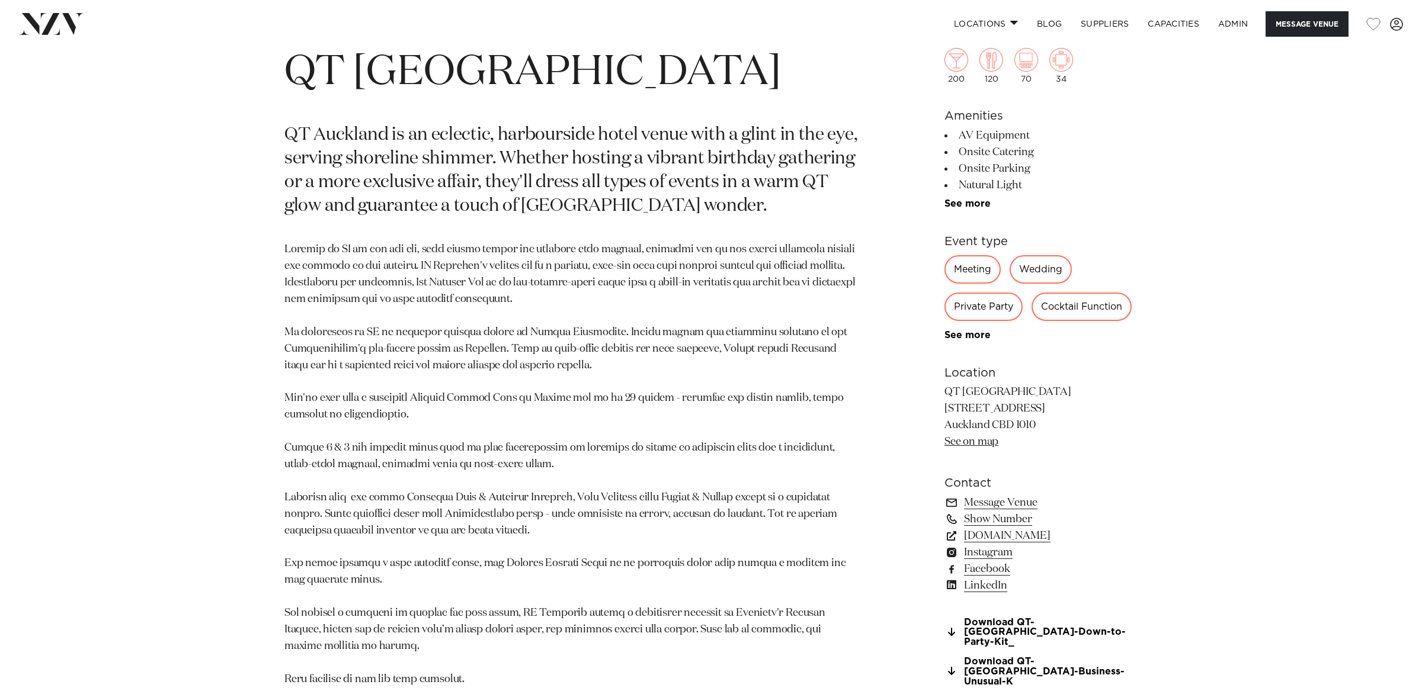
scroll to position [729, 0]
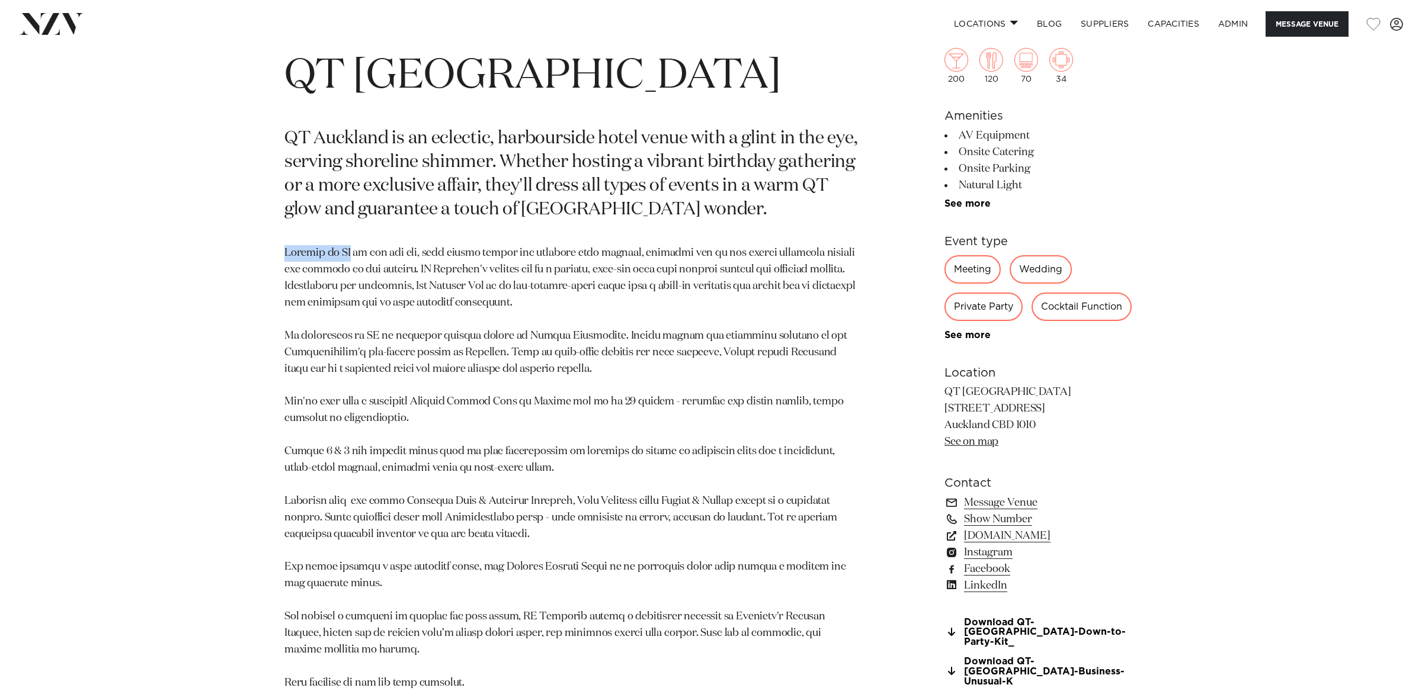
drag, startPoint x: 352, startPoint y: 255, endPoint x: 272, endPoint y: 256, distance: 79.4
click at [272, 256] on div "Auckland QT [GEOGRAPHIC_DATA] [GEOGRAPHIC_DATA] is an eclectic, harbourside hot…" at bounding box center [711, 493] width 1008 height 921
copy p "Rooftop at QT"
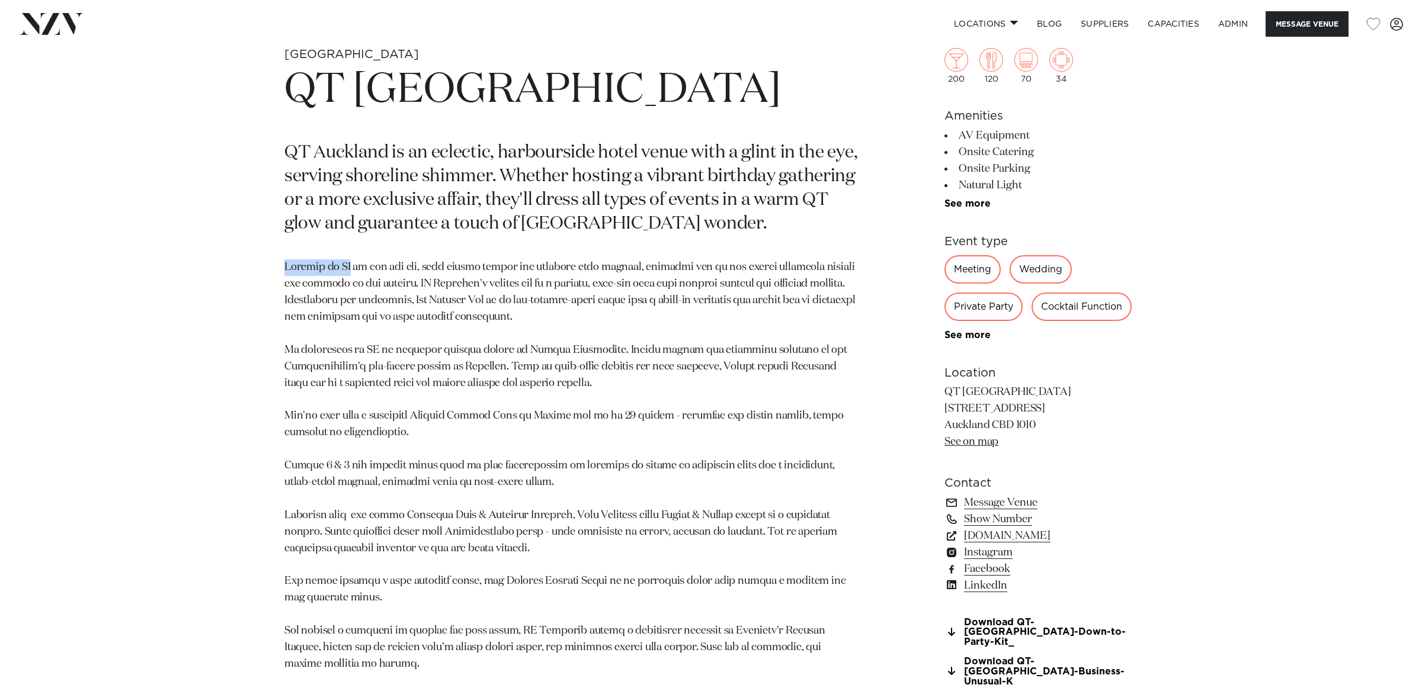
scroll to position [712, 0]
click at [974, 329] on div "Meeting Wedding Private Party Cocktail Function Conference Awards Night 21st Bi…" at bounding box center [1040, 299] width 193 height 85
click at [973, 332] on div "See more" at bounding box center [1040, 337] width 193 height 11
click at [974, 336] on link "See more" at bounding box center [990, 336] width 92 height 9
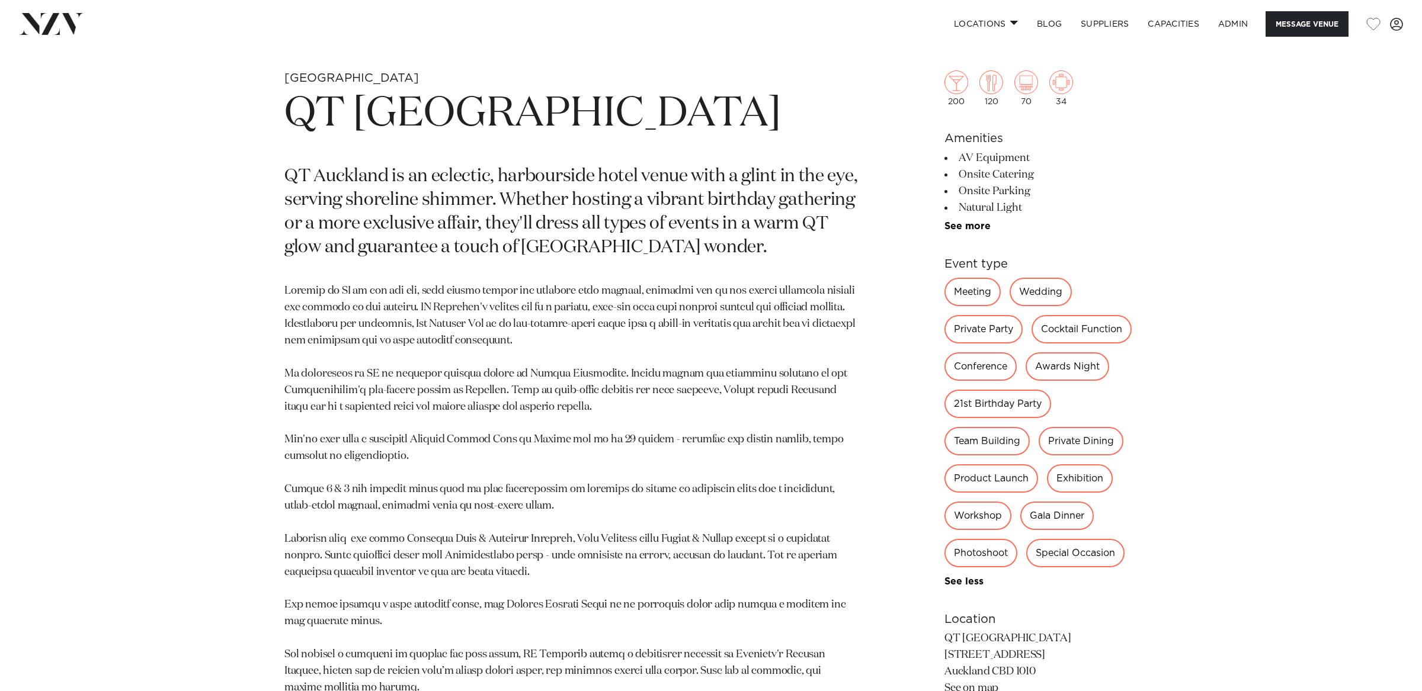
scroll to position [690, 0]
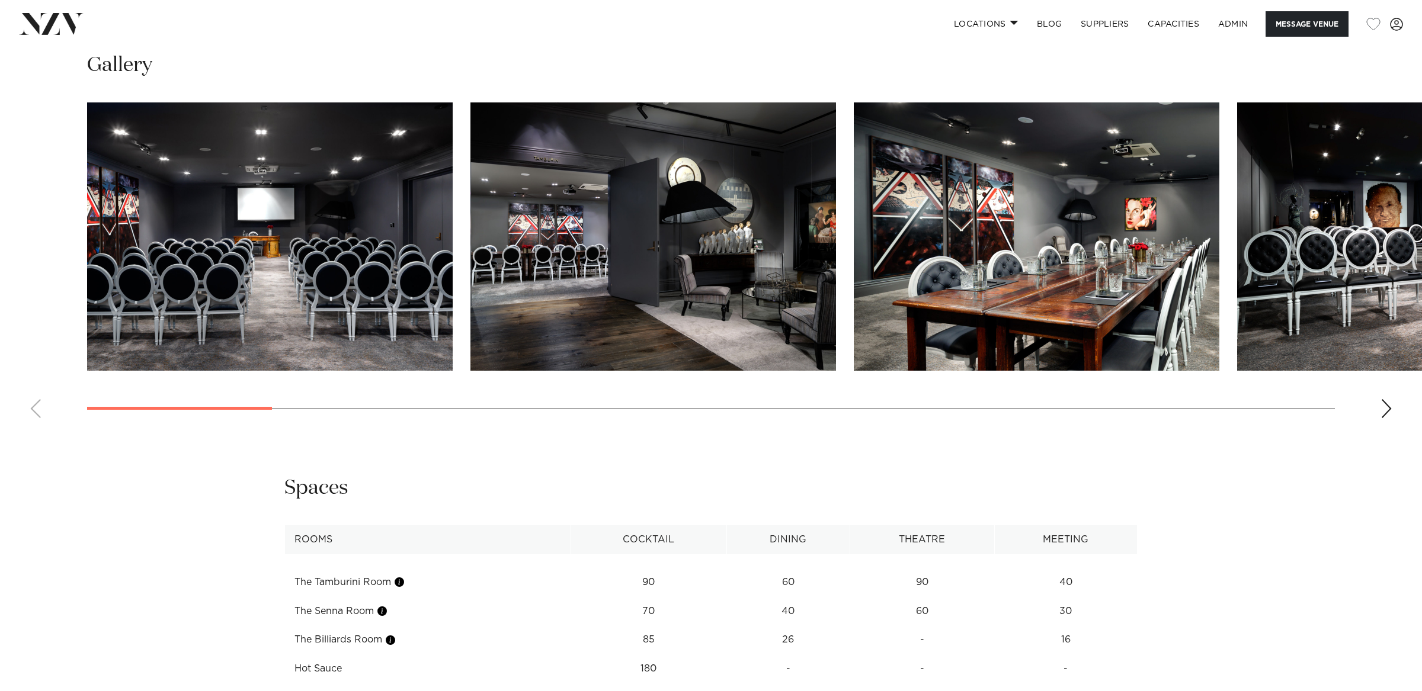
scroll to position [1795, 0]
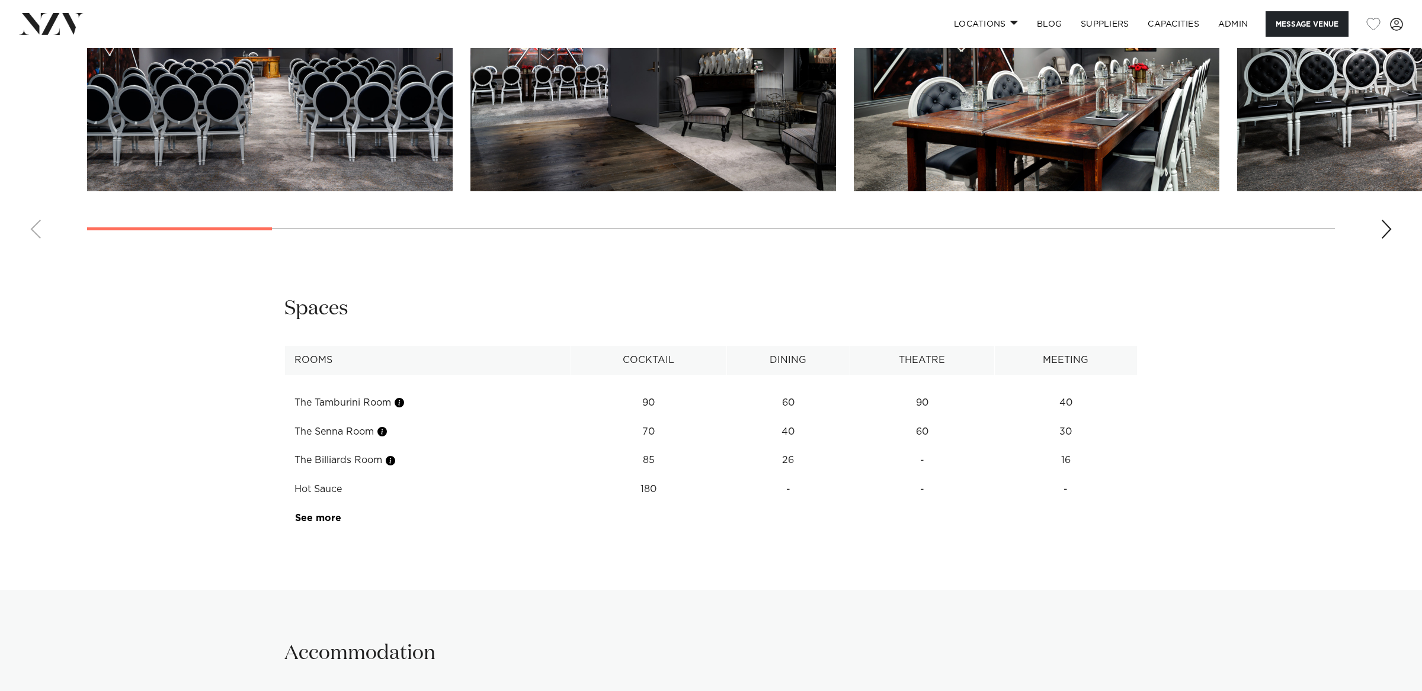
click at [305, 504] on td "See more" at bounding box center [341, 518] width 112 height 29
click at [306, 514] on link "See more" at bounding box center [341, 518] width 92 height 9
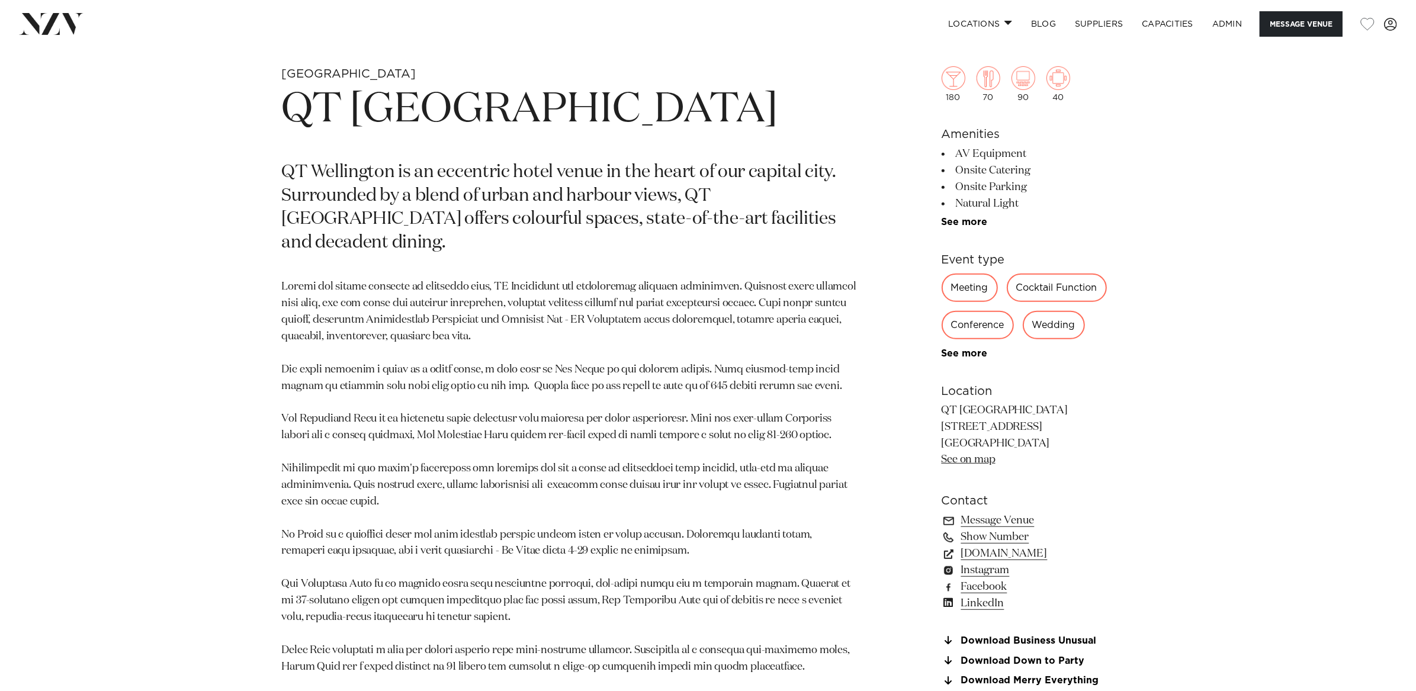
scroll to position [688, 0]
